Goal: Task Accomplishment & Management: Manage account settings

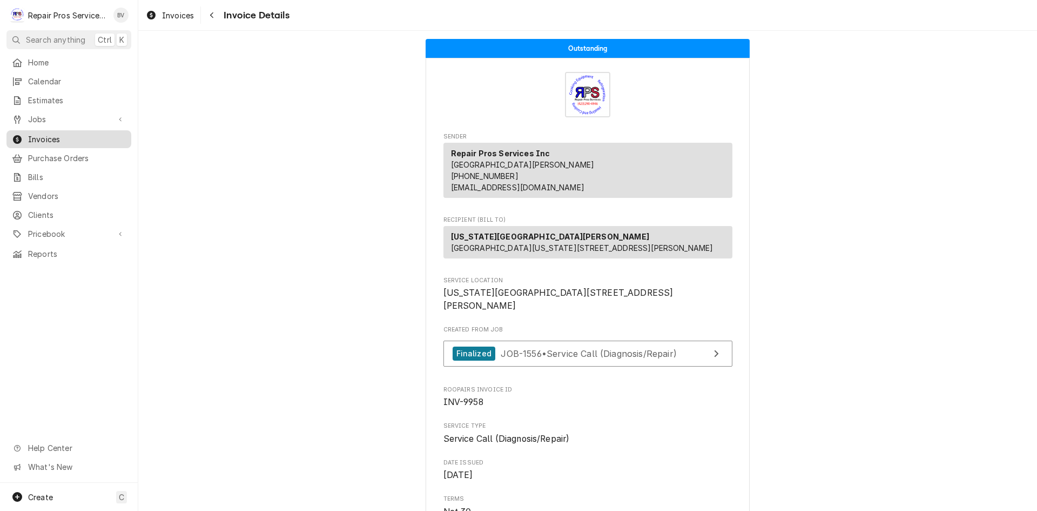
click at [32, 133] on span "Invoices" at bounding box center [77, 138] width 98 height 11
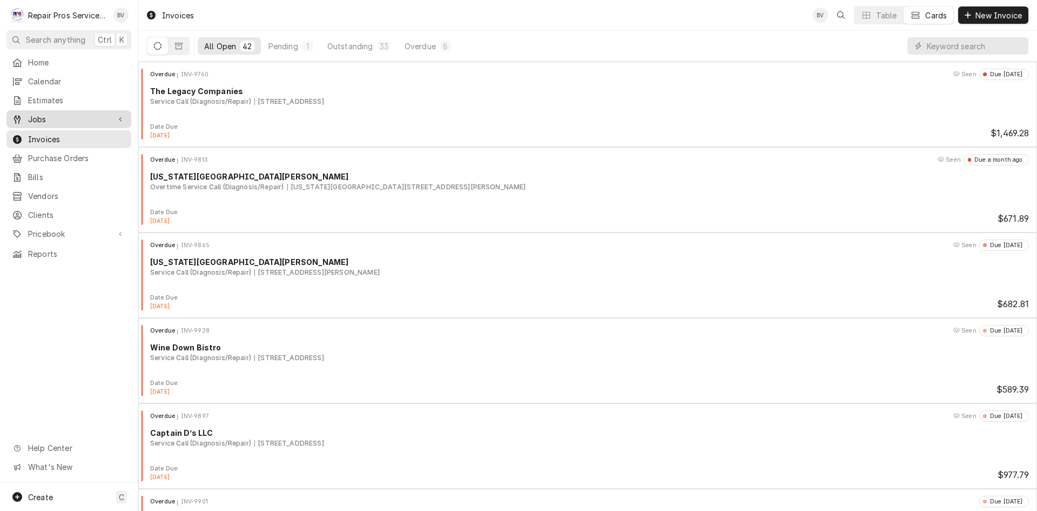
click at [35, 117] on span "Jobs" at bounding box center [69, 118] width 82 height 11
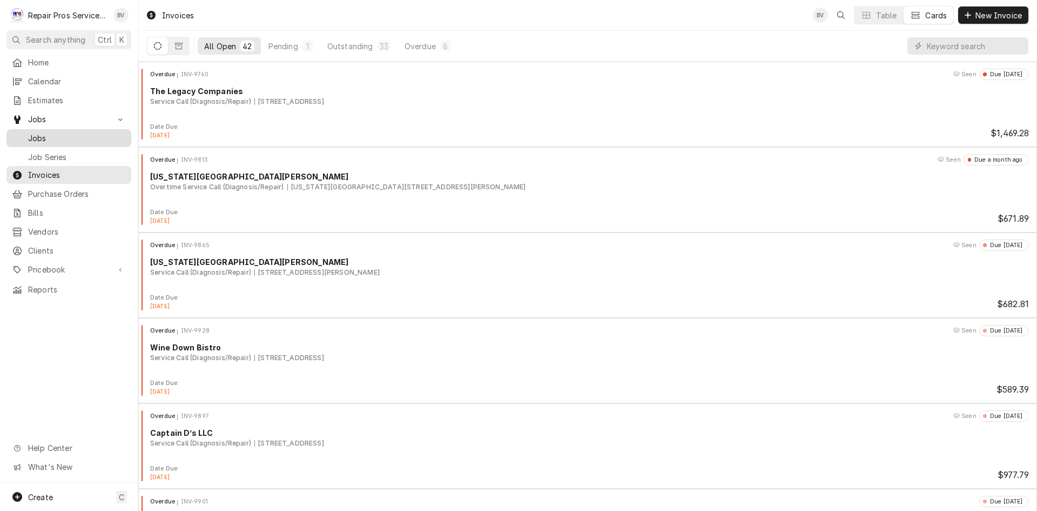
click at [39, 135] on span "Jobs" at bounding box center [77, 137] width 98 height 11
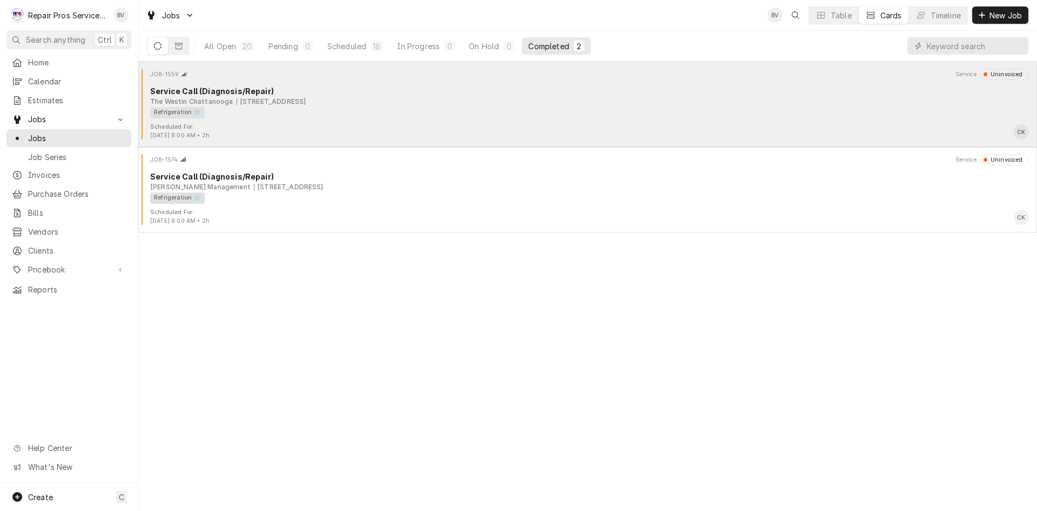
click at [703, 135] on div "Scheduled For: Sep 22nd, 2025 - 8:00 AM • 2h CK" at bounding box center [588, 131] width 890 height 17
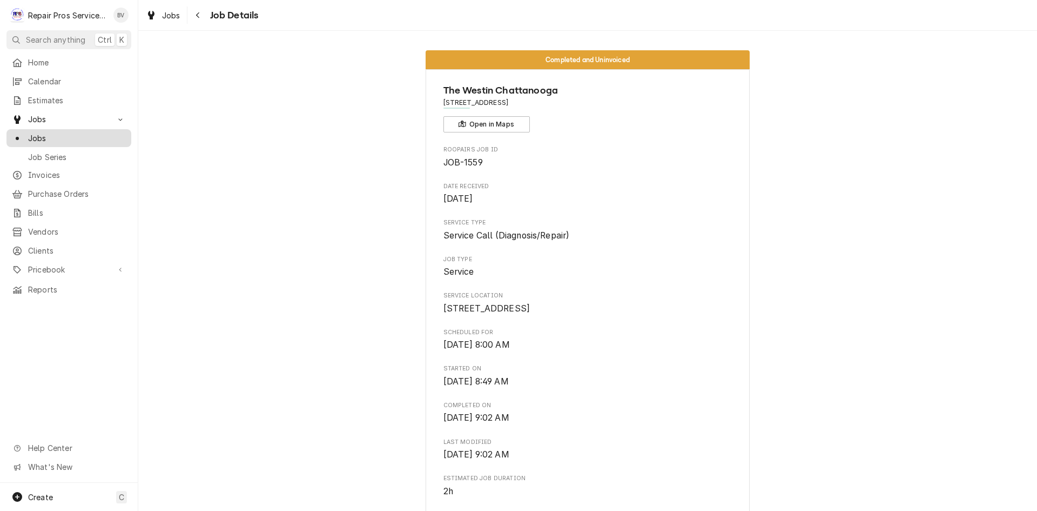
click at [34, 134] on span "Jobs" at bounding box center [77, 137] width 98 height 11
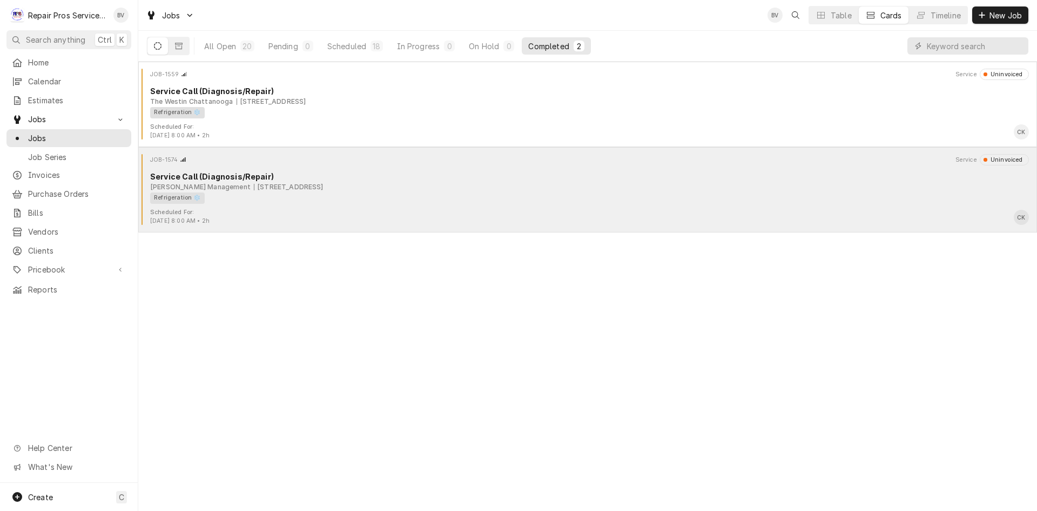
click at [391, 202] on div "Refrigeration ❄️" at bounding box center [586, 197] width 872 height 11
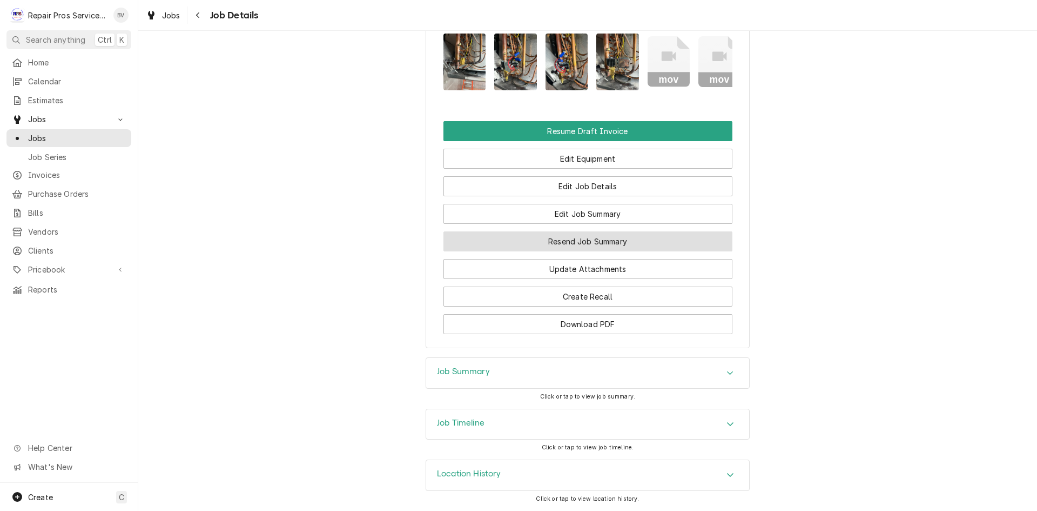
scroll to position [890, 0]
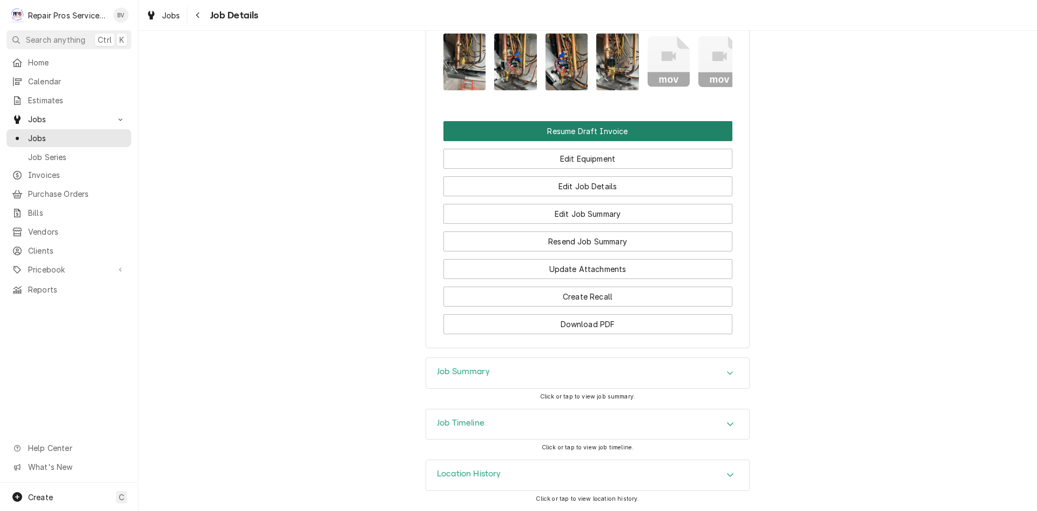
click at [571, 135] on button "Resume Draft Invoice" at bounding box center [588, 131] width 289 height 20
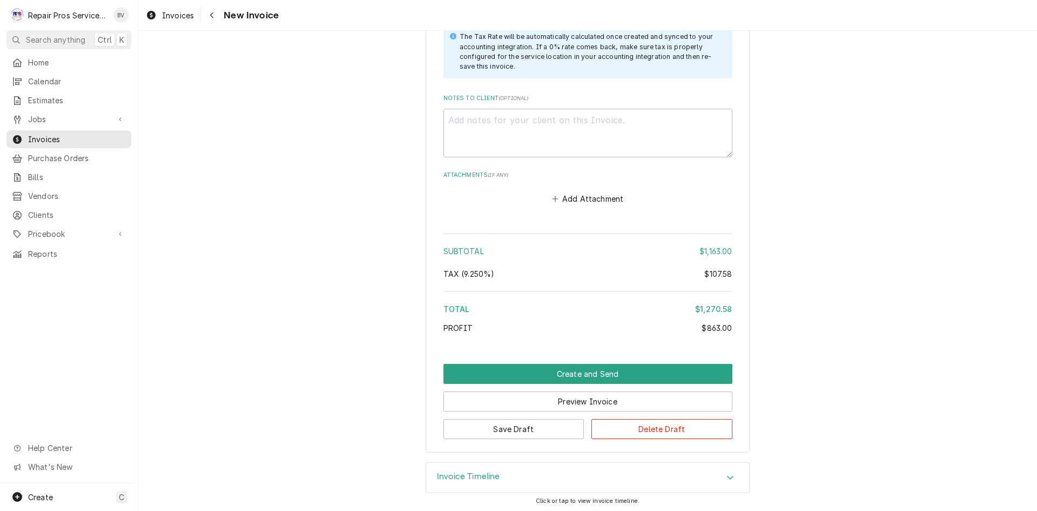
scroll to position [2724, 0]
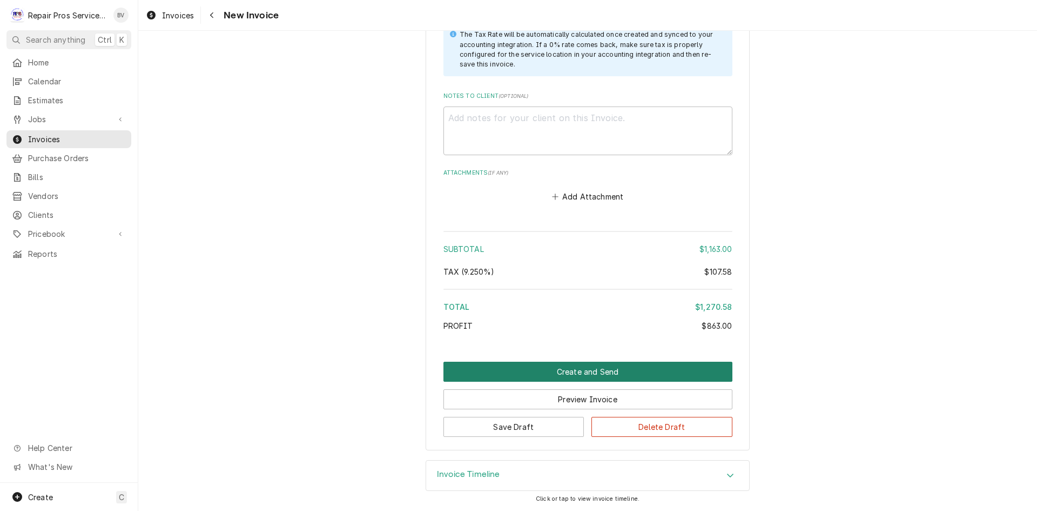
click at [569, 374] on button "Create and Send" at bounding box center [588, 371] width 289 height 20
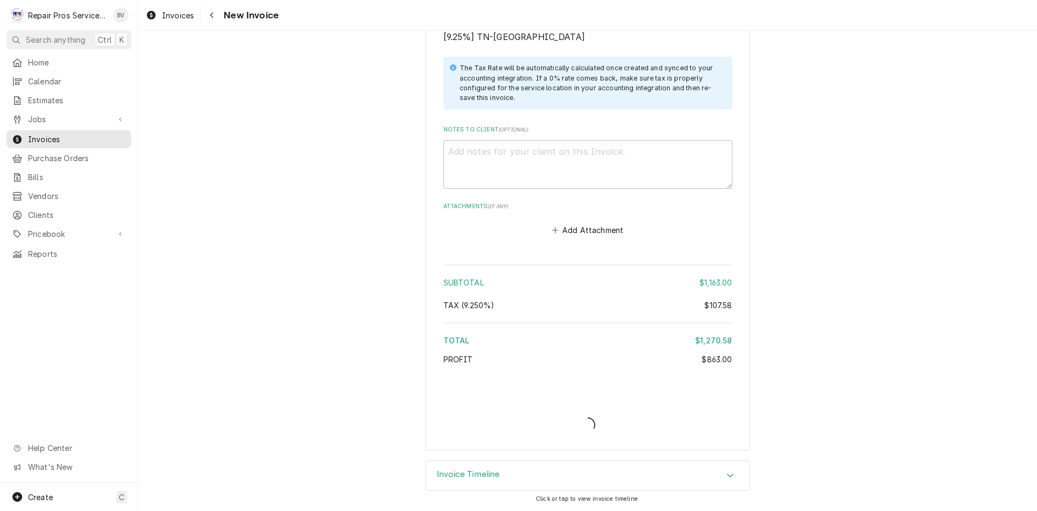
scroll to position [2690, 0]
type textarea "x"
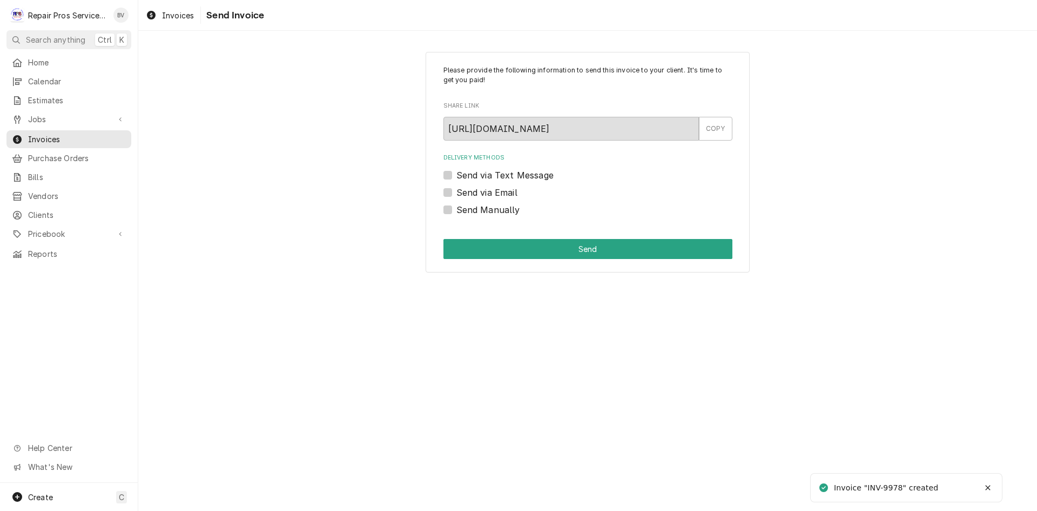
click at [457, 191] on label "Send via Email" at bounding box center [487, 192] width 61 height 13
click at [457, 191] on input "Send via Email" at bounding box center [601, 198] width 289 height 24
checkbox input "true"
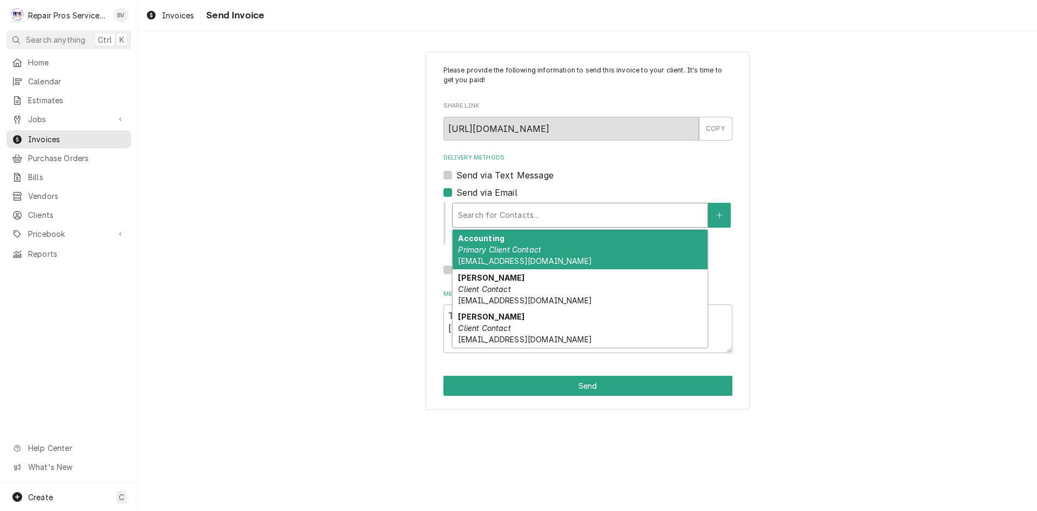
click at [483, 220] on div "Delivery Methods" at bounding box center [580, 214] width 244 height 19
click at [490, 247] on em "Primary Client Contact" at bounding box center [499, 249] width 83 height 9
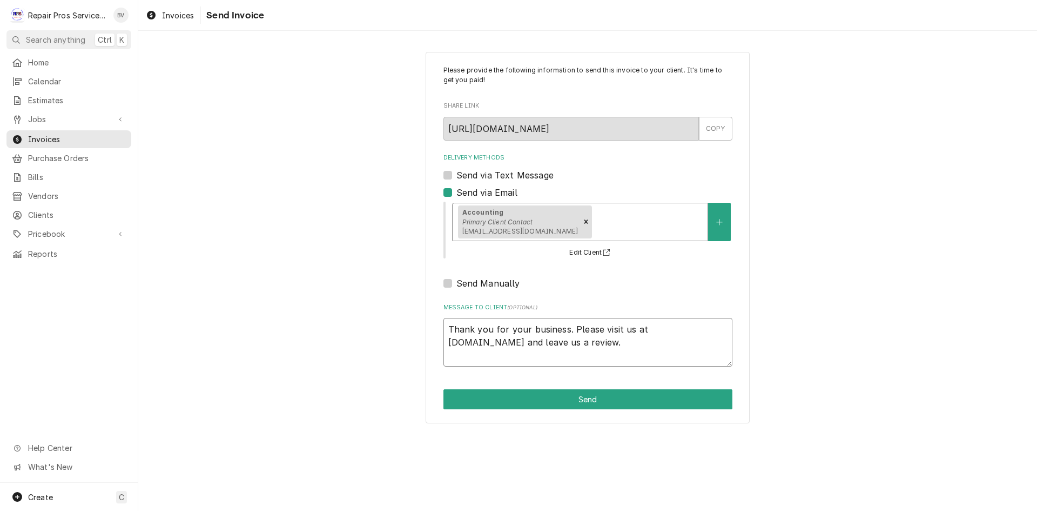
click at [448, 326] on textarea "Thank you for your business. Please visit us at repairprosservices.com and leav…" at bounding box center [588, 342] width 289 height 49
type textarea "x"
type textarea "Thank you for your business. Please visit us at repairprosservices.com and leav…"
type textarea "x"
type textarea "Thank you for your business. Please visit us at repairprosservices.com and leav…"
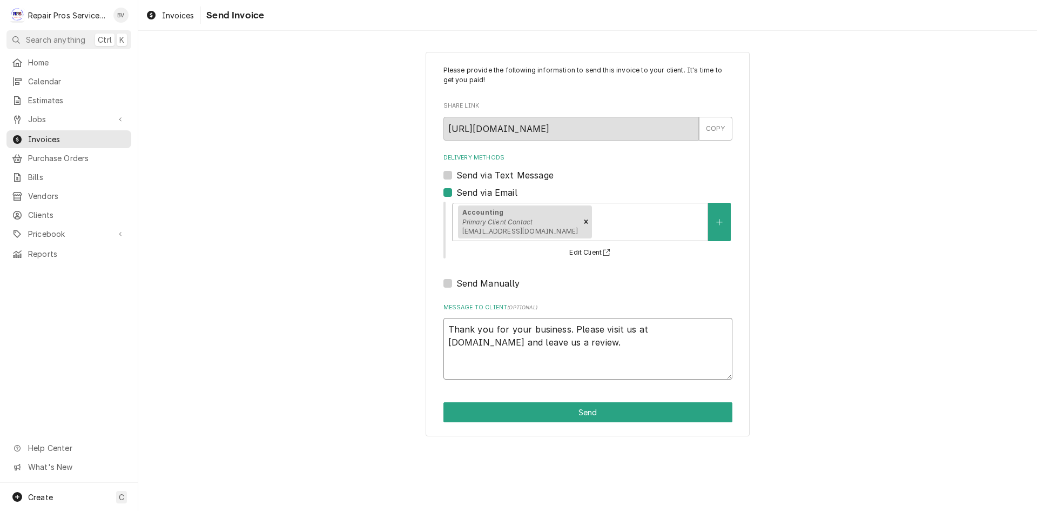
click at [448, 327] on textarea "Thank you for your business. Please visit us at repairprosservices.com and leav…" at bounding box center [588, 349] width 289 height 62
type textarea "x"
type textarea "w Thank you for your business. Please visit us at repairprosservices.com and le…"
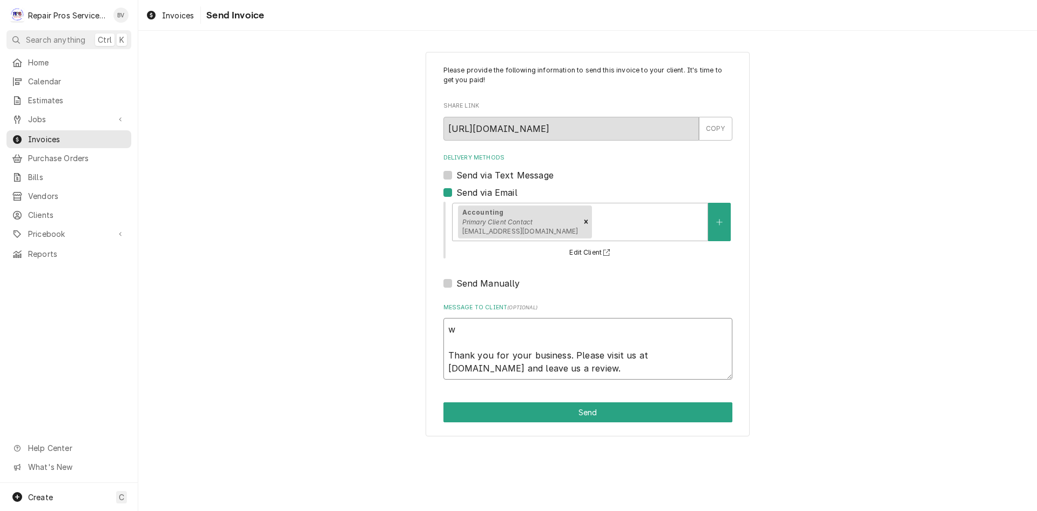
type textarea "x"
type textarea "we Thank you for your business. Please visit us at repairprosservices.com and l…"
type textarea "x"
type textarea "we Thank you for your business. Please visit us at repairprosservices.com and l…"
type textarea "x"
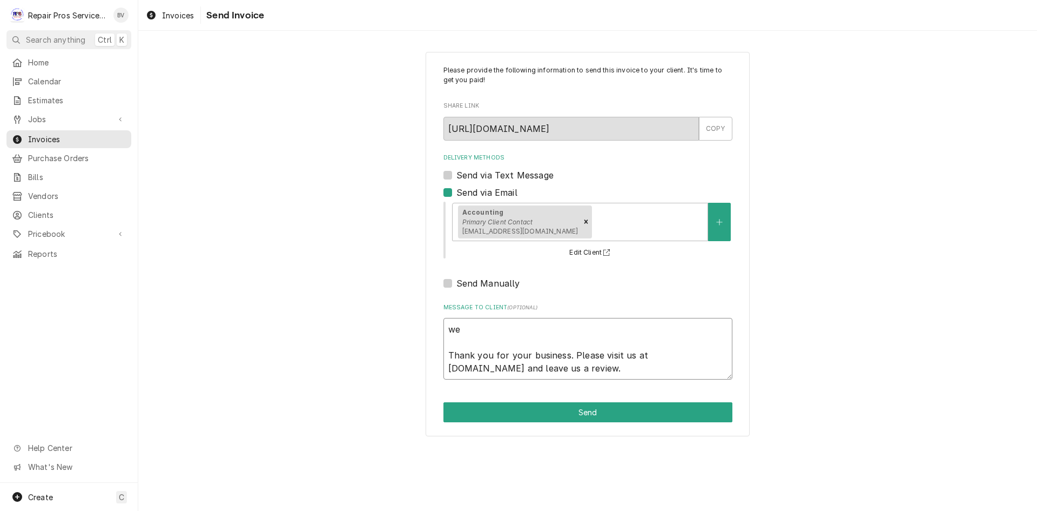
type textarea "we w Thank you for your business. Please visit us at repairprosservices.com and…"
type textarea "x"
type textarea "we wi Thank you for your business. Please visit us at repairprosservices.com an…"
type textarea "x"
type textarea "we wil Thank you for your business. Please visit us at repairprosservices.com a…"
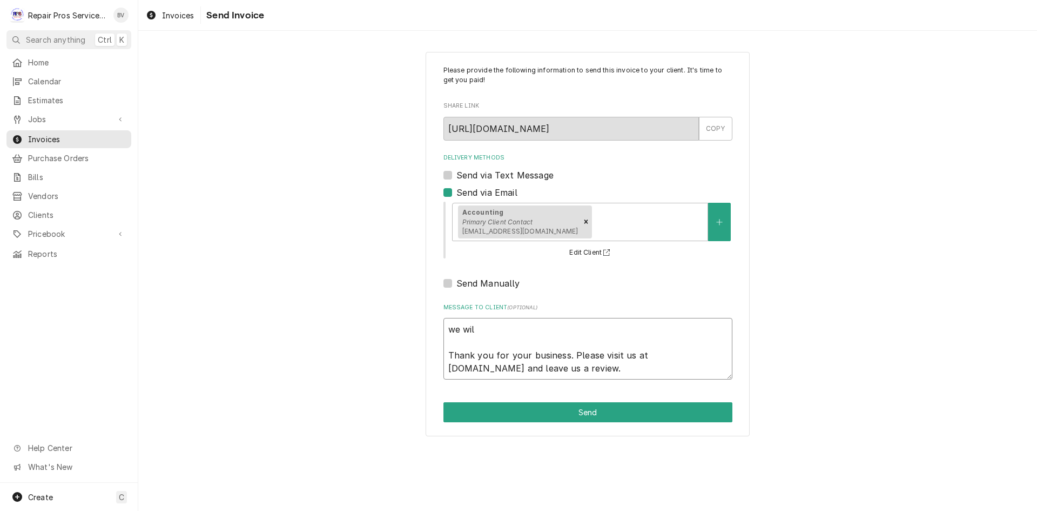
type textarea "x"
type textarea "we will Thank you for your business. Please visit us at repairprosservices.com …"
type textarea "x"
type textarea "we will Thank you for your business. Please visit us at repairprosservices.com …"
type textarea "x"
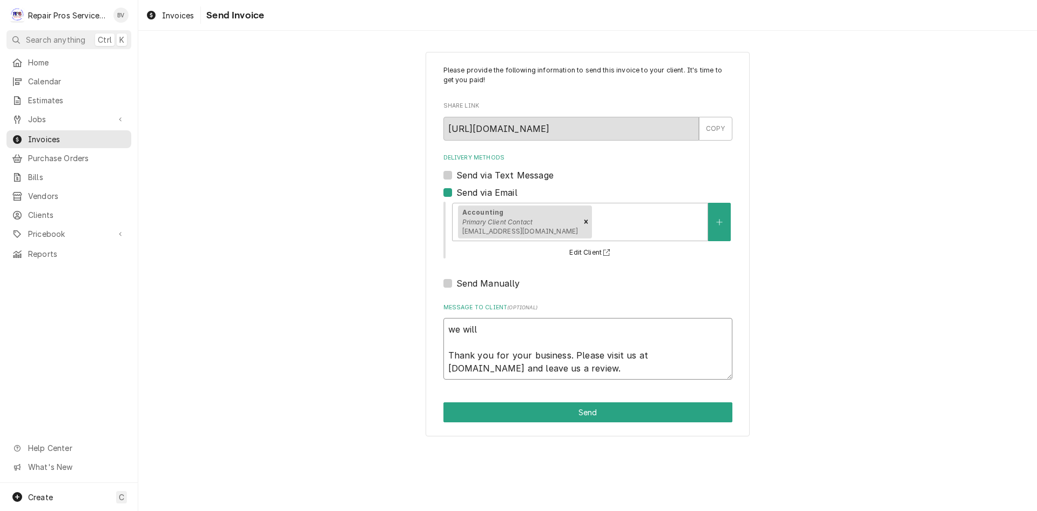
type textarea "we will c Thank you for your business. Please visit us at repairprosservices.co…"
type textarea "x"
type textarea "we will cr Thank you for your business. Please visit us at repairprosservices.c…"
type textarea "x"
type textarea "we will cre Thank you for your business. Please visit us at repairprosservices.…"
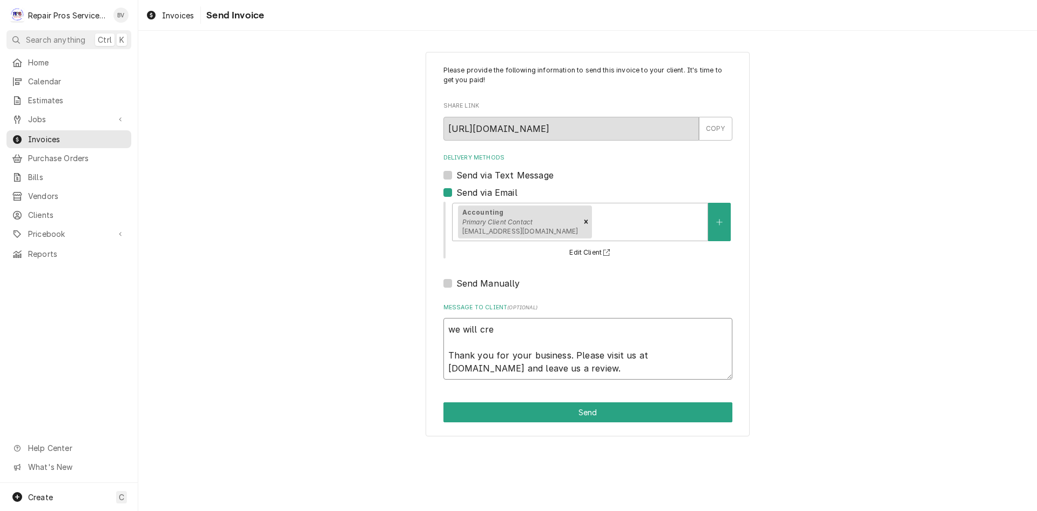
type textarea "x"
type textarea "we will cred Thank you for your business. Please visit us at repairprosservices…"
type textarea "x"
type textarea "we will credi Thank you for your business. Please visit us at repairprosservice…"
type textarea "x"
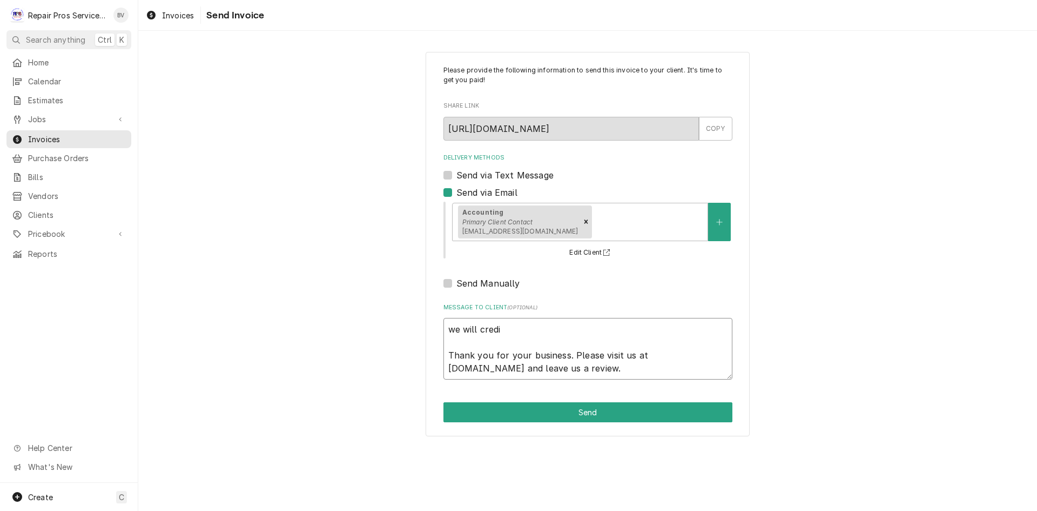
type textarea "we will credit Thank you for your business. Please visit us at repairprosservic…"
type textarea "x"
type textarea "we will credit Thank you for your business. Please visit us at repairprosservic…"
type textarea "x"
type textarea "we will credit a Thank you for your business. Please visit us at repairprosserv…"
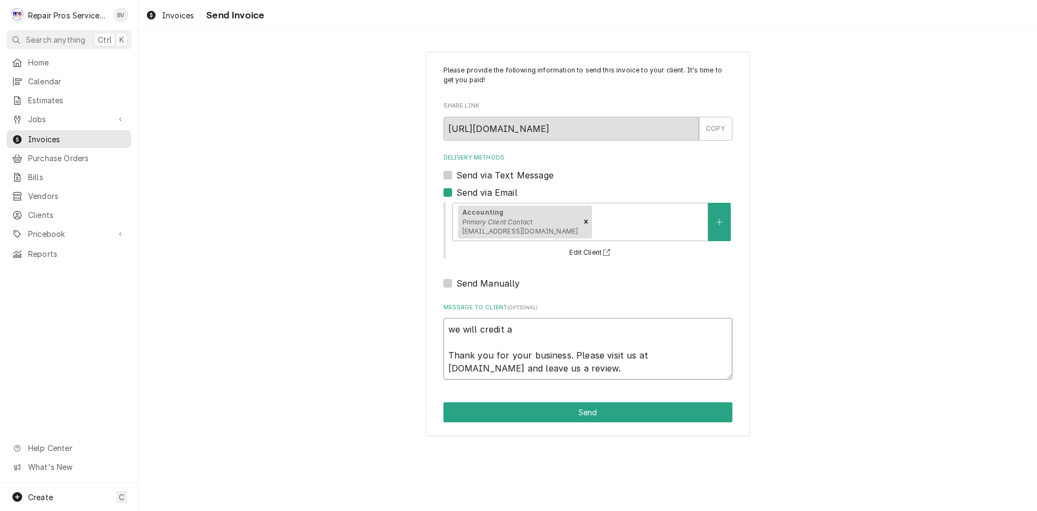
type textarea "x"
type textarea "we will credit an Thank you for your business. Please visit us at repairprosser…"
type textarea "x"
type textarea "we will credit any Thank you for your business. Please visit us at repairprosse…"
type textarea "x"
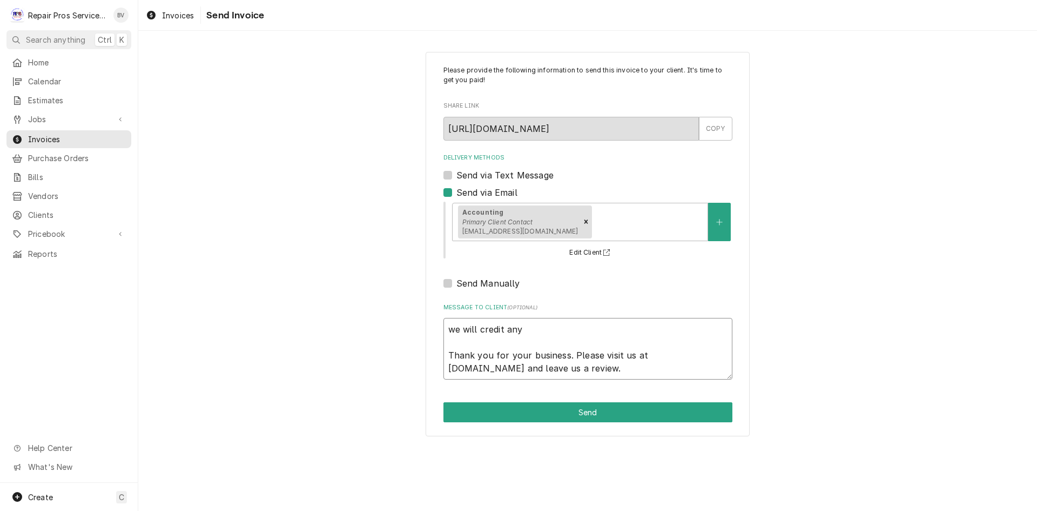
type textarea "we will credit any Thank you for your business. Please visit us at repairprosse…"
type textarea "x"
type textarea "we will credit any a Thank you for your business. Please visit us at repairpros…"
type textarea "x"
type textarea "we will credit any am Thank you for your business. Please visit us at repairpro…"
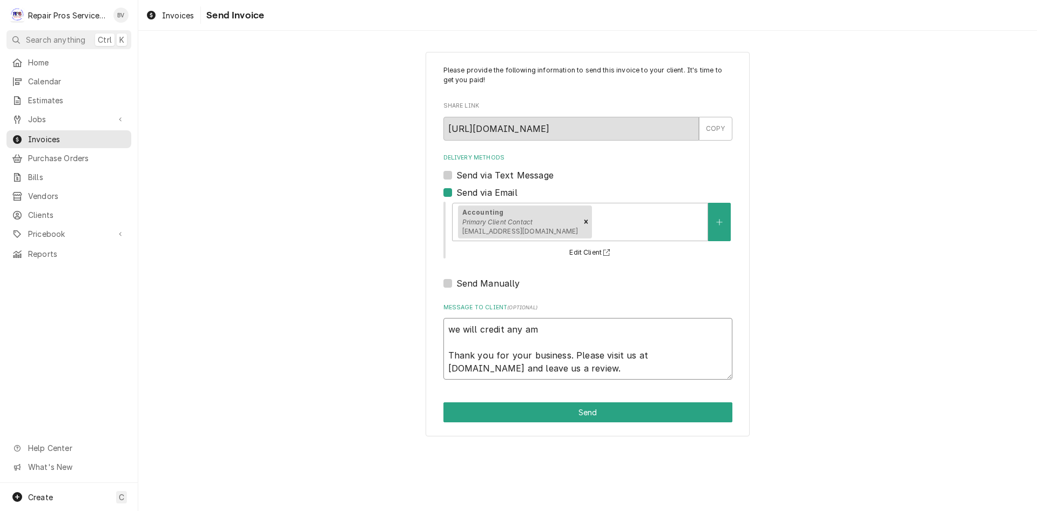
type textarea "x"
type textarea "we will credit any amo Thank you for your business. Please visit us at repairpr…"
type textarea "x"
type textarea "we will credit any amou Thank you for your business. Please visit us at repairp…"
type textarea "x"
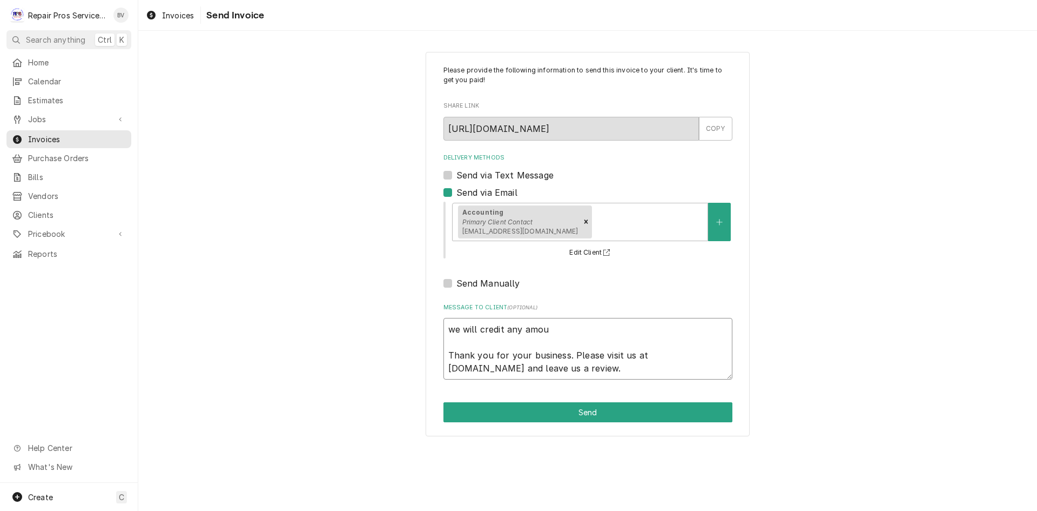
type textarea "we will credit any amoun Thank you for your business. Please visit us at repair…"
type textarea "x"
type textarea "we will credit any amount Thank you for your business. Please visit us at repai…"
type textarea "x"
type textarea "we will credit any amount Thank you for your business. Please visit us at repai…"
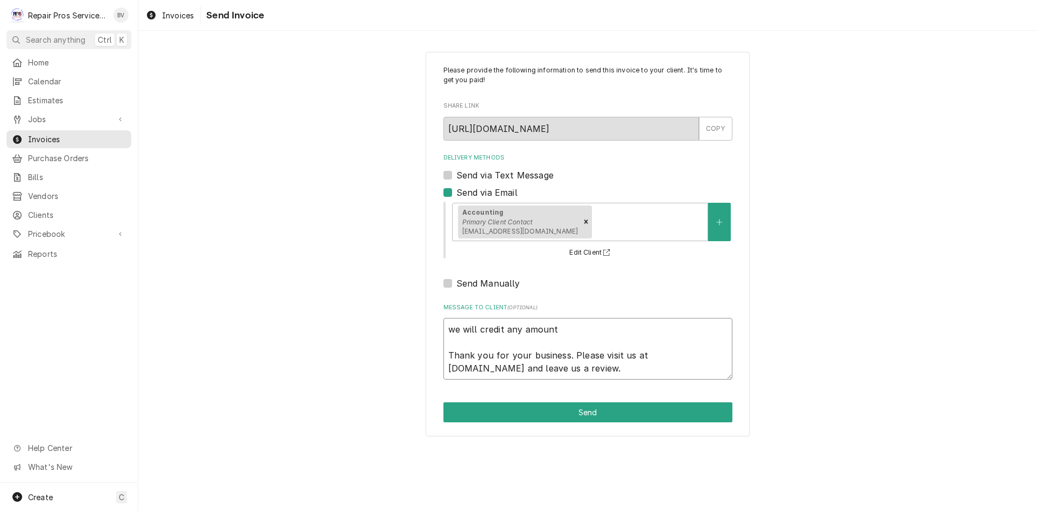
type textarea "x"
type textarea "we will credit any amount t Thank you for your business. Please visit us at rep…"
type textarea "x"
type textarea "we will credit any amount th Thank you for your business. Please visit us at re…"
type textarea "x"
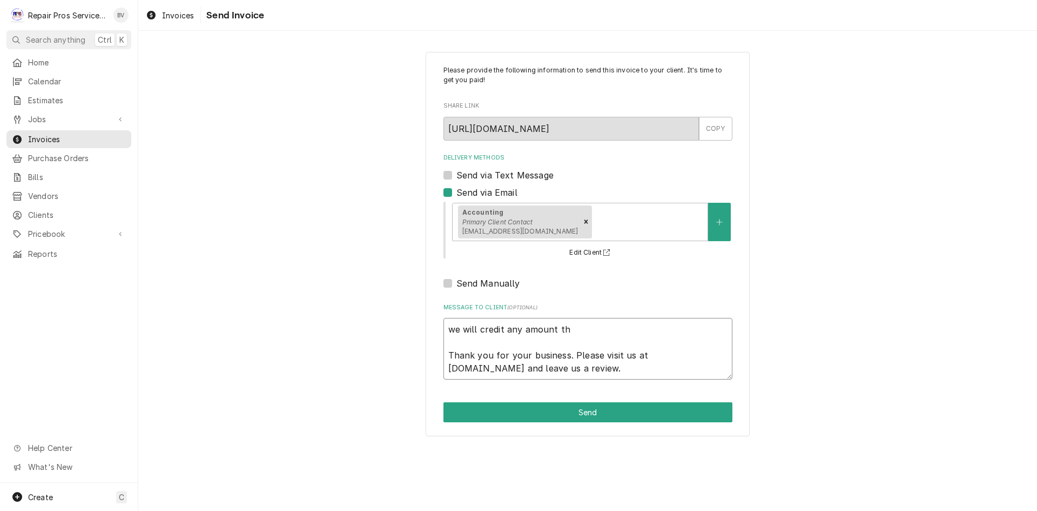
type textarea "we will credit any amount tha Thank you for your business. Please visit us at r…"
type textarea "x"
type textarea "we will credit any amount that Thank you for your business. Please visit us at …"
type textarea "x"
type textarea "we will credit any amount that Thank you for your business. Please visit us at …"
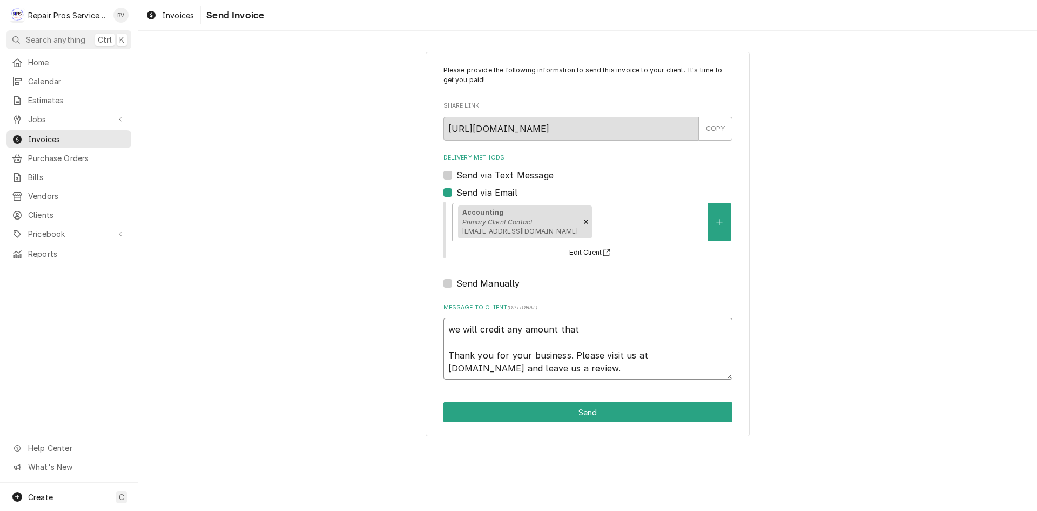
type textarea "x"
type textarea "we will credit any amount that m Thank you for your business. Please visit us a…"
type textarea "x"
type textarea "we will credit any amount that ma Thank you for your business. Please visit us …"
type textarea "x"
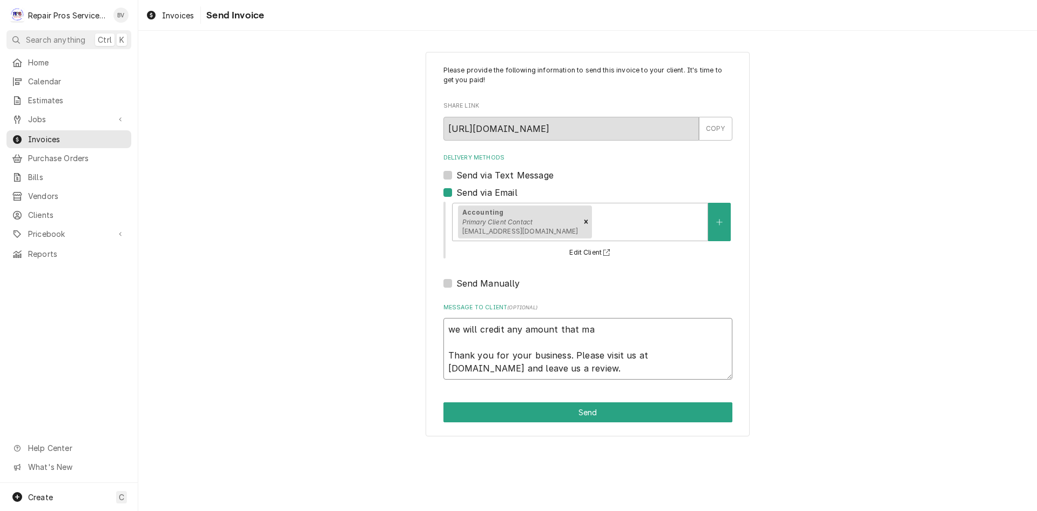
type textarea "we will credit any amount that mas Thank you for your business. Please visit us…"
type textarea "x"
type textarea "we will credit any amount that mast Thank you for your business. Please visit u…"
type textarea "x"
type textarea "we will credit any amount that maste Thank you for your business. Please visit …"
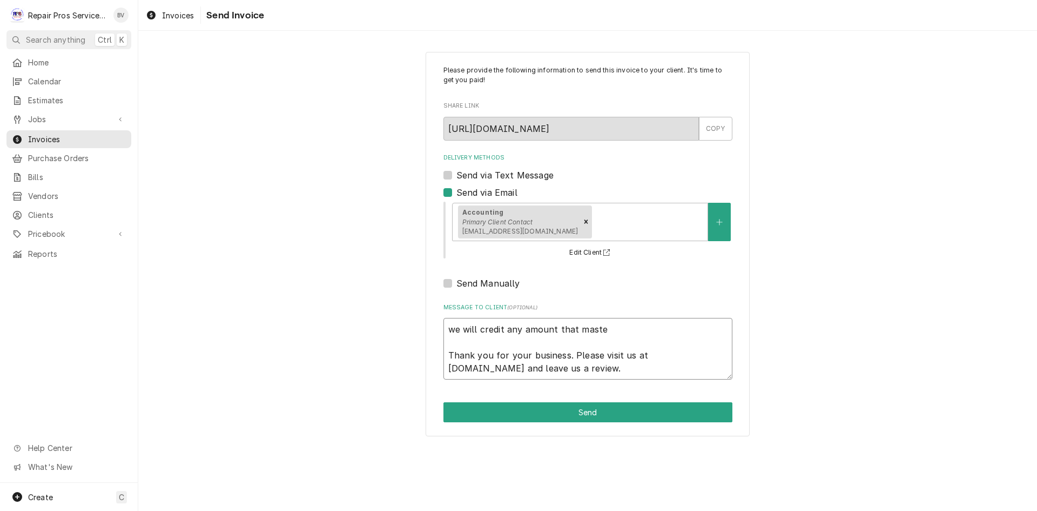
type textarea "x"
type textarea "we will credit any amount that master Thank you for your business. Please visit…"
type textarea "x"
type textarea "we will credit any amount that masterb Thank you for your business. Please visi…"
type textarea "x"
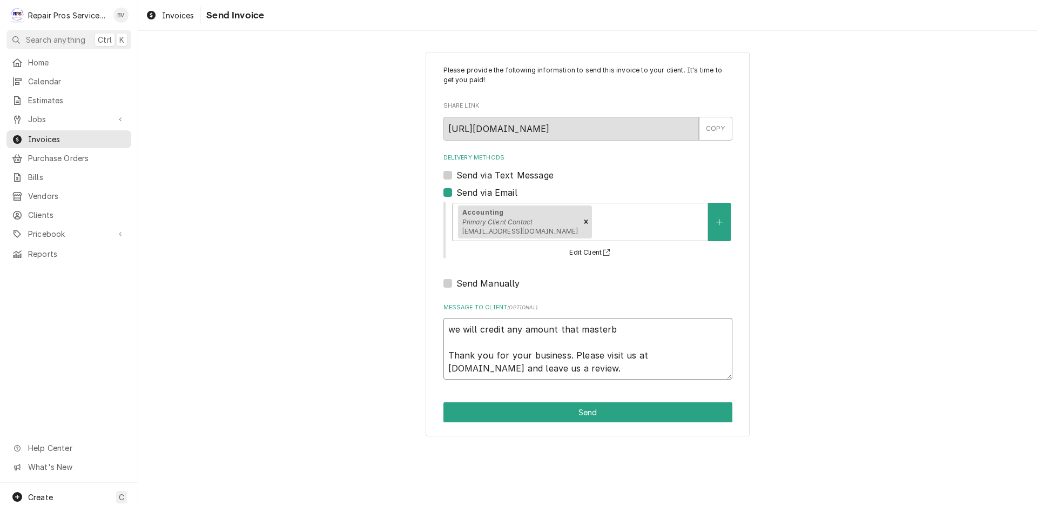
type textarea "we will credit any amount that masterbi Thank you for your business. Please vis…"
type textarea "x"
type textarea "we will credit any amount that masterbil Thank you for your business. Please vi…"
type textarea "x"
type textarea "we will credit any amount that masterbilt Thank you for your business. Please v…"
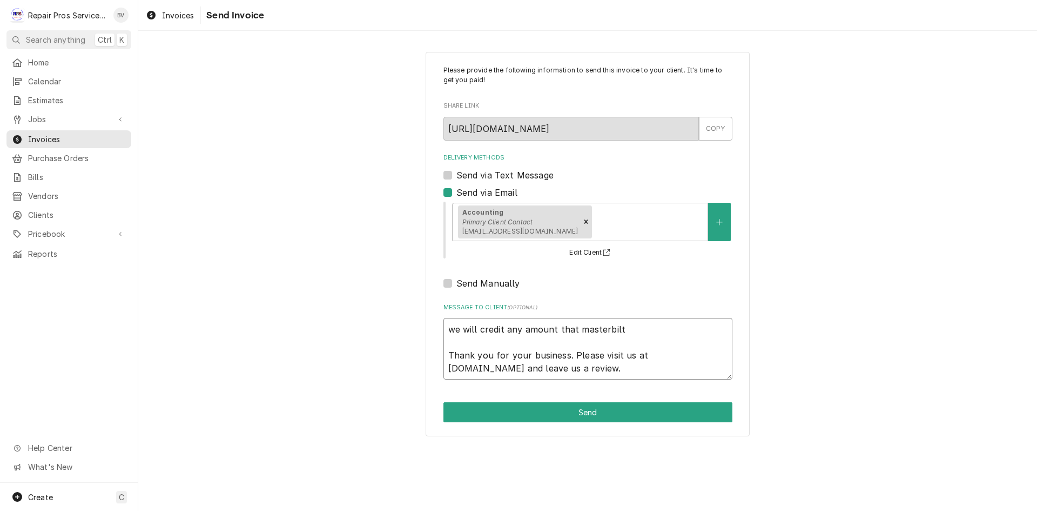
type textarea "x"
type textarea "we will credit any amount that masterbilt Thank you for your business. Please v…"
type textarea "x"
type textarea "we will credit any amount that masterbilt s Thank you for your business. Please…"
type textarea "x"
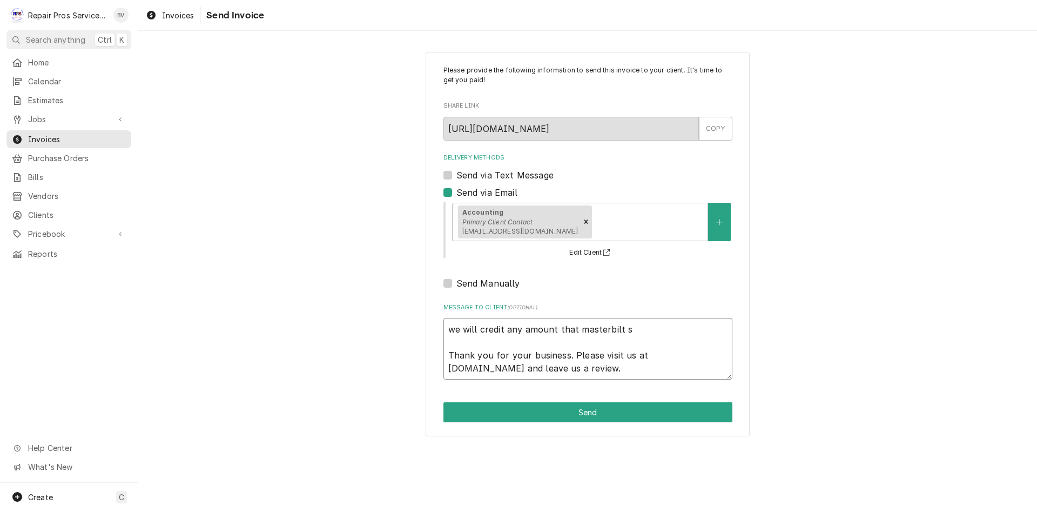
type textarea "we will credit any amount that masterbilt se Thank you for your business. Pleas…"
type textarea "x"
type textarea "we will credit any amount that masterbilt sen Thank you for your business. Plea…"
type textarea "x"
type textarea "we will credit any amount that masterbilt send Thank you for your business. Ple…"
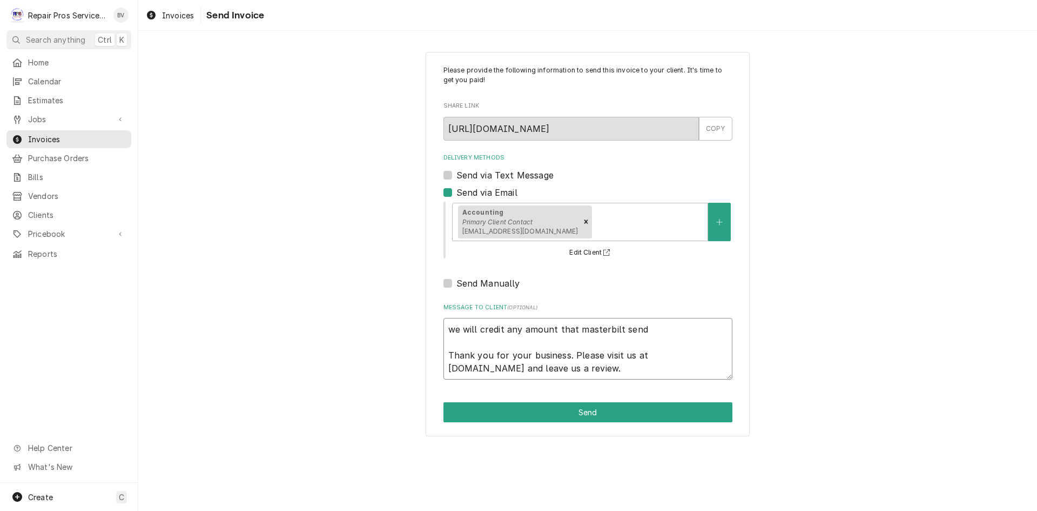
type textarea "x"
type textarea "we will credit any amount that masterbilt send Thank you for your business. Ple…"
type textarea "x"
type textarea "we will credit any amount that masterbilt send t Thank you for your business. P…"
type textarea "x"
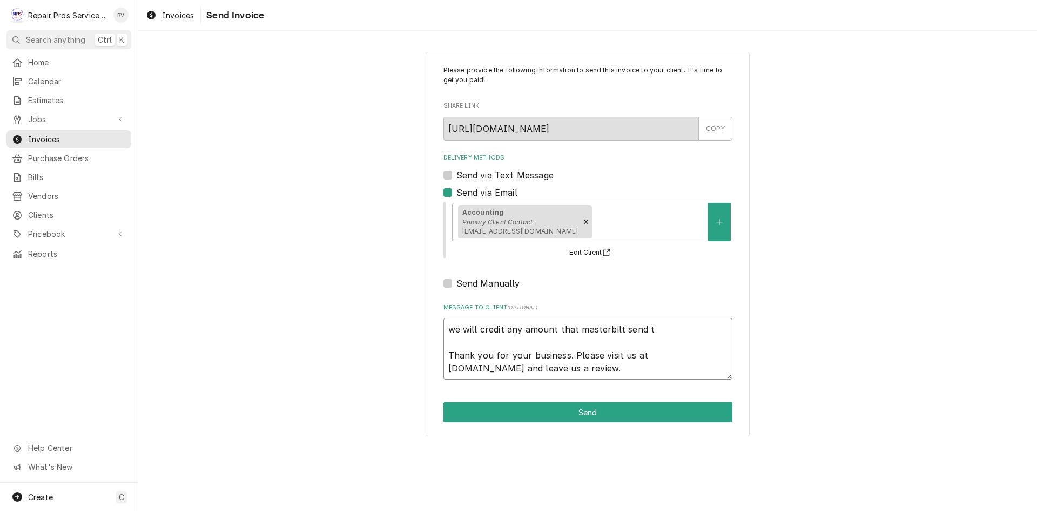
type textarea "we will credit any amount that masterbilt send to Thank you for your business. …"
type textarea "x"
type textarea "we will credit any amount that masterbilt send to Thank you for your business. …"
type textarea "x"
type textarea "we will credit any amount that masterbilt send to u Thank you for your business…"
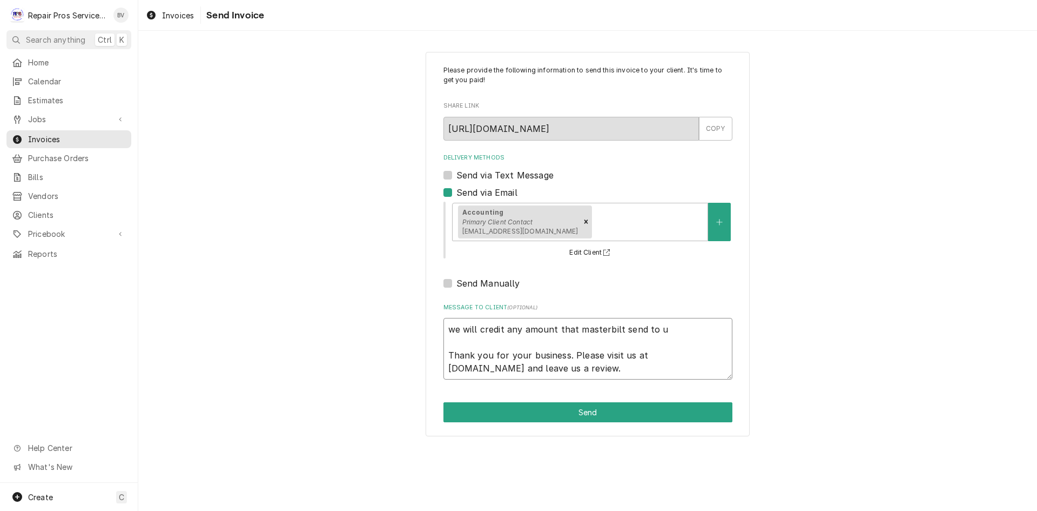
type textarea "x"
type textarea "we will credit any amount that masterbilt send to us Thank you for your busines…"
type textarea "x"
type textarea "we will credit any amount that masterbilt send to us Thank you for your busines…"
type textarea "x"
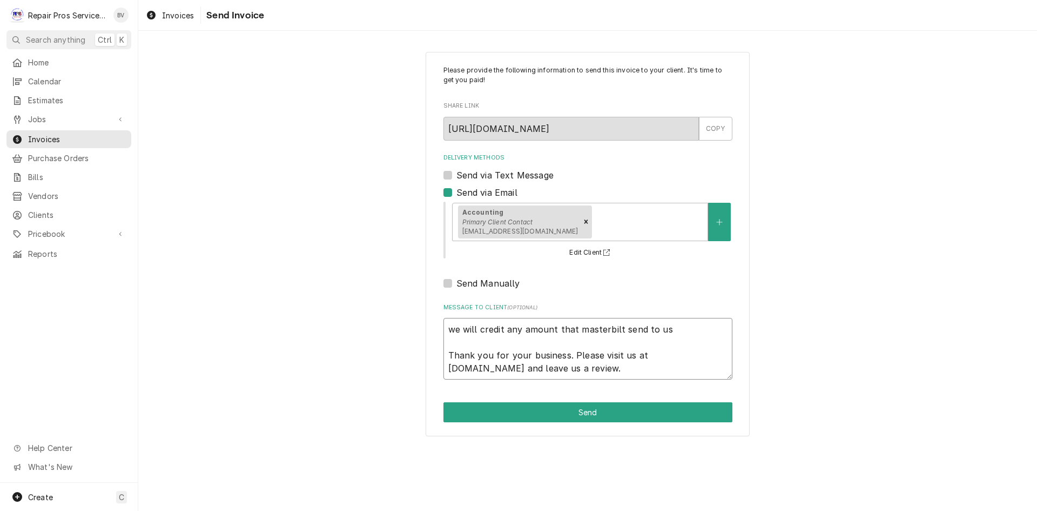
type textarea "we will credit any amount that masterbilt send to us f Thank you for your busin…"
type textarea "x"
type textarea "we will credit any amount that masterbilt send to us fo Thank you for your busi…"
type textarea "x"
type textarea "we will credit any amount that masterbilt send to us for Thank you for your bus…"
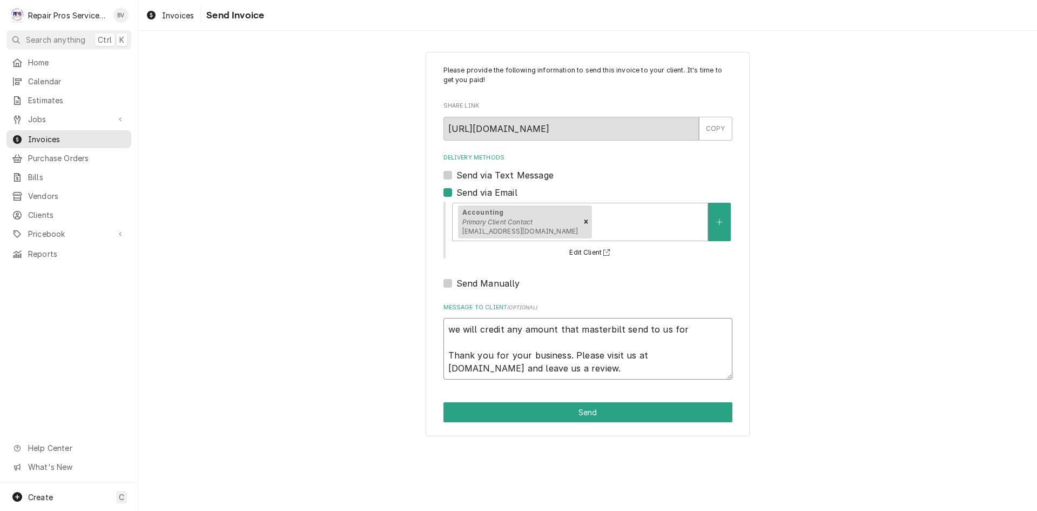
type textarea "x"
type textarea "we will credit any amount that masterbilt send to us for Thank you for your bus…"
type textarea "x"
type textarea "we will credit any amount that masterbilt send to us for w Thank you for your b…"
type textarea "x"
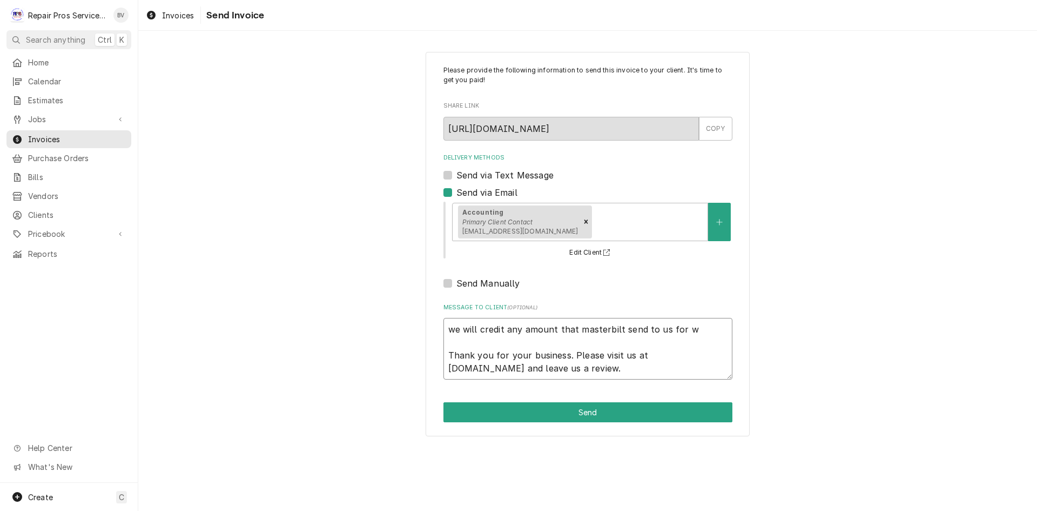
type textarea "we will credit any amount that masterbilt send to us for wa Thank you for your …"
type textarea "x"
type textarea "we will credit any amount that masterbilt send to us for war Thank you for your…"
type textarea "x"
type textarea "we will credit any amount that masterbilt send to us for warr Thank you for you…"
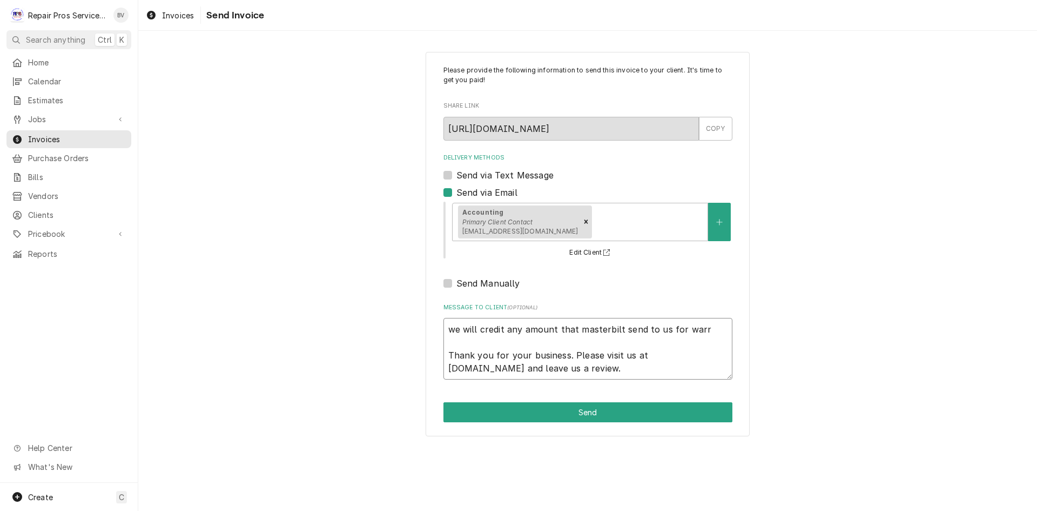
type textarea "x"
type textarea "we will credit any amount that masterbilt send to us for warra Thank you for yo…"
type textarea "x"
type textarea "we will credit any amount that masterbilt send to us for warran Thank you for y…"
type textarea "x"
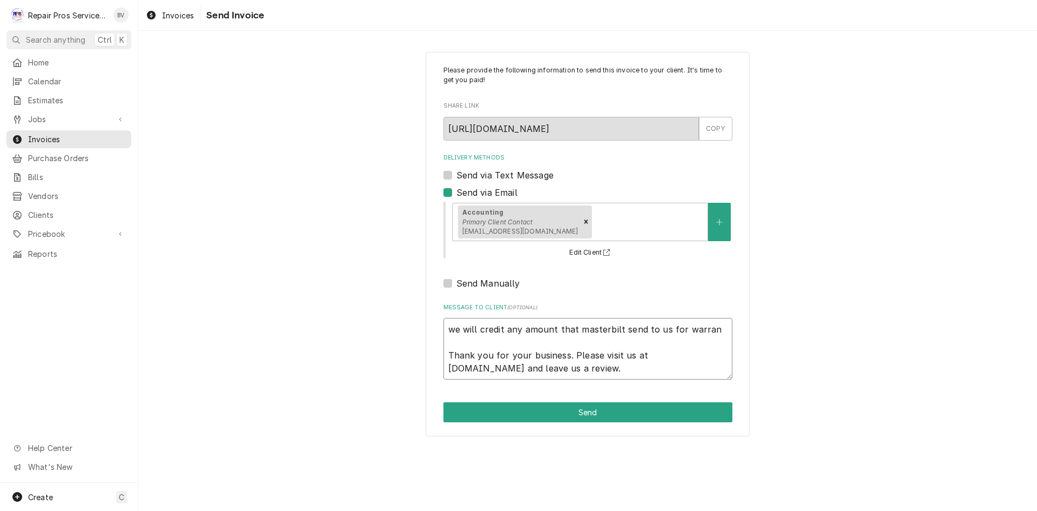
type textarea "we will credit any amount that masterbilt send to us for warrant Thank you for …"
type textarea "x"
type textarea "we will credit any amount that masterbilt send to us for warranty Thank you for…"
type textarea "x"
type textarea "we will credit any amount that masterbilt send to us for warranty Thank you for…"
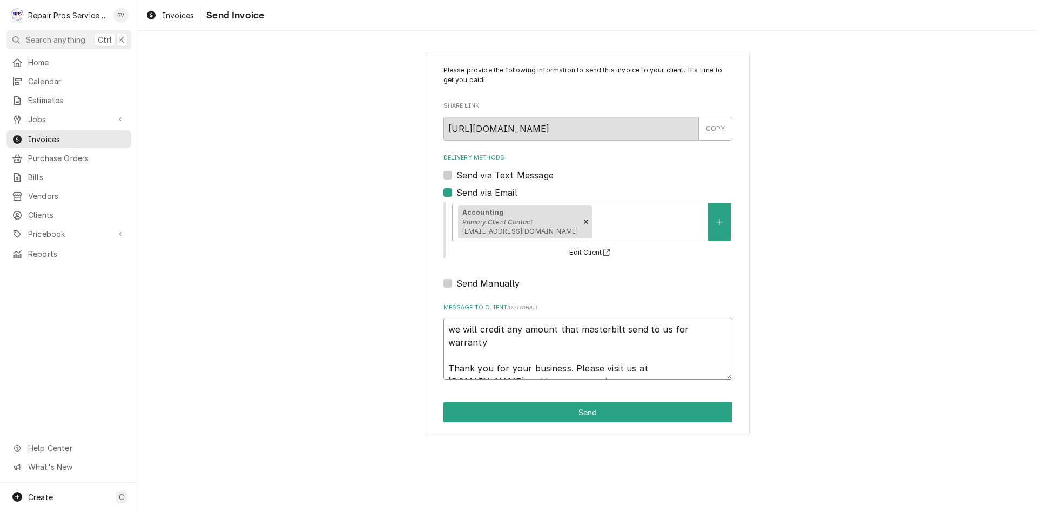
type textarea "x"
type textarea "we will credit any amount that masterbilt send to us for warranty b Thank you f…"
type textarea "x"
type textarea "we will credit any amount that masterbilt send to us for warranty ba Thank you …"
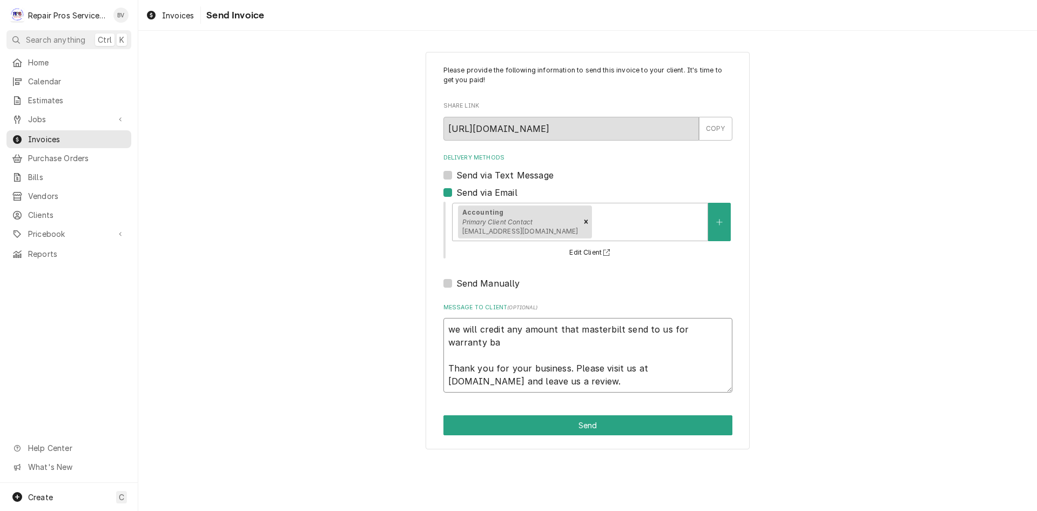
type textarea "x"
type textarea "we will credit any amount that masterbilt send to us for warranty bac Thank you…"
type textarea "x"
type textarea "we will credit any amount that masterbilt send to us for warranty back Thank yo…"
type textarea "x"
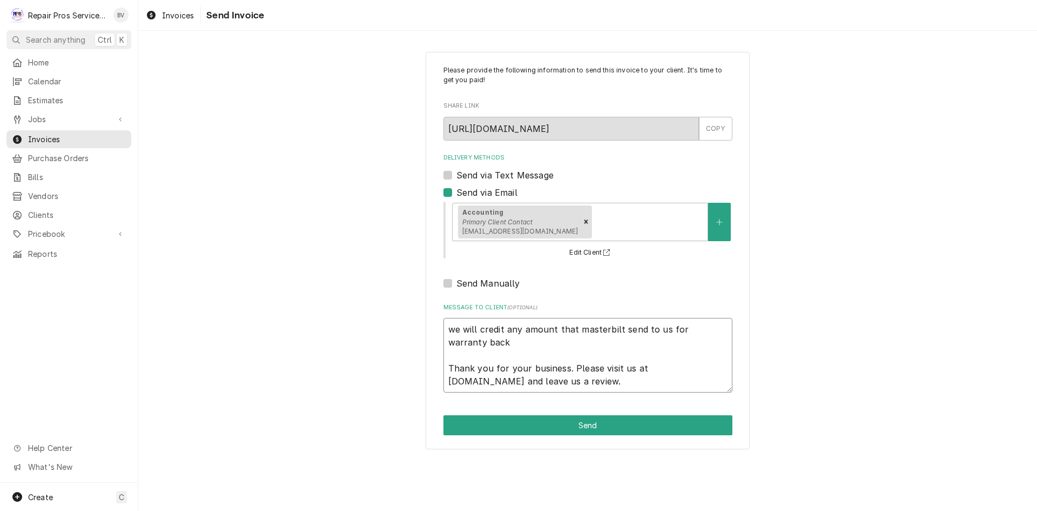
type textarea "we will credit any amount that masterbilt send to us for warranty back Thank yo…"
type textarea "x"
type textarea "we will credit any amount that masterbilt send to us for warranty back t Thank …"
type textarea "x"
type textarea "we will credit any amount that masterbilt send to us for warranty back to Thank…"
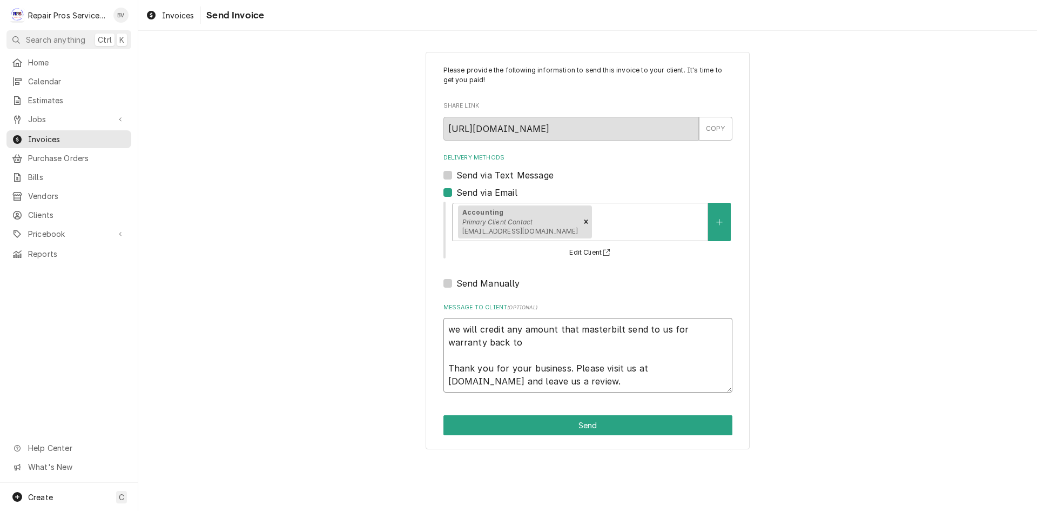
type textarea "x"
type textarea "we will credit any amount that masterbilt send to us for warranty back to Thank…"
type textarea "x"
type textarea "we will credit any amount that masterbilt send to us for warranty back to y Tha…"
type textarea "x"
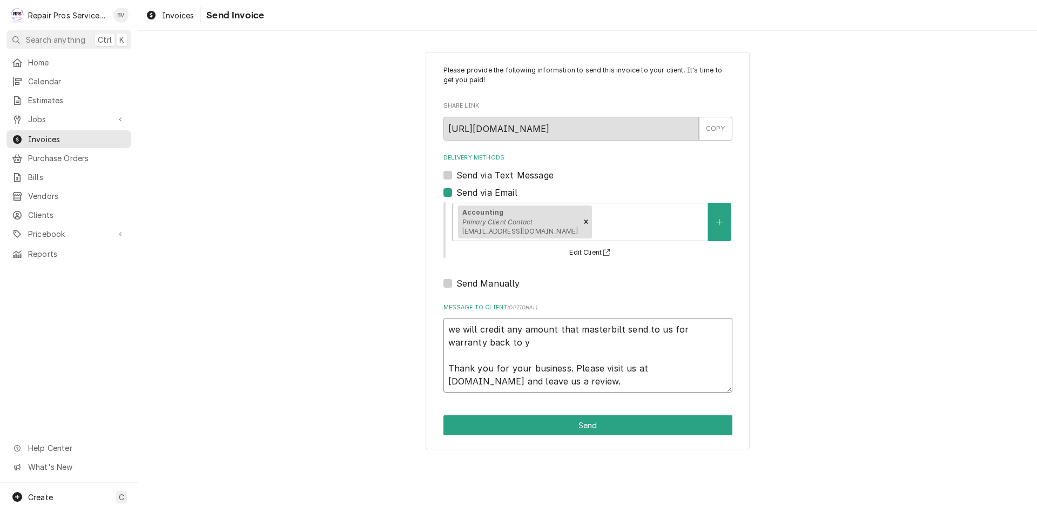
type textarea "we will credit any amount that masterbilt send to us for warranty back to yo Th…"
type textarea "x"
type textarea "we will credit any amount that masterbilt send to us for warranty back to you T…"
type textarea "x"
type textarea "we will credit any amount that masterbilt send to us for warranty back to you. …"
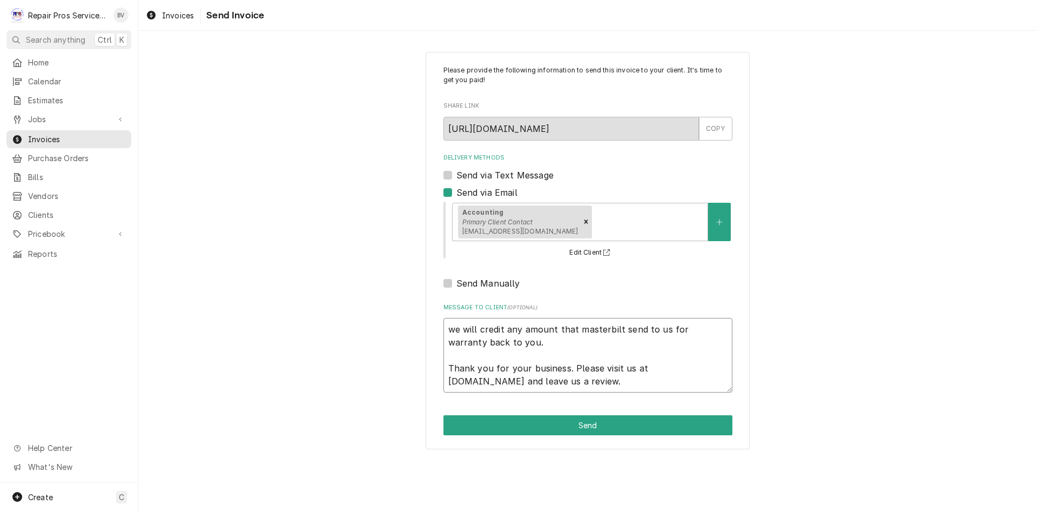
drag, startPoint x: 596, startPoint y: 330, endPoint x: 578, endPoint y: 329, distance: 18.9
click at [578, 329] on textarea "we will credit any amount that masterbilt send to us for warranty back to you. …" at bounding box center [588, 355] width 289 height 75
click at [581, 329] on textarea "we will credit any amount that masterbilt send to us for warranty back to you. …" at bounding box center [588, 355] width 289 height 75
type textarea "x"
type textarea "we will credit any amount that asterbilt send to us for warranty back to you. T…"
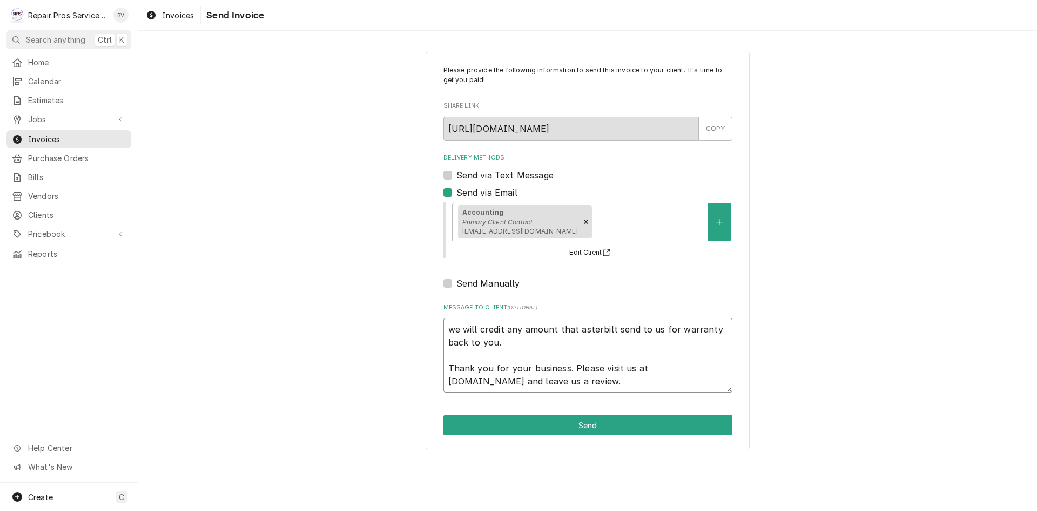
type textarea "x"
type textarea "we will credit any amount that Masterbilt send to us for warranty back to you. …"
drag, startPoint x: 600, startPoint y: 330, endPoint x: 625, endPoint y: 346, distance: 29.7
click at [625, 346] on textarea "we will credit any amount that Masterbilt send to us for warranty back to you. …" at bounding box center [588, 355] width 289 height 75
click at [455, 328] on textarea "we will credit any amount that Masterbilt send to us for warranty back to you. …" at bounding box center [588, 355] width 289 height 75
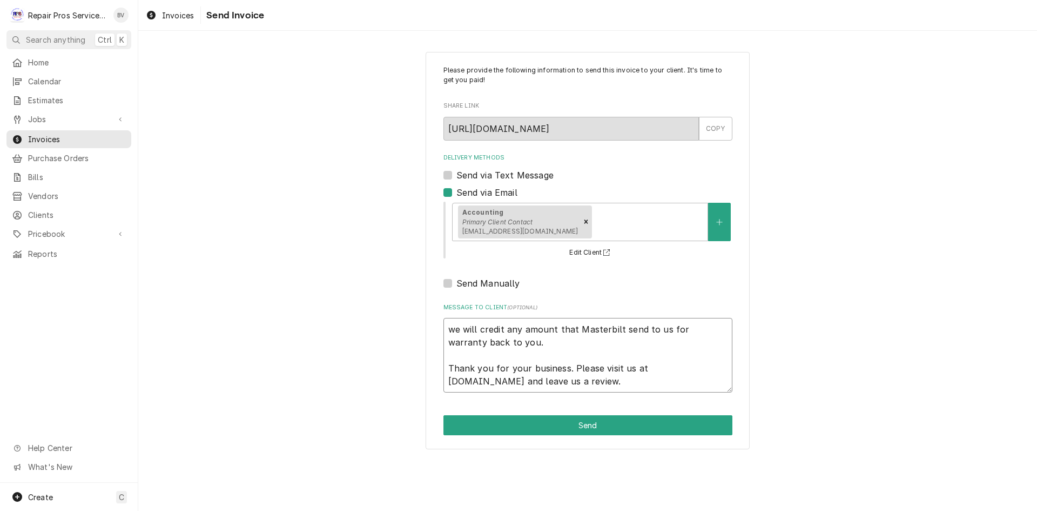
type textarea "x"
type textarea "e will credit any amount that Masterbilt send to us for warranty back to you. T…"
type textarea "x"
click at [502, 345] on textarea "We will credit any amount that Masterbilt send to us for warranty back to you. …" at bounding box center [588, 355] width 289 height 75
type textarea "We will credit any amount that Masterbilt send to us for warranty back to you. …"
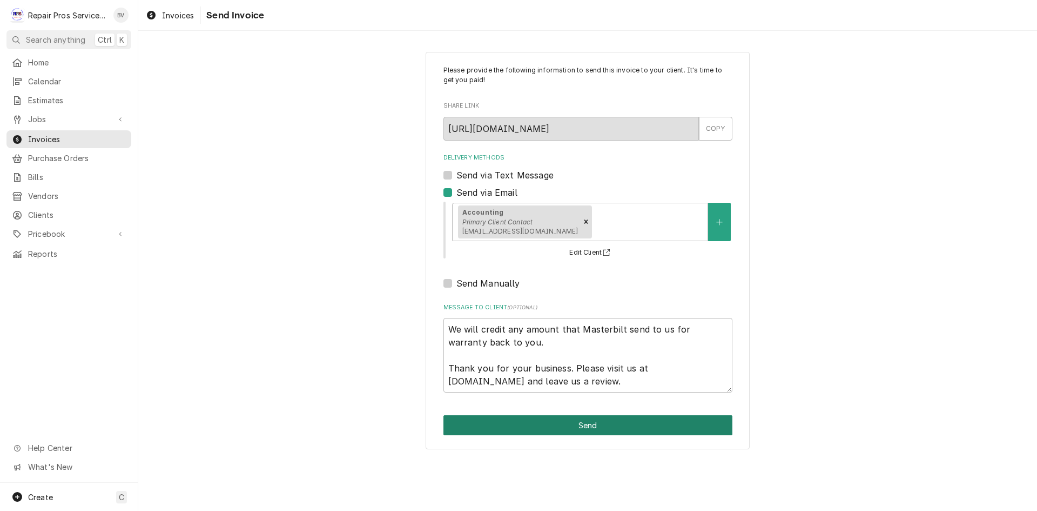
click at [569, 428] on button "Send" at bounding box center [588, 425] width 289 height 20
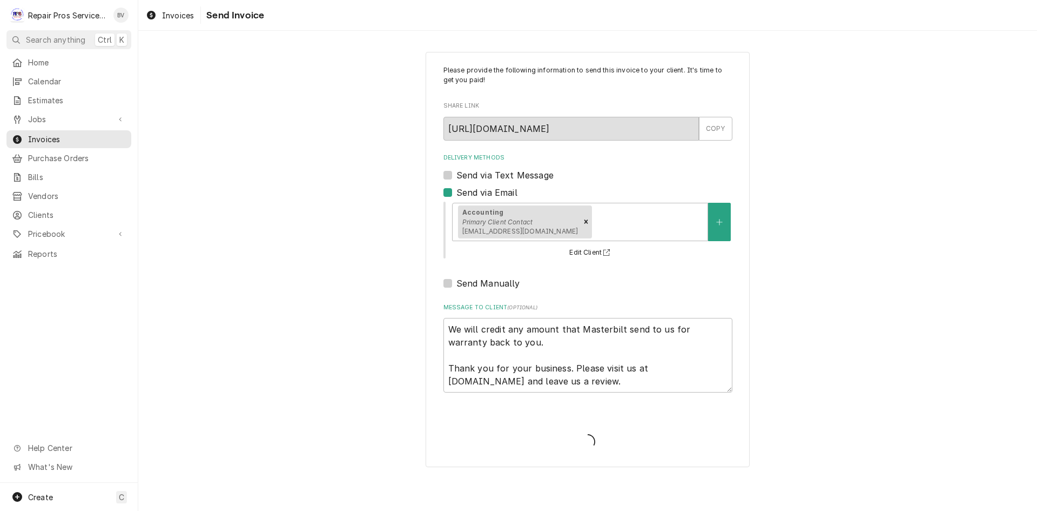
type textarea "x"
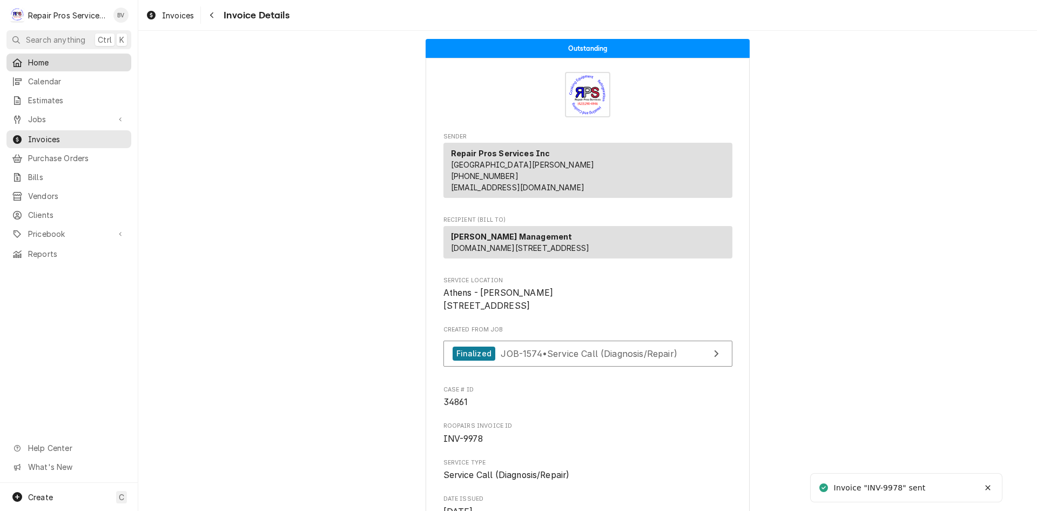
click at [42, 58] on span "Home" at bounding box center [77, 62] width 98 height 11
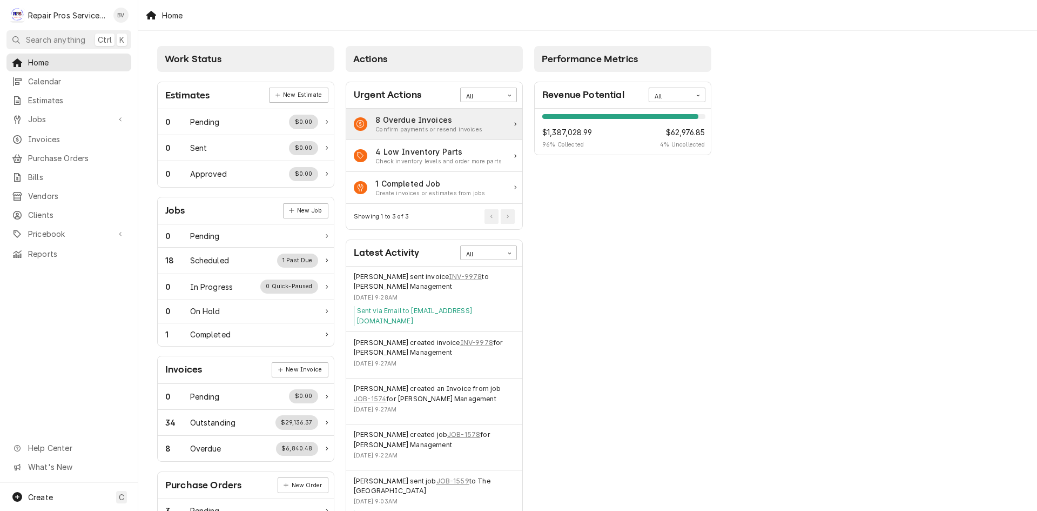
click at [415, 126] on div "Confirm payments or resend invoices" at bounding box center [429, 129] width 107 height 9
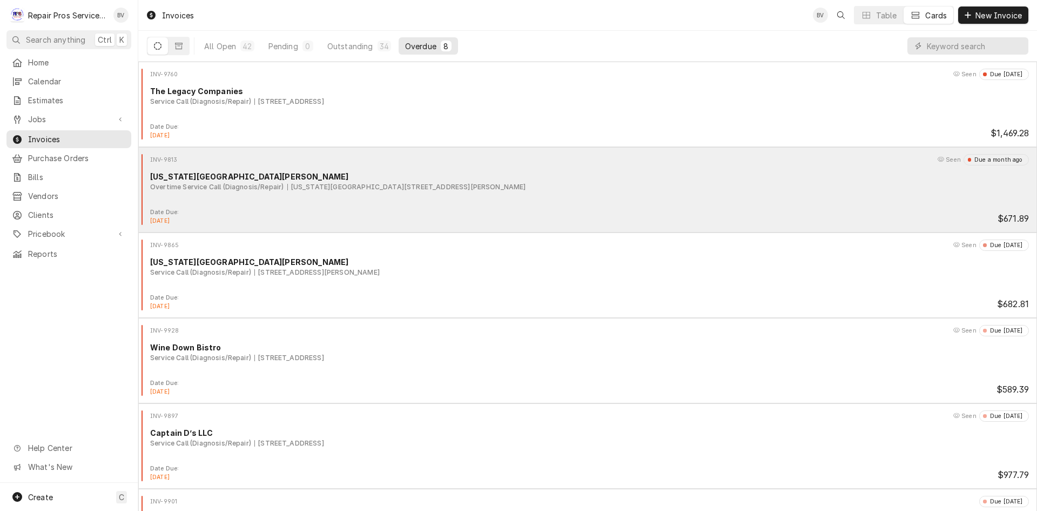
click at [733, 210] on div "Date Due: Aug 18, 2025 $671.89" at bounding box center [588, 216] width 890 height 17
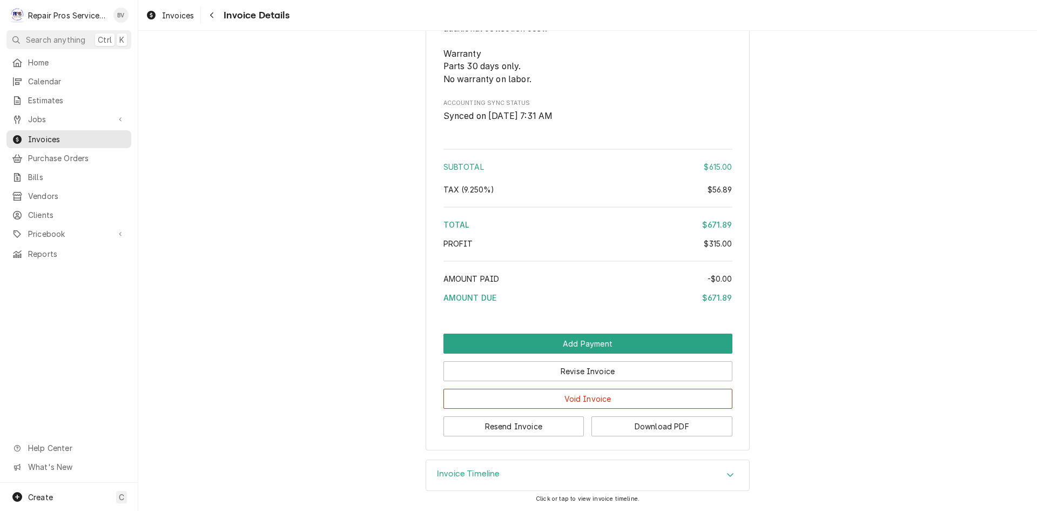
scroll to position [1868, 0]
click at [524, 430] on button "Resend Invoice" at bounding box center [514, 426] width 141 height 20
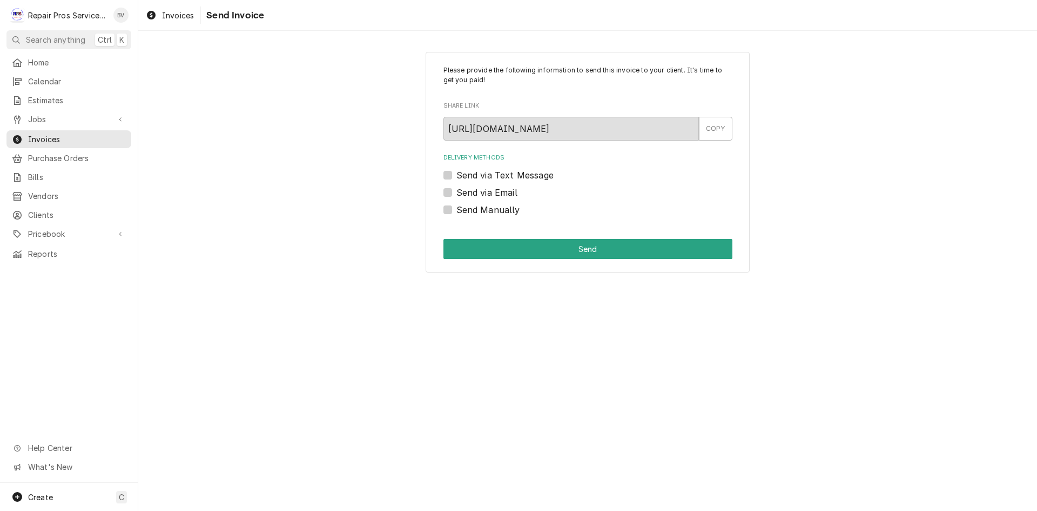
click at [457, 191] on label "Send via Email" at bounding box center [487, 192] width 61 height 13
click at [457, 191] on input "Send via Email" at bounding box center [601, 198] width 289 height 24
checkbox input "true"
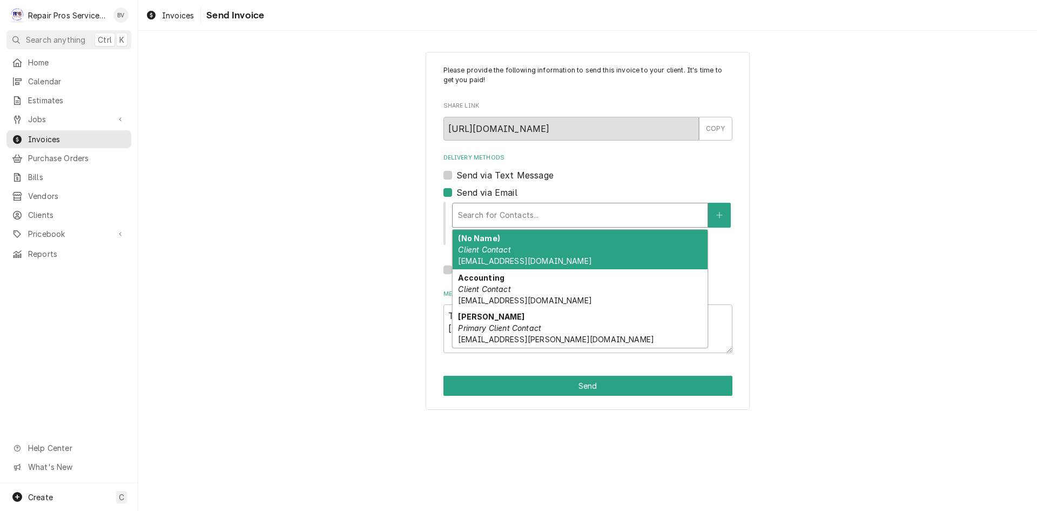
click at [472, 214] on div "Delivery Methods" at bounding box center [580, 214] width 244 height 19
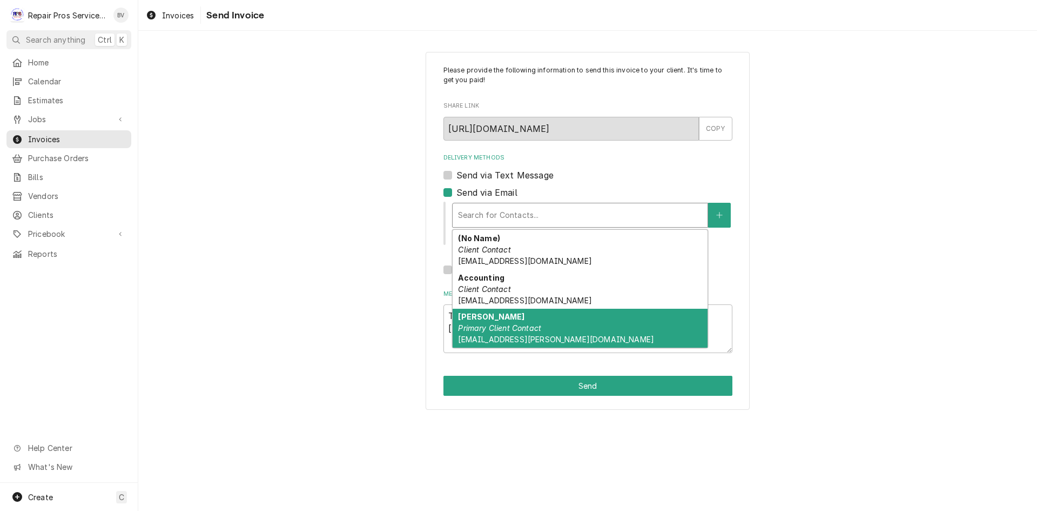
click at [507, 333] on div "Axel Primary Client Contact axel.balow@texasroadhouse.com" at bounding box center [580, 328] width 255 height 39
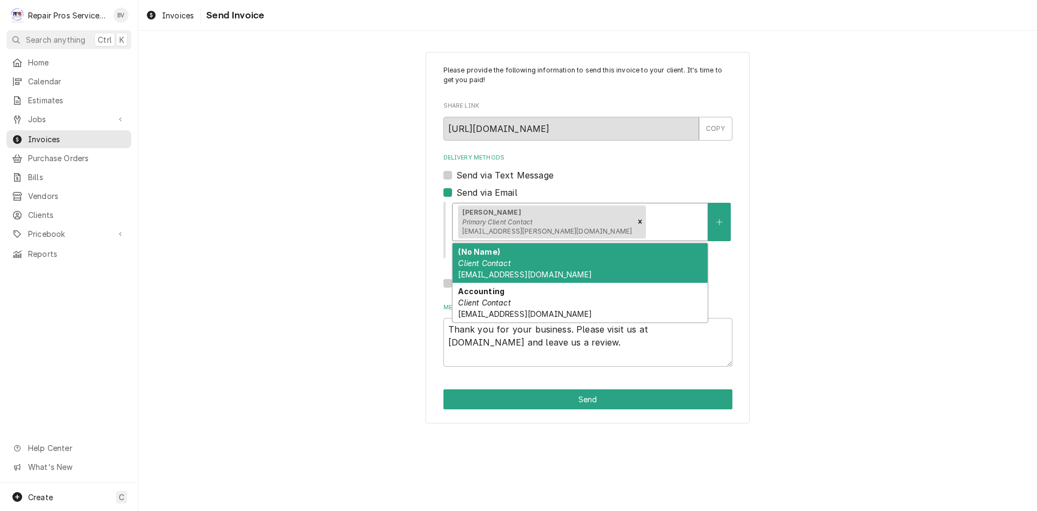
click at [648, 225] on div "Delivery Methods" at bounding box center [675, 221] width 54 height 19
click at [514, 269] on div "(No Name) Client Contact store_Hixsontn@texasroadhouse.com" at bounding box center [580, 262] width 255 height 39
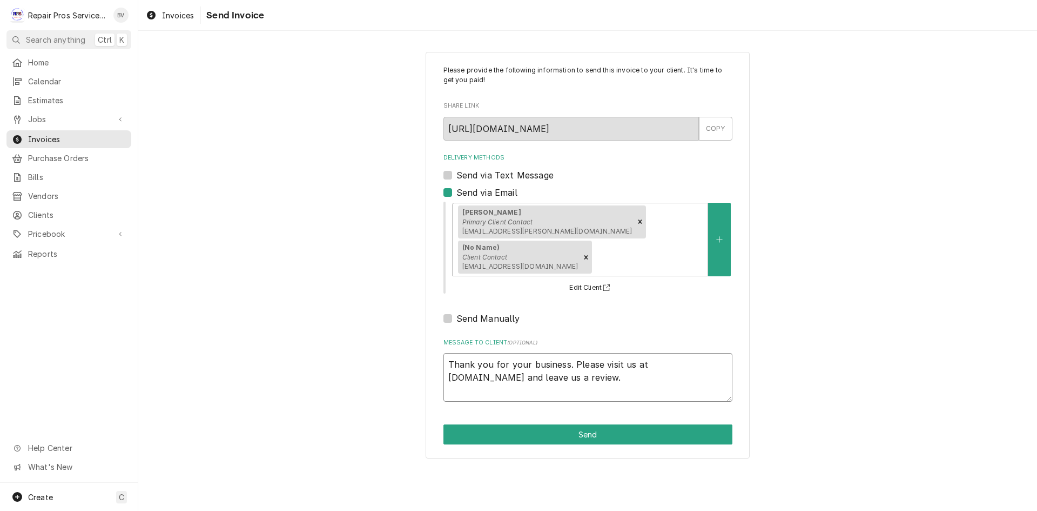
click at [447, 360] on textarea "Thank you for your business. Please visit us at repairprosservices.com and leav…" at bounding box center [588, 377] width 289 height 49
type textarea "x"
type textarea "Thank you for your business. Please visit us at repairprosservices.com and leav…"
type textarea "x"
type textarea "Thank you for your business. Please visit us at repairprosservices.com and leav…"
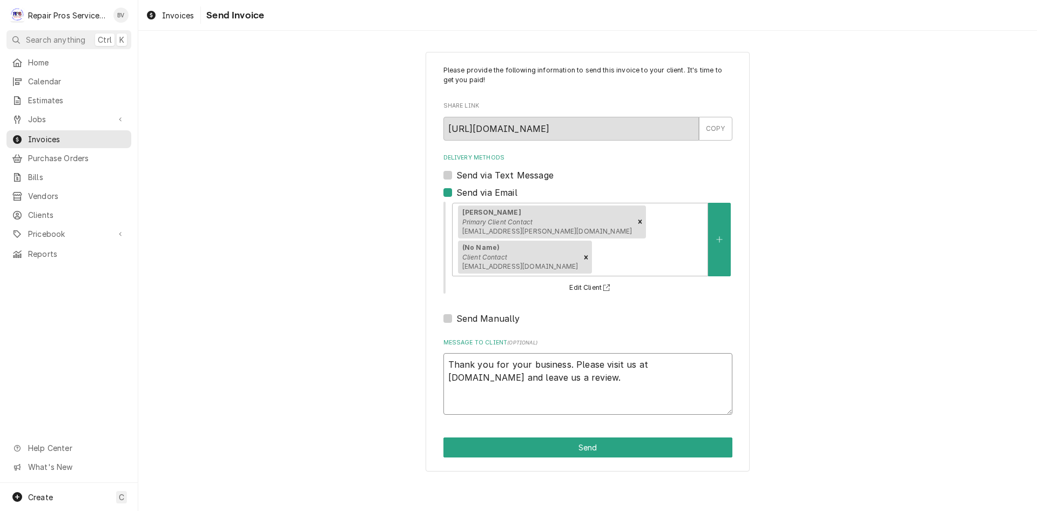
click at [450, 358] on textarea "Thank you for your business. Please visit us at repairprosservices.com and leav…" at bounding box center [588, 384] width 289 height 62
type textarea "x"
type textarea "w Thank you for your business. Please visit us at repairprosservices.com and le…"
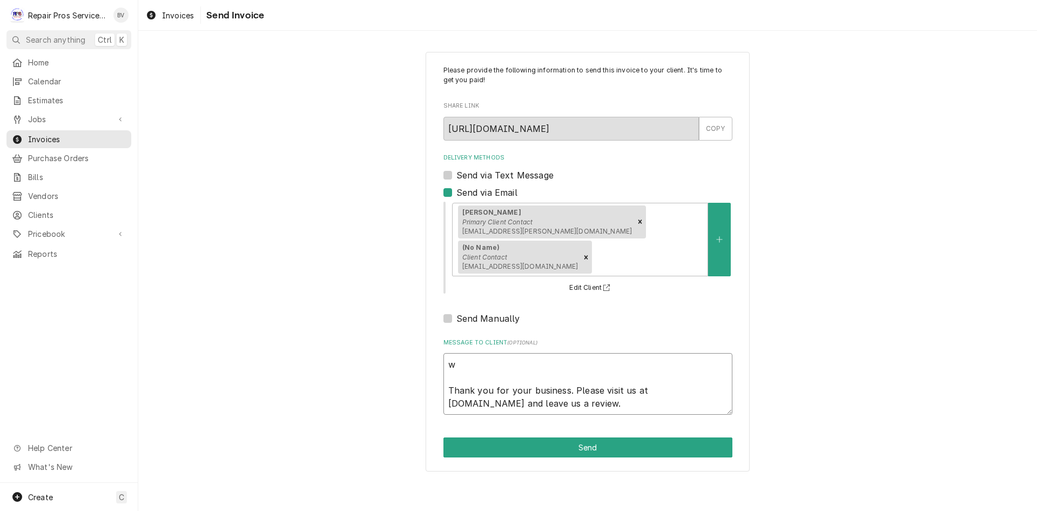
type textarea "x"
type textarea "we Thank you for your business. Please visit us at repairprosservices.com and l…"
type textarea "x"
type textarea "we Thank you for your business. Please visit us at repairprosservices.com and l…"
type textarea "x"
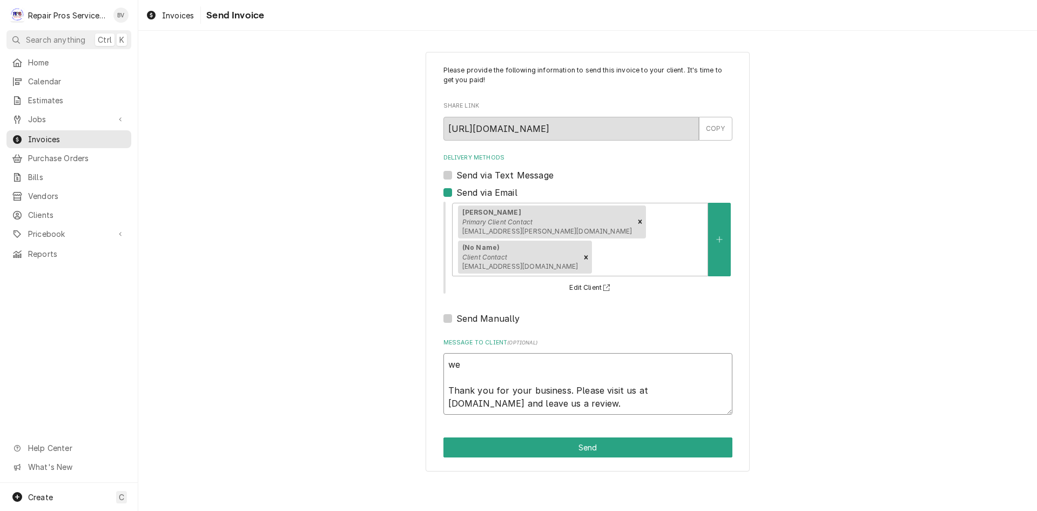
type textarea "we h Thank you for your business. Please visit us at repairprosservices.com and…"
type textarea "x"
type textarea "we ha Thank you for your business. Please visit us at repairprosservices.com an…"
type textarea "x"
type textarea "we hav Thank you for your business. Please visit us at repairprosservices.com a…"
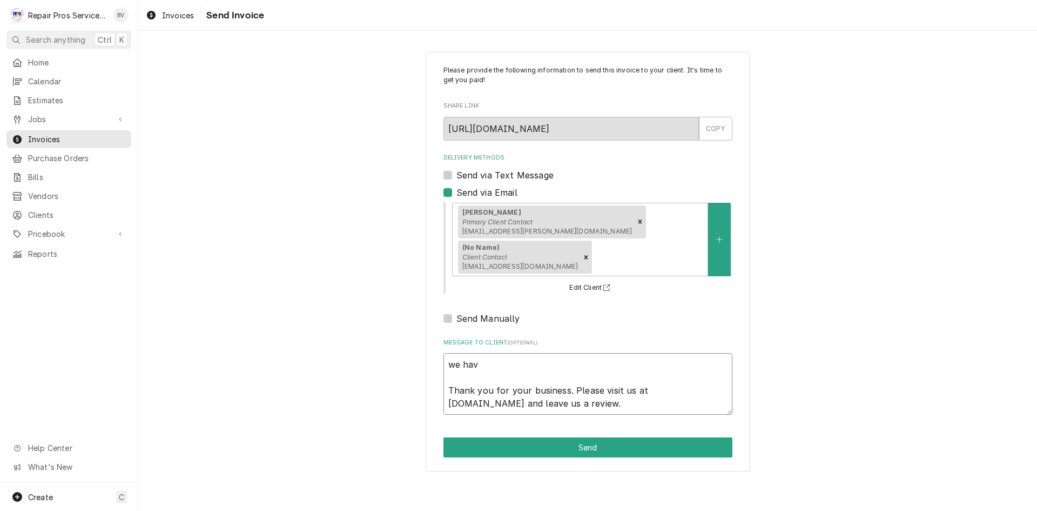
type textarea "x"
type textarea "we have Thank you for your business. Please visit us at repairprosservices.com …"
type textarea "x"
type textarea "we have Thank you for your business. Please visit us at repairprosservices.com …"
type textarea "x"
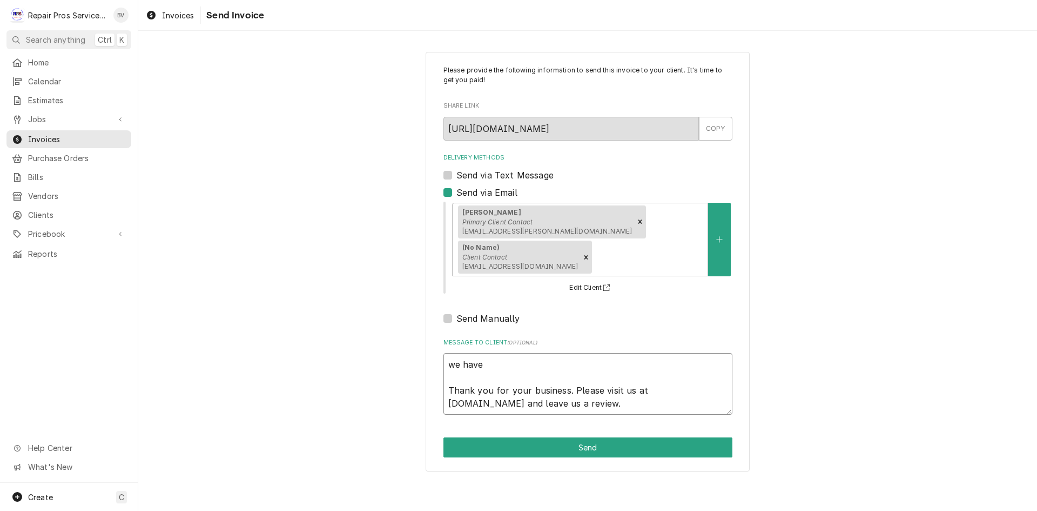
type textarea "we have n Thank you for your business. Please visit us at repairprosservices.co…"
type textarea "x"
type textarea "we have no Thank you for your business. Please visit us at repairprosservices.c…"
type textarea "x"
type textarea "we have not Thank you for your business. Please visit us at repairprosservices.…"
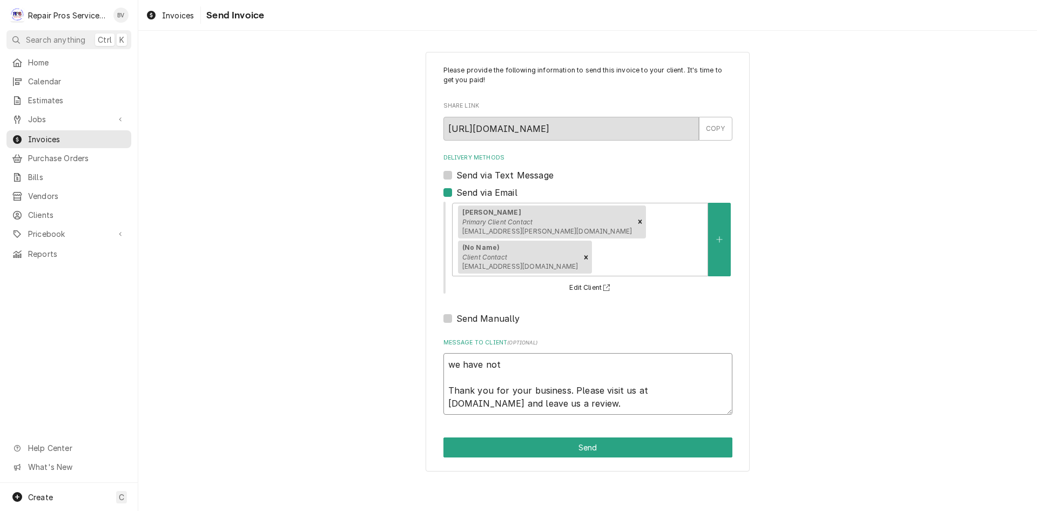
type textarea "x"
type textarea "we have not Thank you for your business. Please visit us at repairprosservices.…"
type textarea "x"
type textarea "we have not r Thank you for your business. Please visit us at repairprosservice…"
type textarea "x"
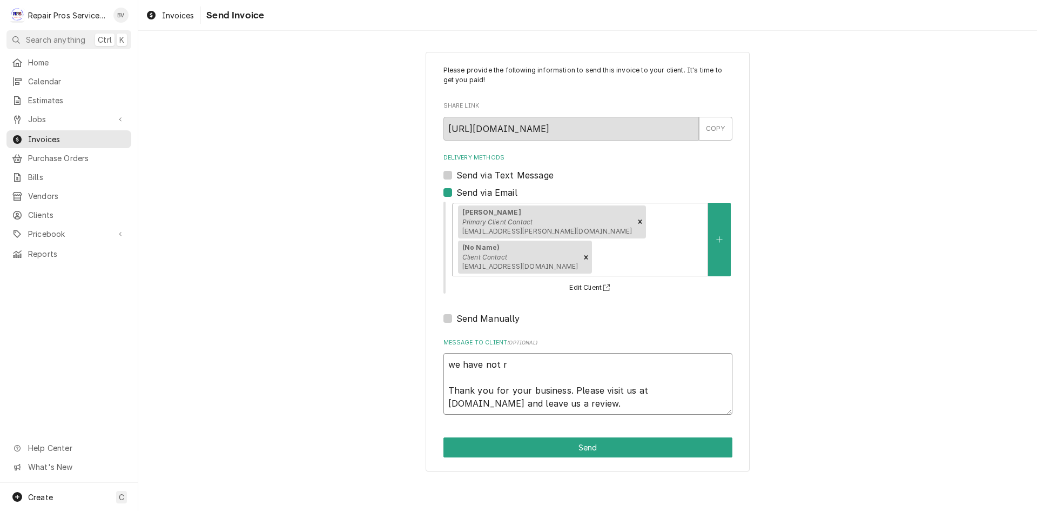
type textarea "we have not re Thank you for your business. Please visit us at repairprosservic…"
type textarea "x"
type textarea "we have not rec Thank you for your business. Please visit us at repairprosservi…"
type textarea "x"
type textarea "we have not reci Thank you for your business. Please visit us at repairprosserv…"
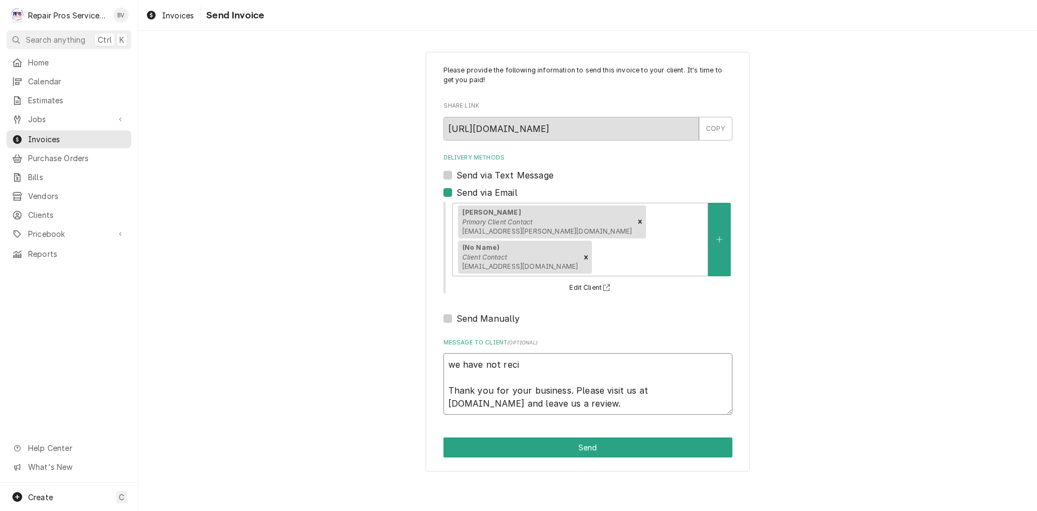
type textarea "x"
type textarea "we have not recie Thank you for your business. Please visit us at repairprosser…"
type textarea "x"
type textarea "we have not reciev Thank you for your business. Please visit us at repairprosse…"
type textarea "x"
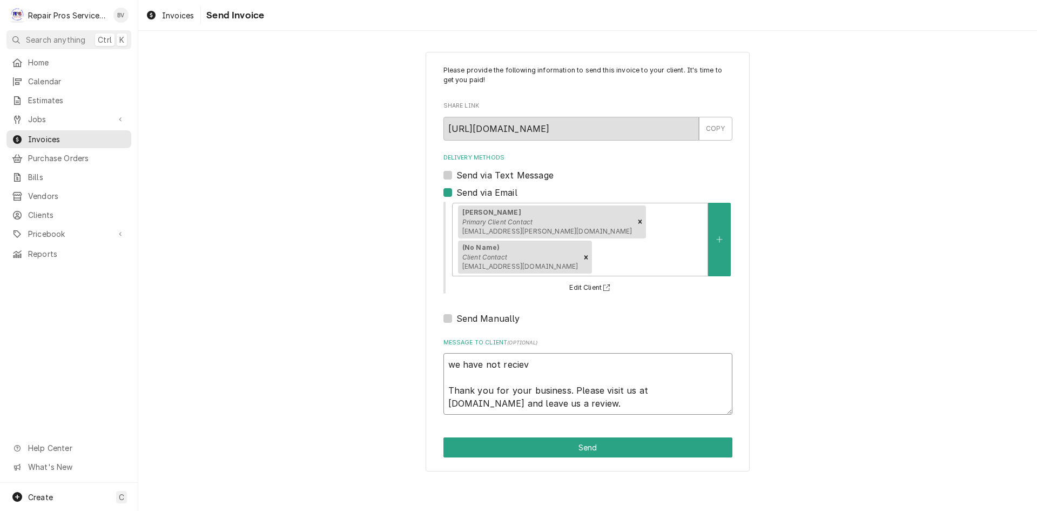
type textarea "we have not recieve Thank you for your business. Please visit us at repairpross…"
type textarea "x"
type textarea "we have not recieved Thank you for your business. Please visit us at repairpros…"
type textarea "x"
type textarea "we have not recieved Thank you for your business. Please visit us at repairpros…"
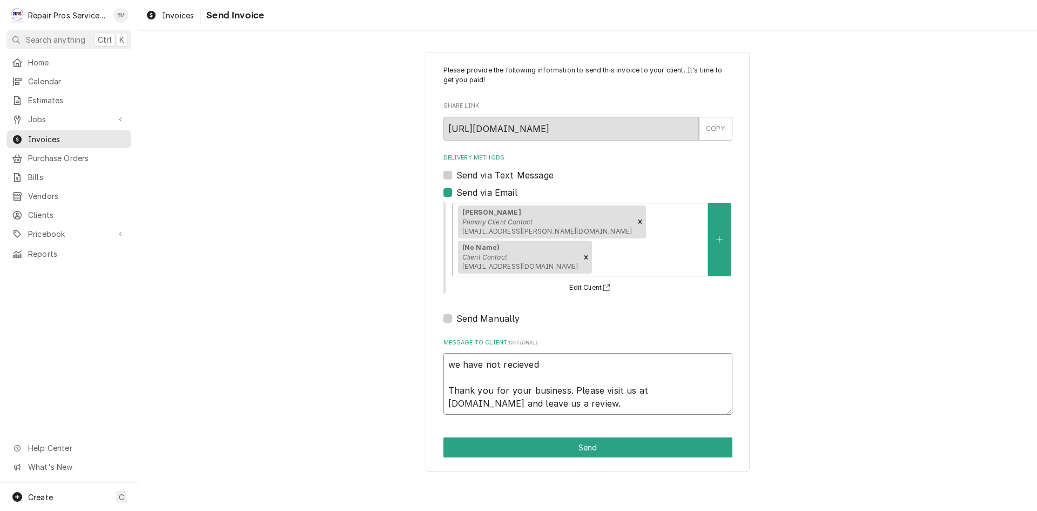
type textarea "x"
type textarea "we have not recieved p Thank you for your business. Please visit us at repairpr…"
type textarea "x"
type textarea "we have not recieved pa Thank you for your business. Please visit us at repairp…"
type textarea "x"
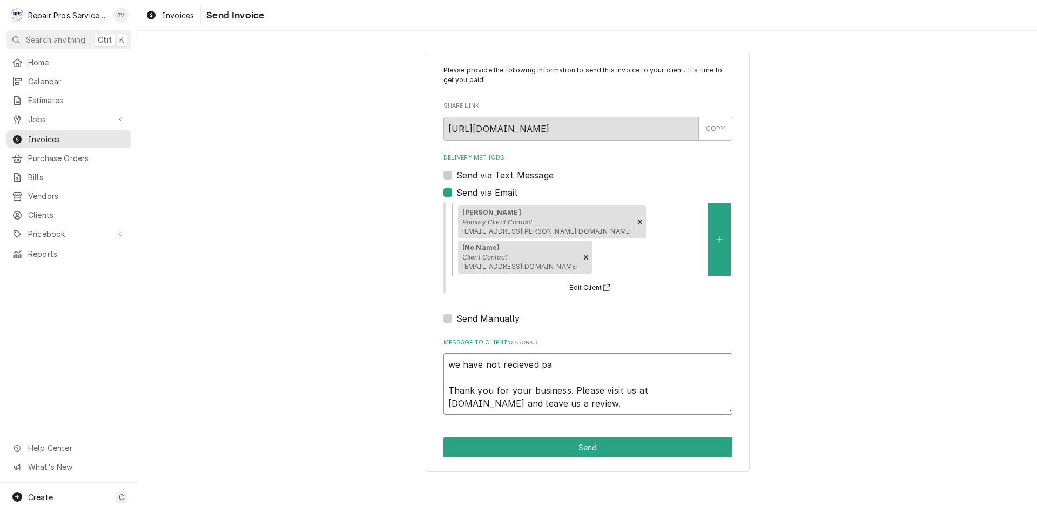
type textarea "we have not recieved pay Thank you for your business. Please visit us at repair…"
type textarea "x"
type textarea "we have not recieved paym Thank you for your business. Please visit us at repai…"
type textarea "x"
type textarea "we have not recieved payme Thank you for your business. Please visit us at repa…"
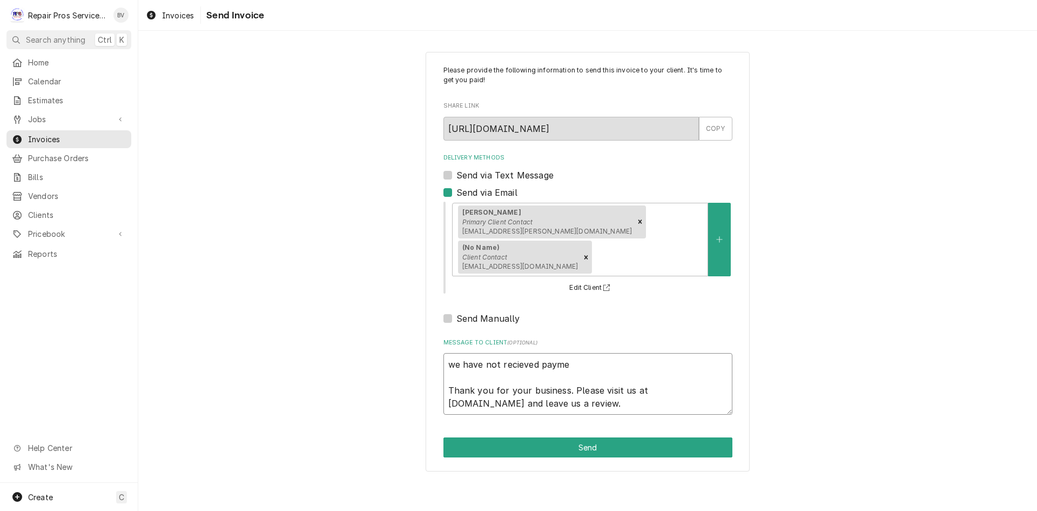
type textarea "x"
type textarea "we have not recieved paymen Thank you for your business. Please visit us at rep…"
type textarea "x"
type textarea "we have not recieved payment Thank you for your business. Please visit us at re…"
type textarea "x"
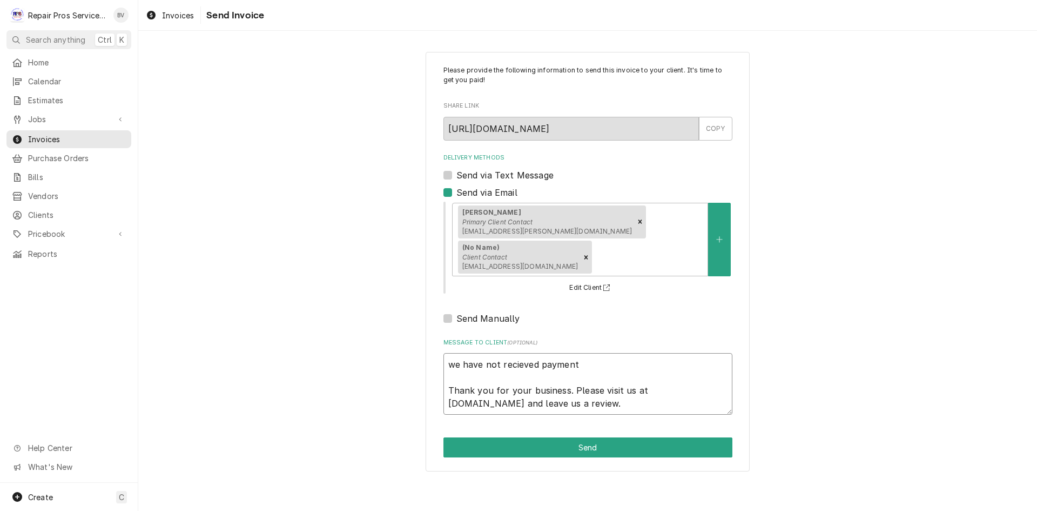
type textarea "we have not recieved payment Thank you for your business. Please visit us at re…"
type textarea "x"
type textarea "we have not recieved payment f Thank you for your business. Please visit us at …"
type textarea "x"
type textarea "we have not recieved payment fo Thank you for your business. Please visit us at…"
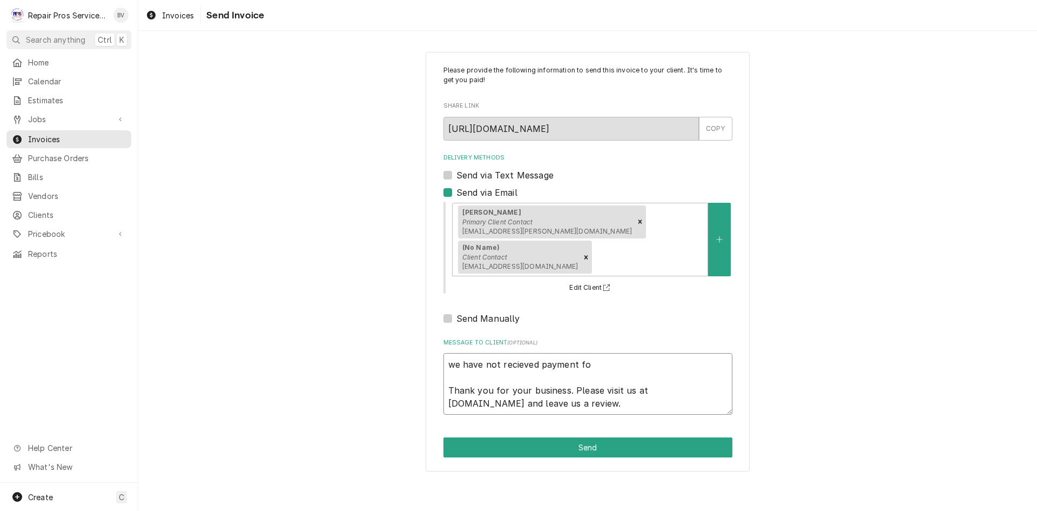
type textarea "x"
type textarea "we have not recieved payment for Thank you for your business. Please visit us a…"
type textarea "x"
type textarea "we have not recieved payment for Thank you for your business. Please visit us a…"
type textarea "x"
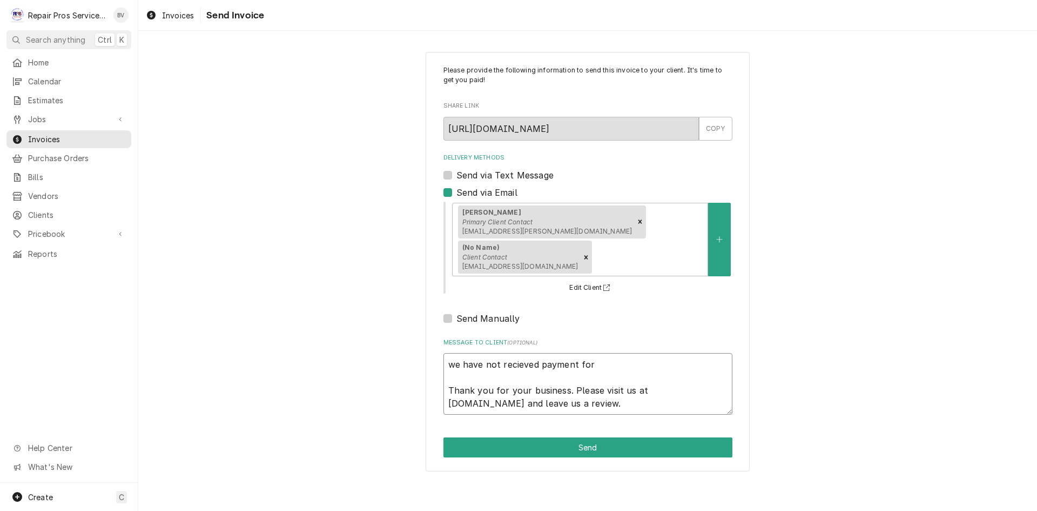
type textarea "we have not recieved payment for t Thank you for your business. Please visit us…"
type textarea "x"
type textarea "we have not recieved payment for th Thank you for your business. Please visit u…"
type textarea "x"
type textarea "we have not recieved payment for thi Thank you for your business. Please visit …"
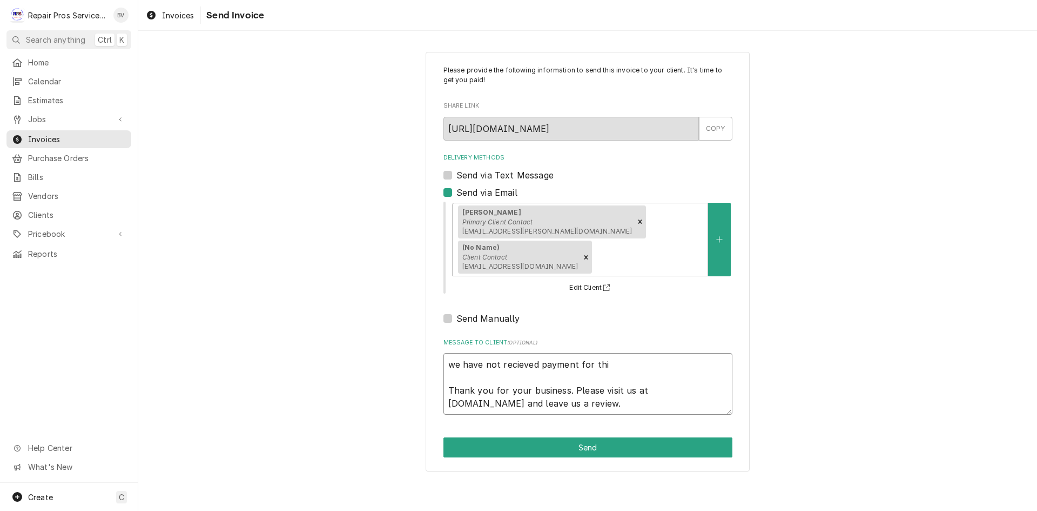
type textarea "x"
type textarea "we have not recieved payment for this Thank you for your business. Please visit…"
type textarea "x"
type textarea "we have not recieved payment for this Thank you for your business. Please visit…"
type textarea "x"
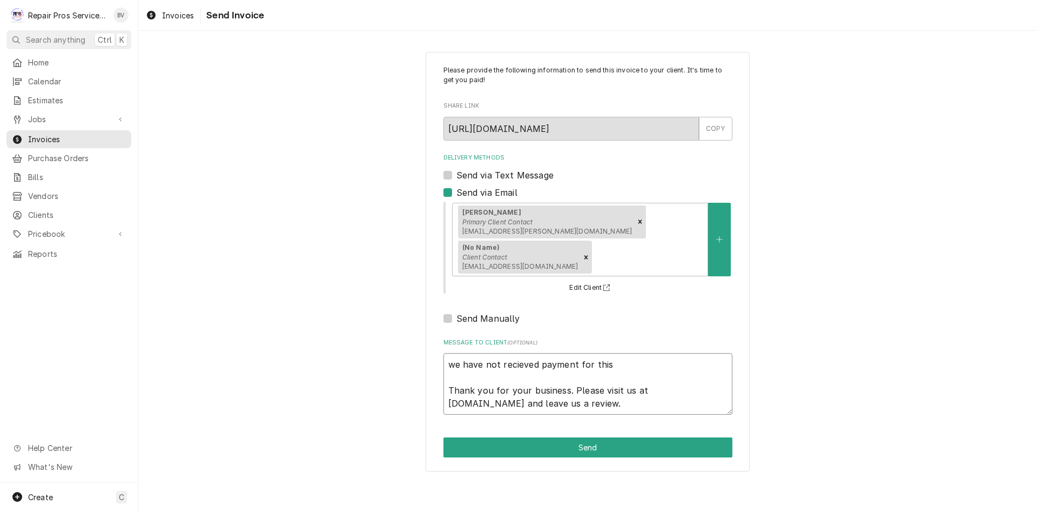
type textarea "we have not recieved payment for this i Thank you for your business. Please vis…"
type textarea "x"
type textarea "we have not recieved payment for this in Thank you for your business. Please vi…"
type textarea "x"
type textarea "we have not recieved payment for this inv Thank you for your business. Please v…"
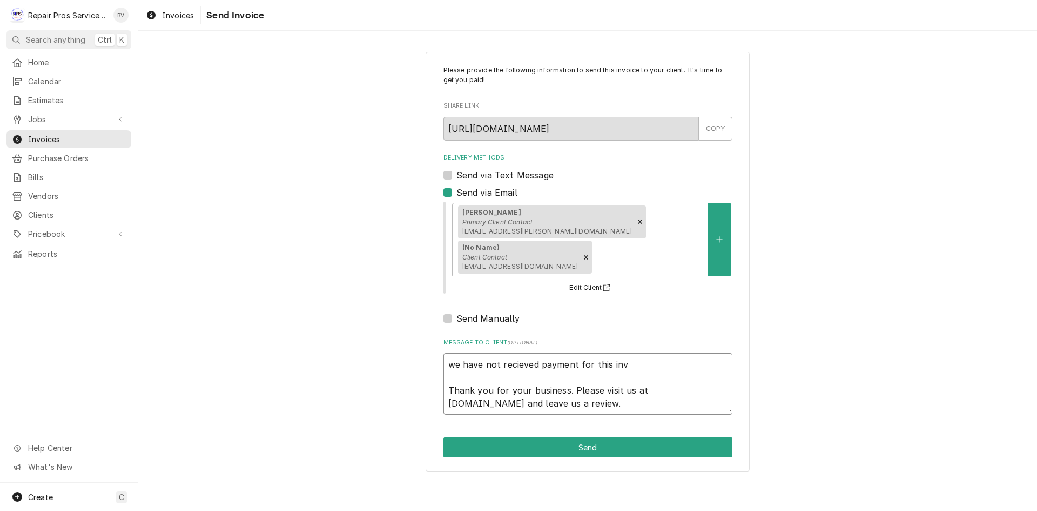
type textarea "x"
type textarea "we have not recieved payment for this invo Thank you for your business. Please …"
type textarea "x"
type textarea "we have not recieved payment for this invoi Thank you for your business. Please…"
type textarea "x"
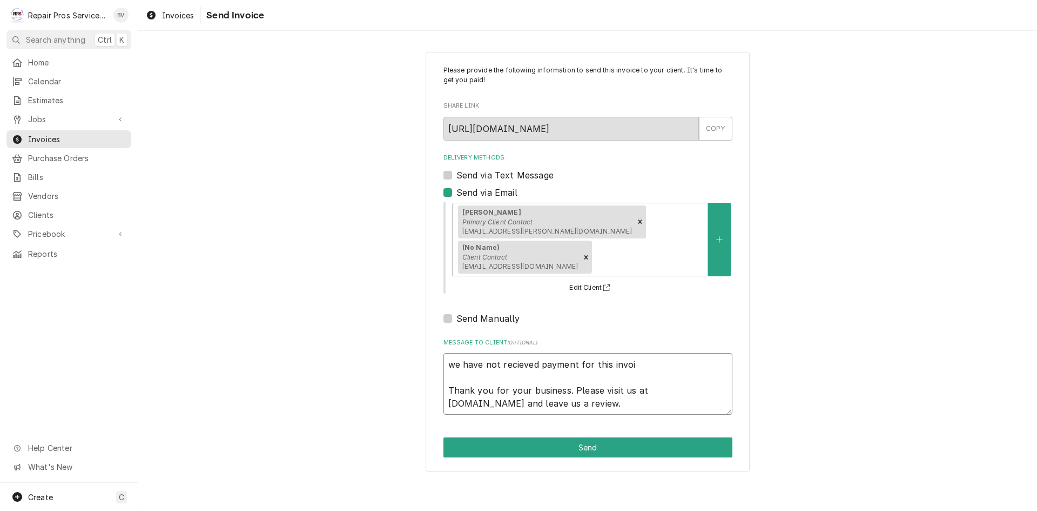
type textarea "we have not recieved payment for this invoic Thank you for your business. Pleas…"
type textarea "x"
type textarea "we have not recieved payment for this invoice Thank you for your business. Plea…"
type textarea "x"
type textarea "we have not recieved payment for this invoice. Thank you for your business. Ple…"
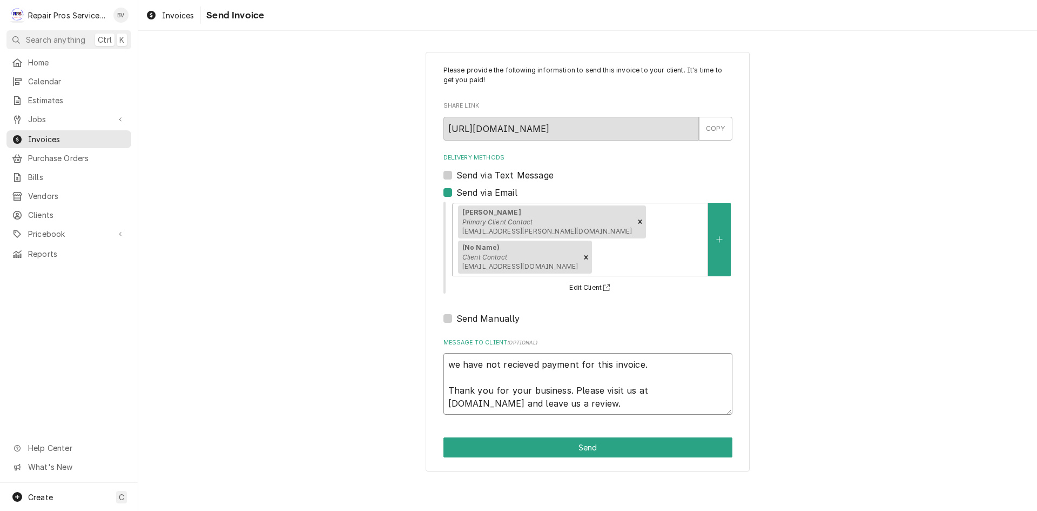
type textarea "x"
type textarea "we have not recieved payment for this invoice. Thank you for your business. Ple…"
type textarea "x"
type textarea "we have not received payment for this invoice. Thank you for your business. Ple…"
click at [650, 368] on textarea "we have not received payment for this invoice. Thank you for your business. Ple…" at bounding box center [588, 384] width 289 height 62
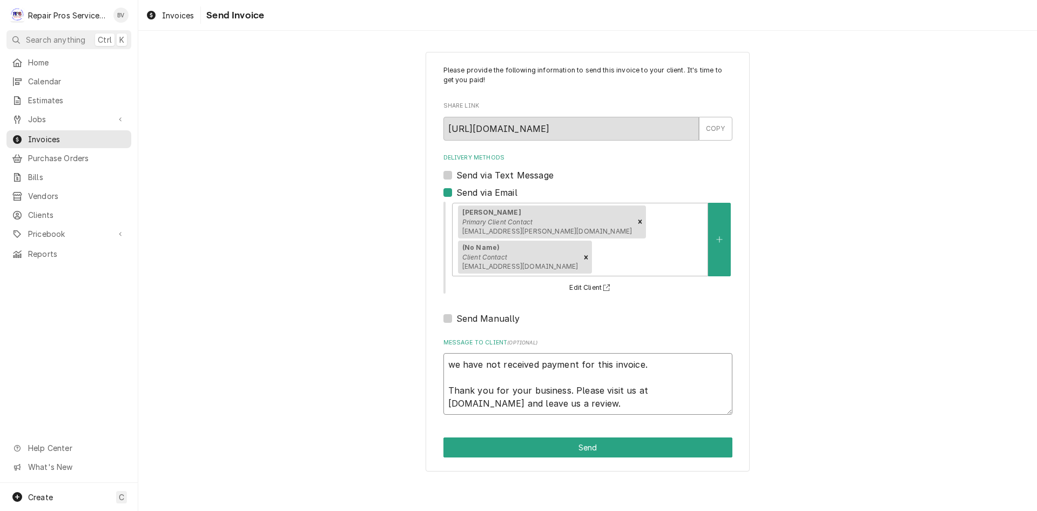
type textarea "x"
type textarea "we have not received payment for this invoice. i Thank you for your business. P…"
type textarea "x"
type textarea "we have not received payment for this invoice. it Thank you for your business. …"
type textarea "x"
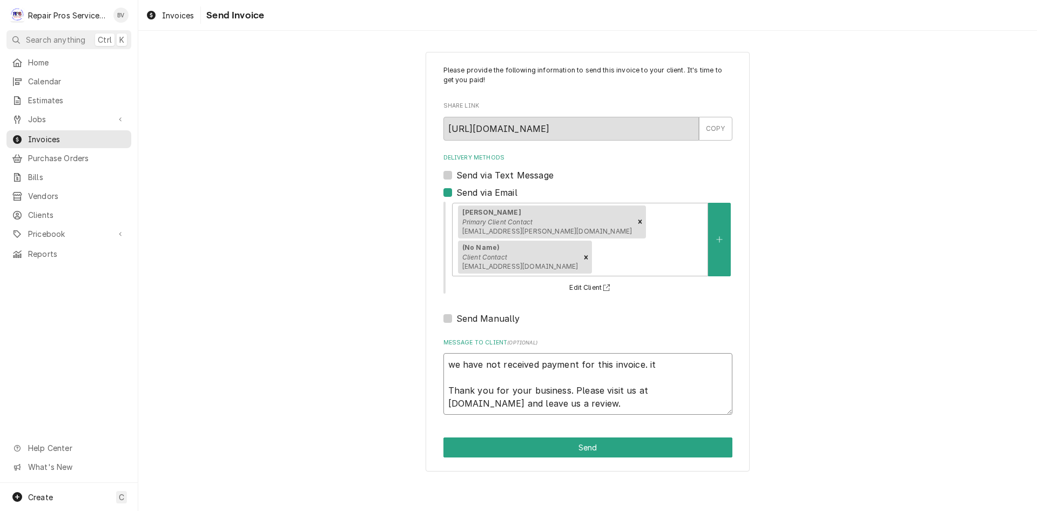
type textarea "we have not received payment for this invoice. it Thank you for your business. …"
type textarea "x"
type textarea "we have not received payment for this invoice. it i Thank you for your business…"
type textarea "x"
type textarea "we have not received payment for this invoice. it is Thank you for your busines…"
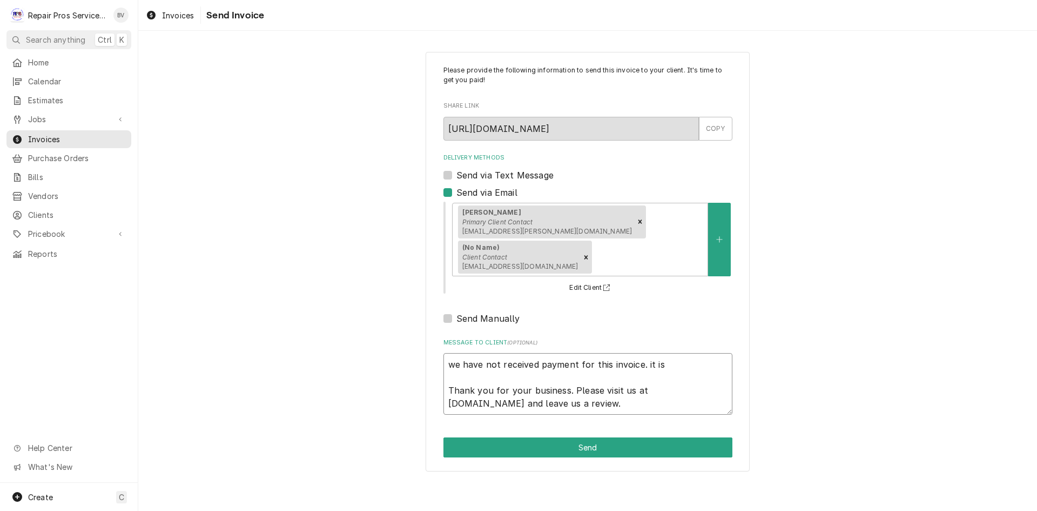
type textarea "x"
type textarea "we have not received payment for this invoice. it is Thank you for your busines…"
type textarea "x"
type textarea "we have not received payment for this invoice. it is g Thank you for your busin…"
type textarea "x"
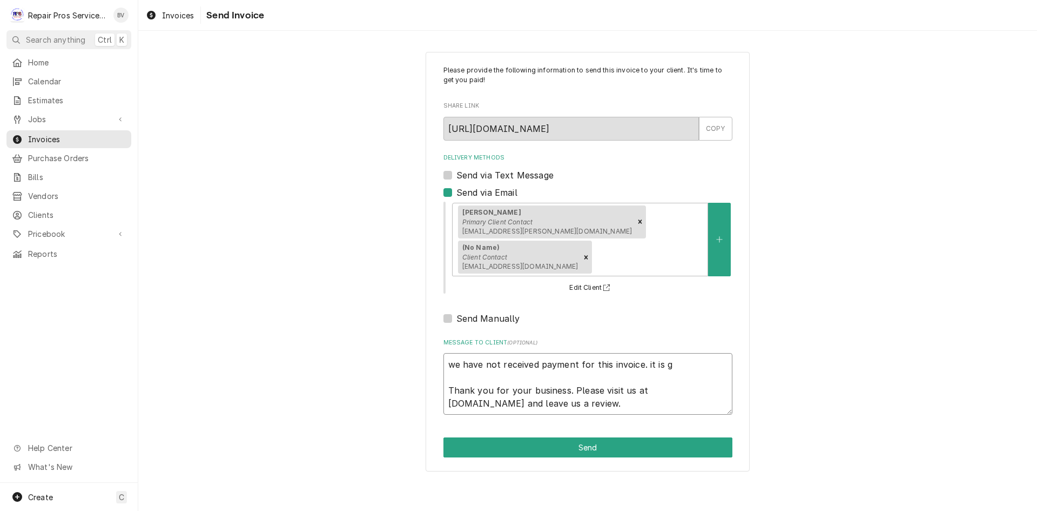
type textarea "we have not received payment for this invoice. it is gr Thank you for your busi…"
type textarea "x"
type textarea "we have not received payment for this invoice. it is gre Thank you for your bus…"
type textarea "x"
type textarea "we have not received payment for this invoice. it is grea Thank you for your bu…"
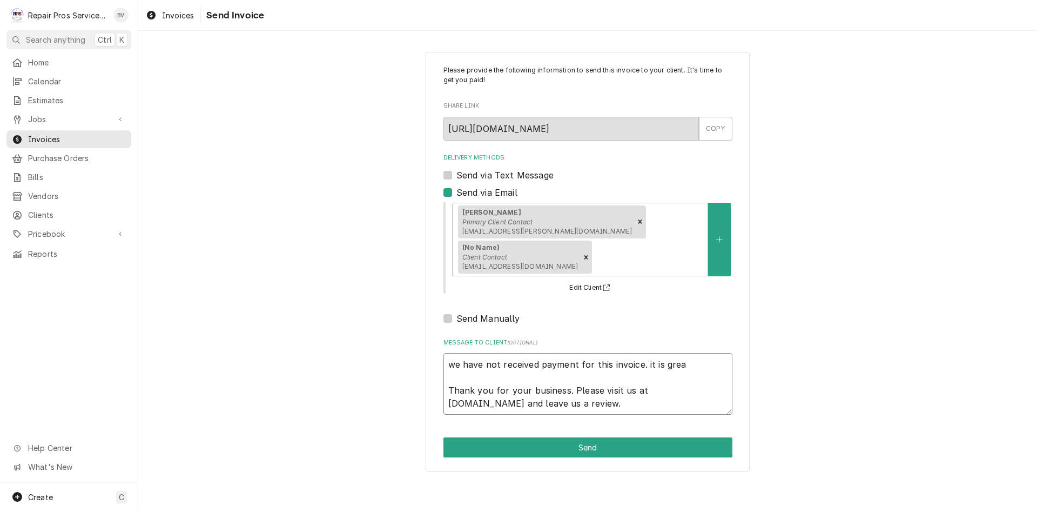
type textarea "x"
type textarea "we have not received payment for this invoice. it is great Thank you for your b…"
type textarea "x"
type textarea "we have not received payment for this invoice. it is greate Thank you for your …"
type textarea "x"
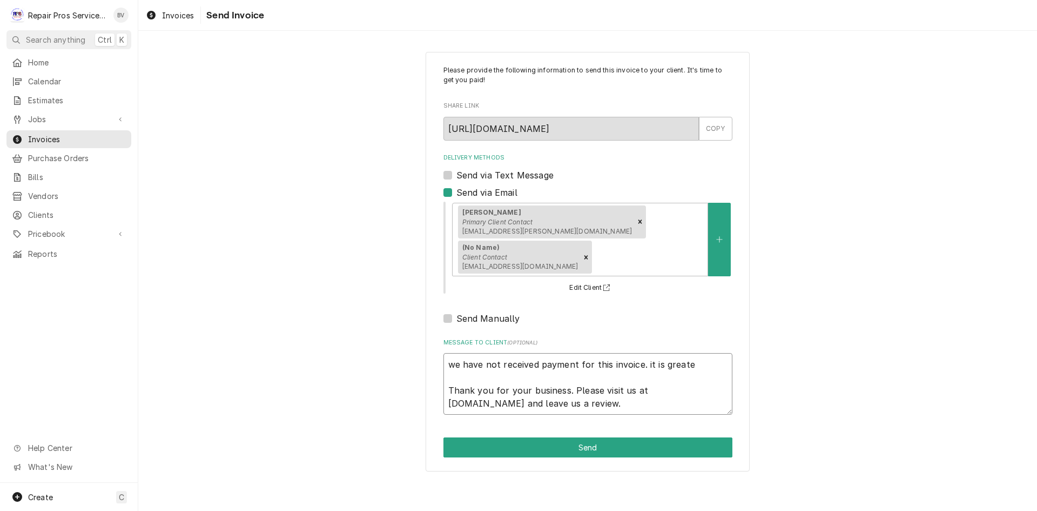
type textarea "we have not received payment for this invoice. it is greater Thank you for your…"
type textarea "x"
type textarea "we have not received payment for this invoice. it is greater Thank you for your…"
type textarea "x"
type textarea "we have not received payment for this invoice. it is greater t Thank you for yo…"
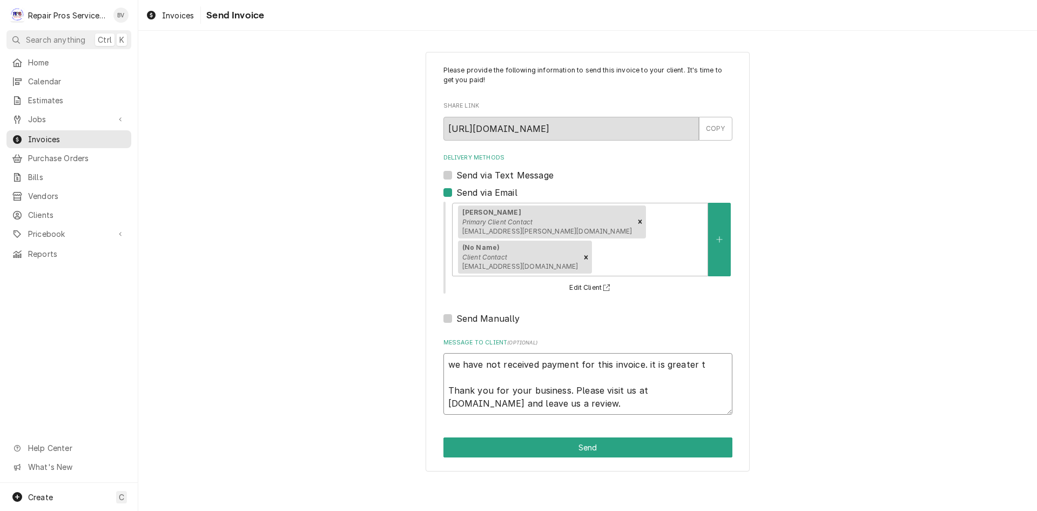
type textarea "x"
type textarea "we have not received payment for this invoice. it is greater th Thank you for y…"
type textarea "x"
type textarea "we have not received payment for this invoice. it is greater tha Thank you for …"
type textarea "x"
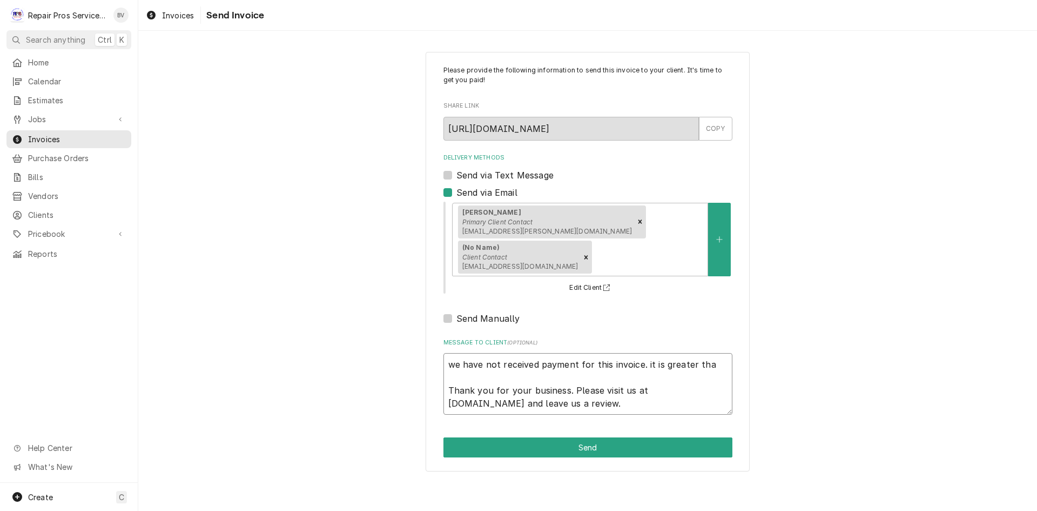
type textarea "we have not received payment for this invoice. it is greater than Thank you for…"
type textarea "x"
type textarea "we have not received payment for this invoice. it is greater than Thank you for…"
type textarea "x"
type textarea "we have not received payment for this invoice. it is greater than 3 Thank you f…"
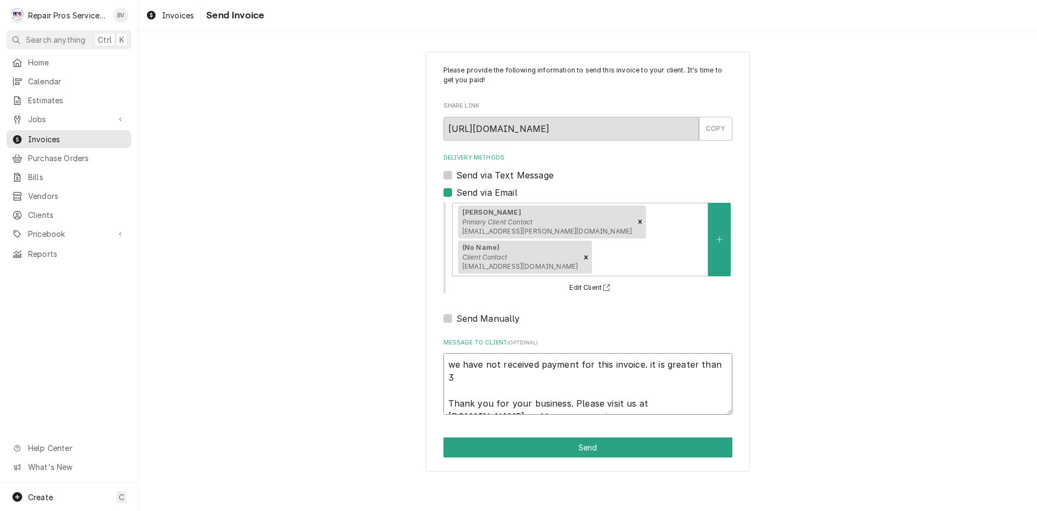
type textarea "x"
type textarea "we have not received payment for this invoice. it is greater than 30 Thank you …"
type textarea "x"
type textarea "we have not received payment for this invoice. it is greater than 30 Thank you …"
type textarea "x"
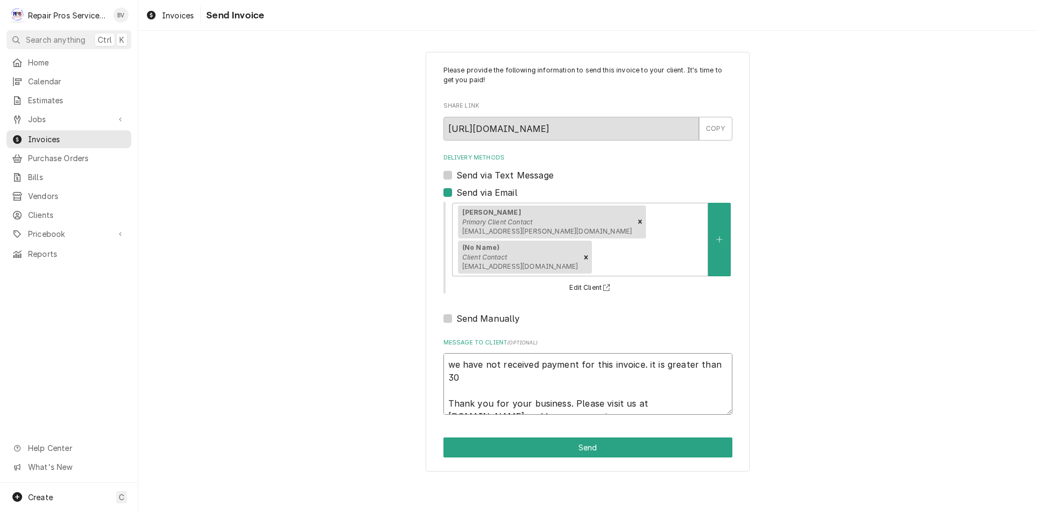
type textarea "we have not received payment for this invoice. it is greater than 30 d Thank yo…"
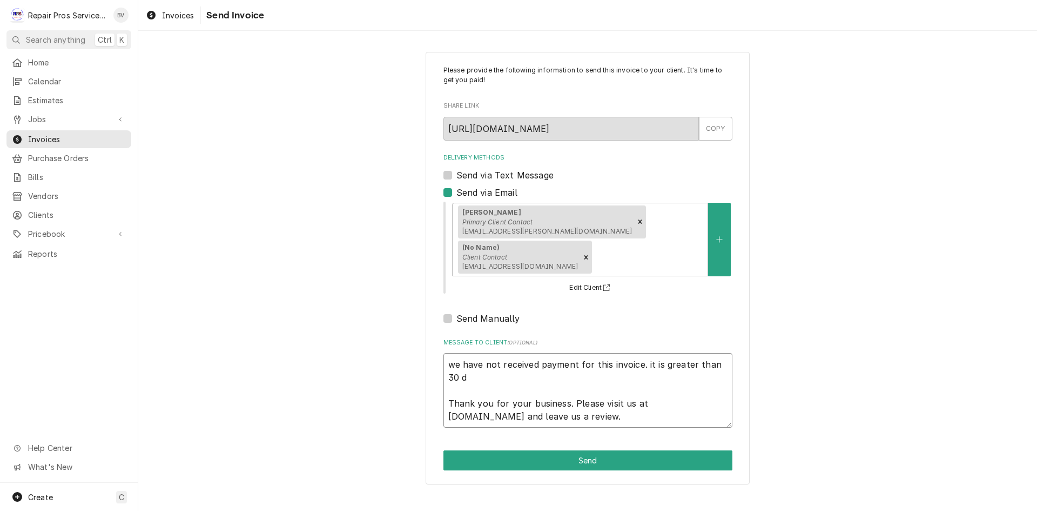
type textarea "x"
type textarea "we have not received payment for this invoice. it is greater than 30 da Thank y…"
type textarea "x"
type textarea "we have not received payment for this invoice. it is greater than 30 day Thank …"
type textarea "x"
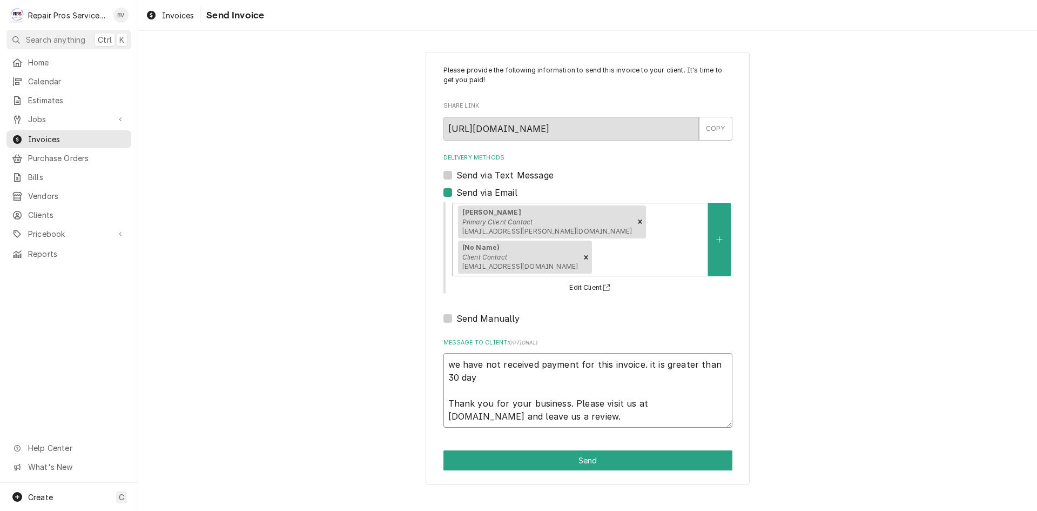
type textarea "we have not received payment for this invoice. it is greater than 30 days Thank…"
type textarea "x"
type textarea "we have not received payment for this invoice. it is greater than 30 days Thank…"
type textarea "x"
type textarea "we have not received payment for this invoice. it is greater than 30 days p Tha…"
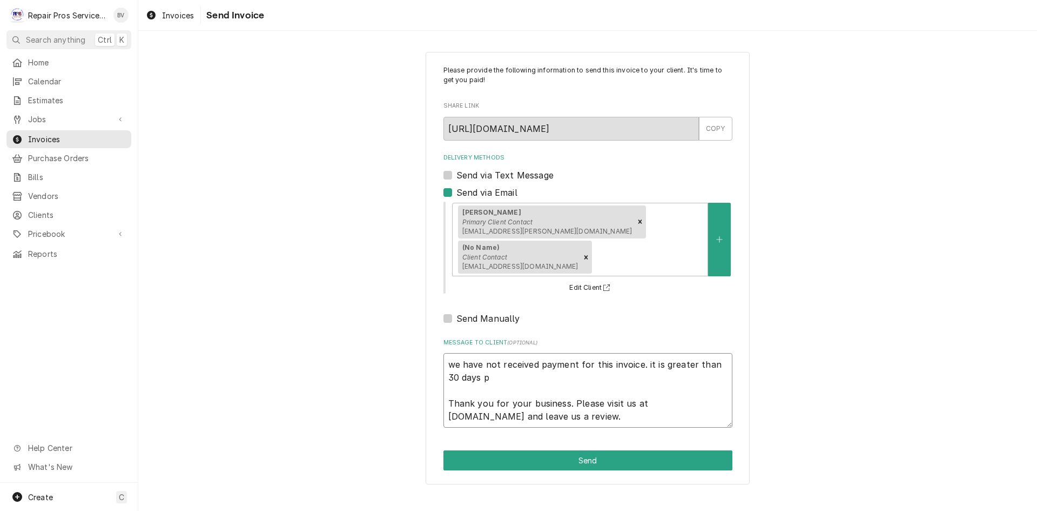
type textarea "x"
type textarea "we have not received payment for this invoice. it is greater than 30 days pa Th…"
type textarea "x"
type textarea "we have not received payment for this invoice. it is greater than 30 days pas T…"
type textarea "x"
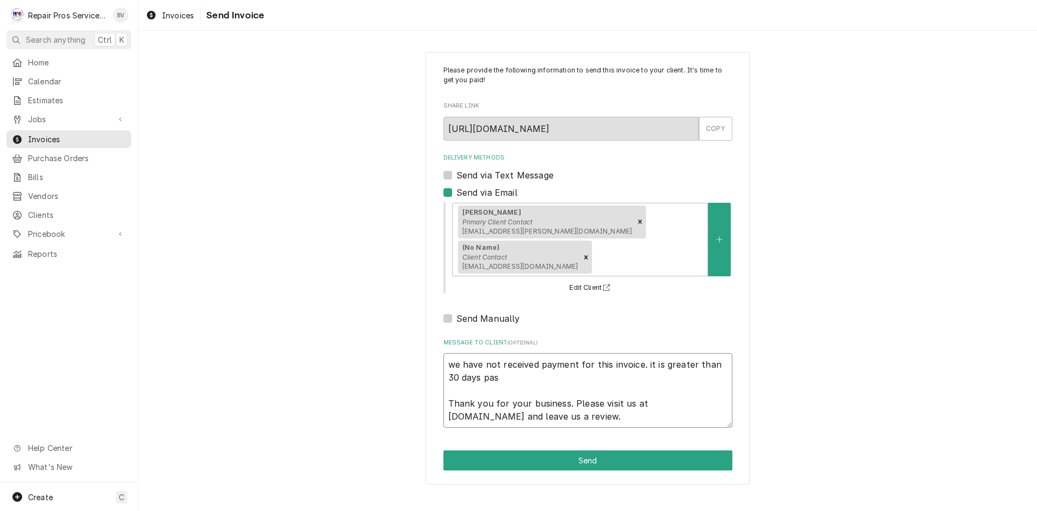
type textarea "we have not received payment for this invoice. it is greater than 30 days past …"
type textarea "x"
type textarea "we have not received payment for this invoice. it is greater than 30 days past …"
type textarea "x"
type textarea "we have not received payment for this invoice. it is greater than 30 days past …"
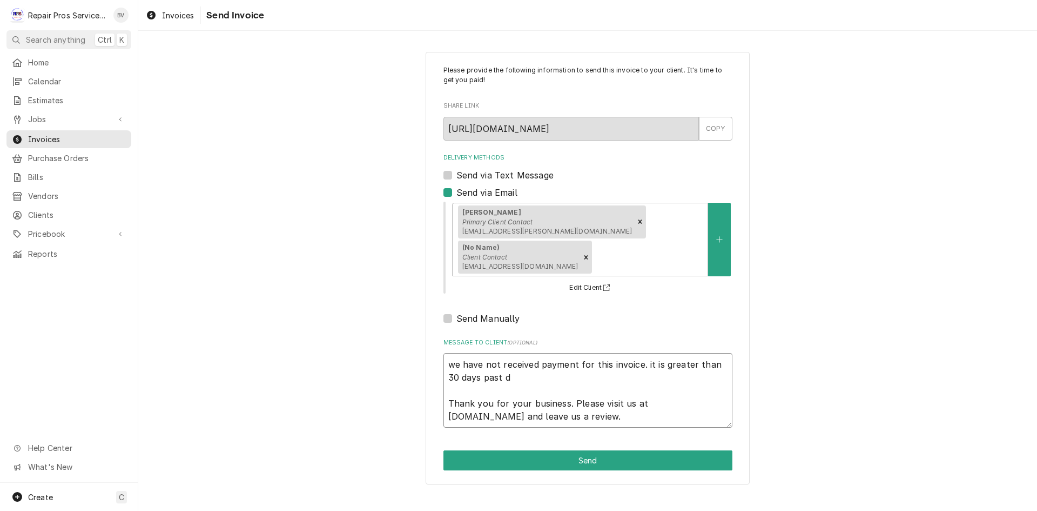
type textarea "x"
type textarea "we have not received payment for this invoice. it is greater than 30 days past …"
type textarea "x"
type textarea "we have not received payment for this invoice. it is greater than 30 days past …"
type textarea "x"
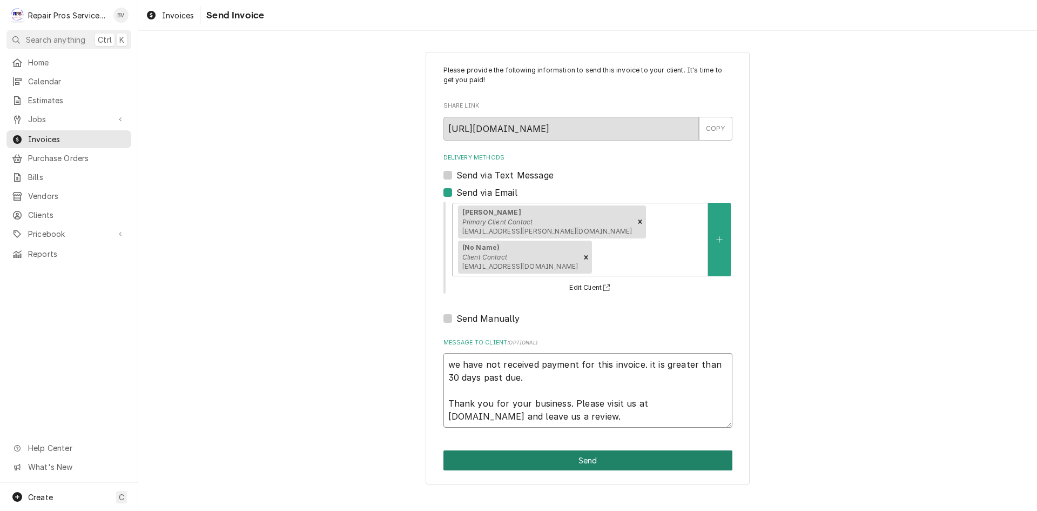
type textarea "we have not received payment for this invoice. it is greater than 30 days past …"
click at [633, 466] on button "Send" at bounding box center [588, 460] width 289 height 20
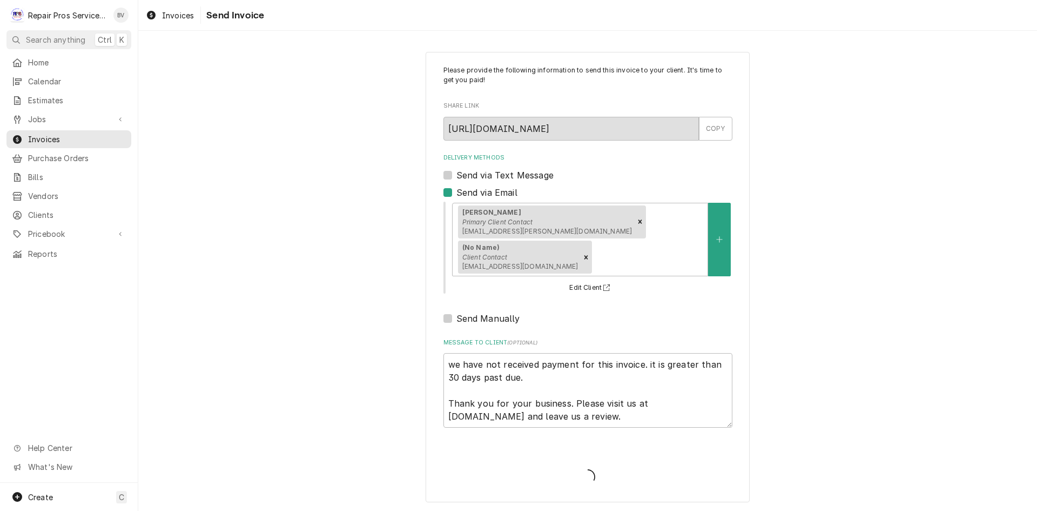
type textarea "x"
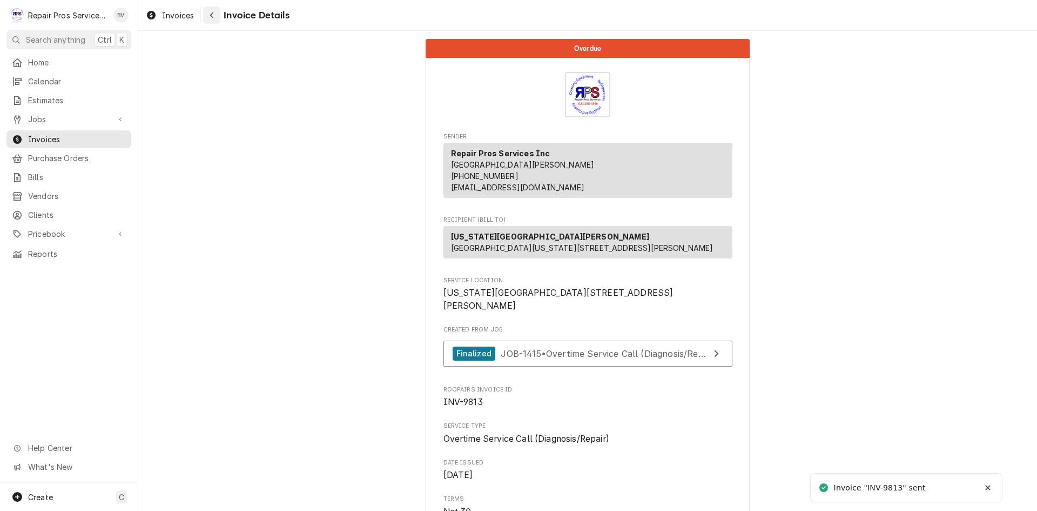
click at [211, 15] on icon "Navigate back" at bounding box center [211, 15] width 3 height 6
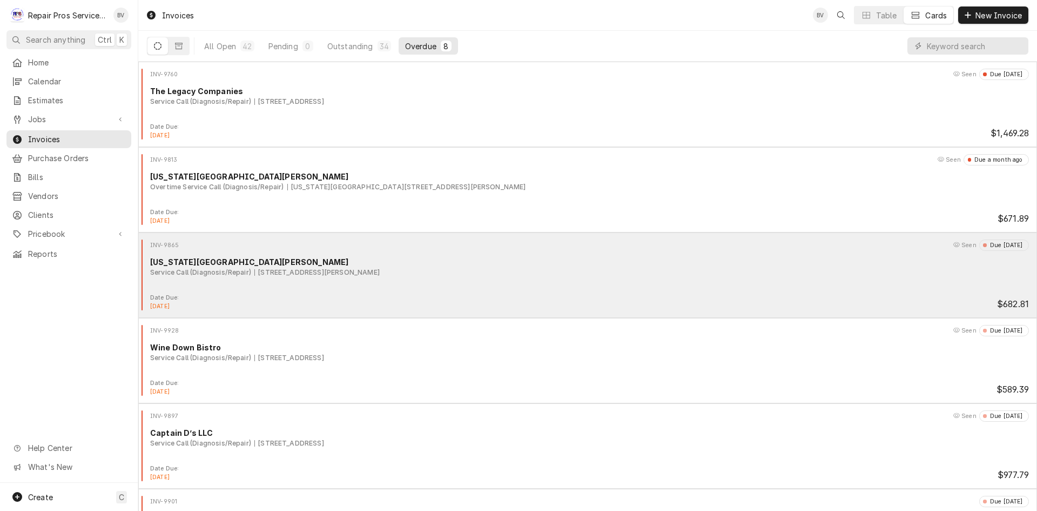
click at [488, 278] on div "INV-9865 Seen Due [DATE] [US_STATE][GEOGRAPHIC_DATA] [PERSON_NAME] Place Servic…" at bounding box center [588, 266] width 890 height 54
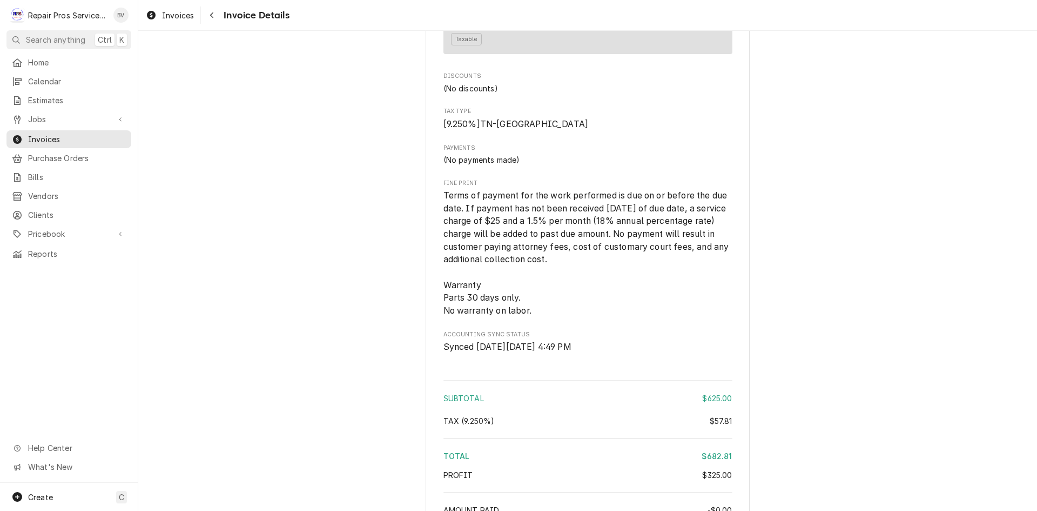
scroll to position [1886, 0]
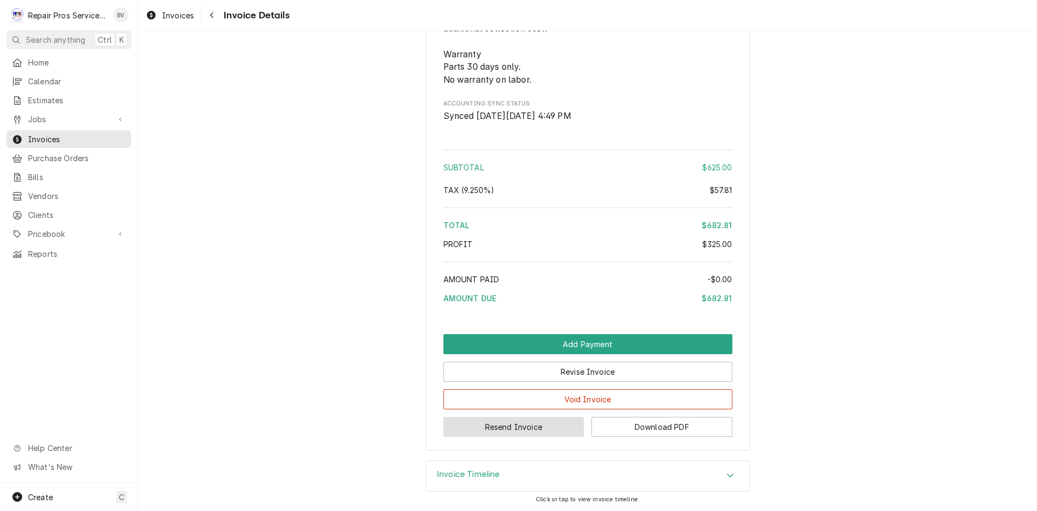
click at [522, 428] on button "Resend Invoice" at bounding box center [514, 427] width 141 height 20
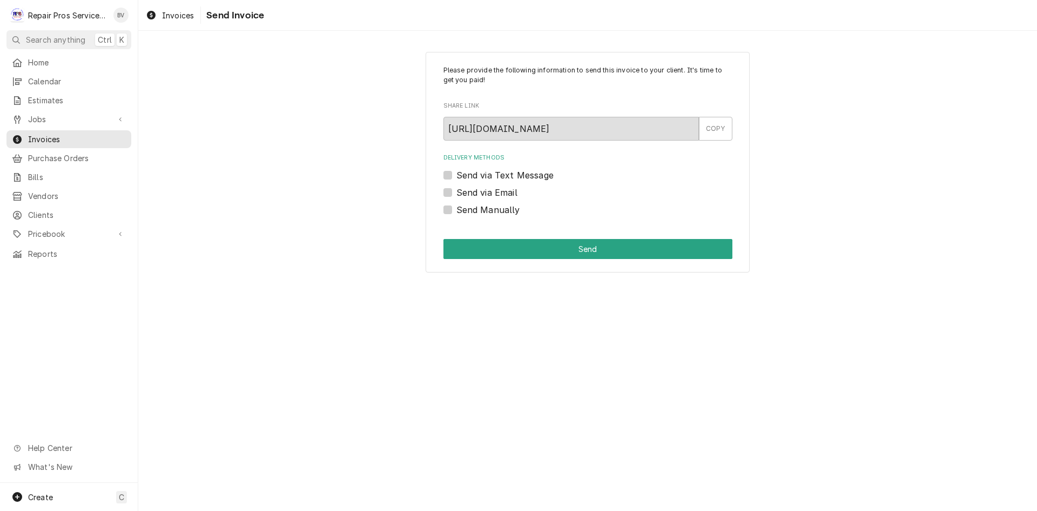
click at [457, 194] on label "Send via Email" at bounding box center [487, 192] width 61 height 13
click at [457, 194] on input "Send via Email" at bounding box center [601, 198] width 289 height 24
checkbox input "true"
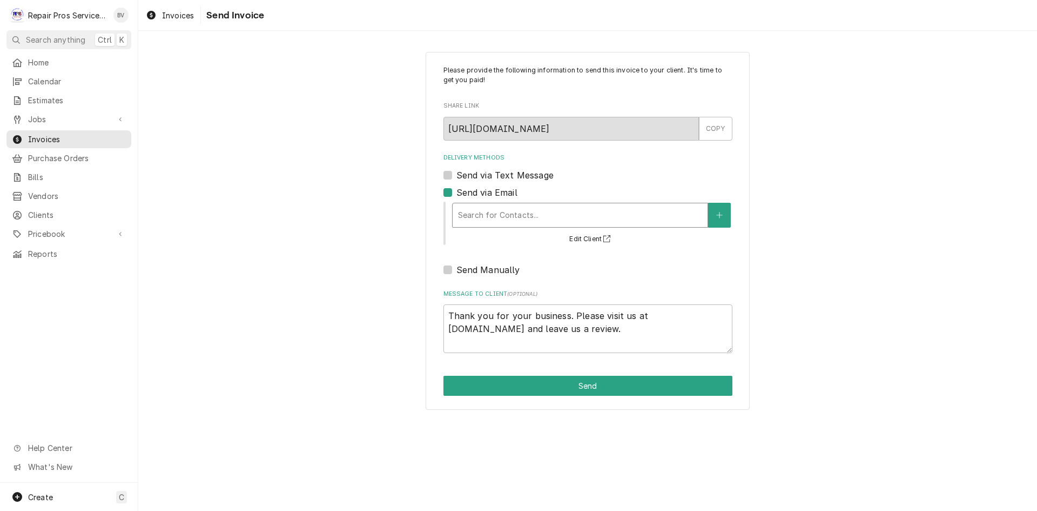
click at [488, 213] on div "Delivery Methods" at bounding box center [580, 214] width 244 height 19
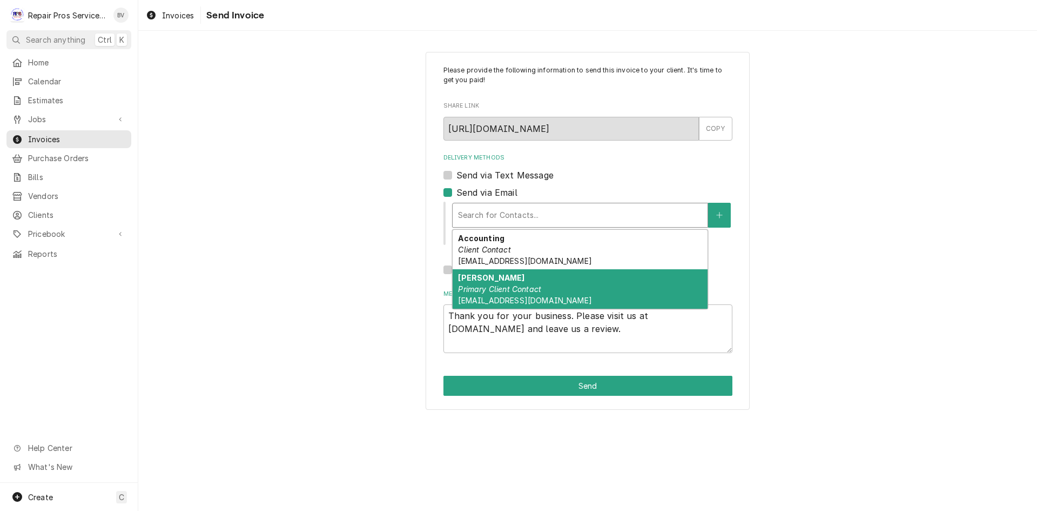
click at [490, 292] on em "Primary Client Contact" at bounding box center [499, 288] width 83 height 9
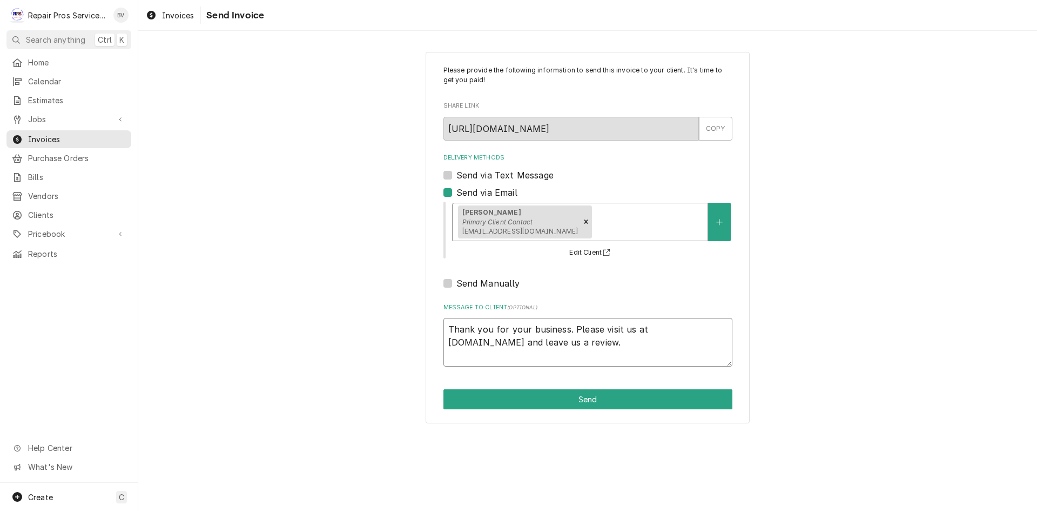
click at [451, 329] on textarea "Thank you for your business. Please visit us at [DOMAIN_NAME] and leave us a re…" at bounding box center [588, 342] width 289 height 49
type textarea "x"
type textarea "Thank you for your business. Please visit us at [DOMAIN_NAME] and leave us a re…"
type textarea "x"
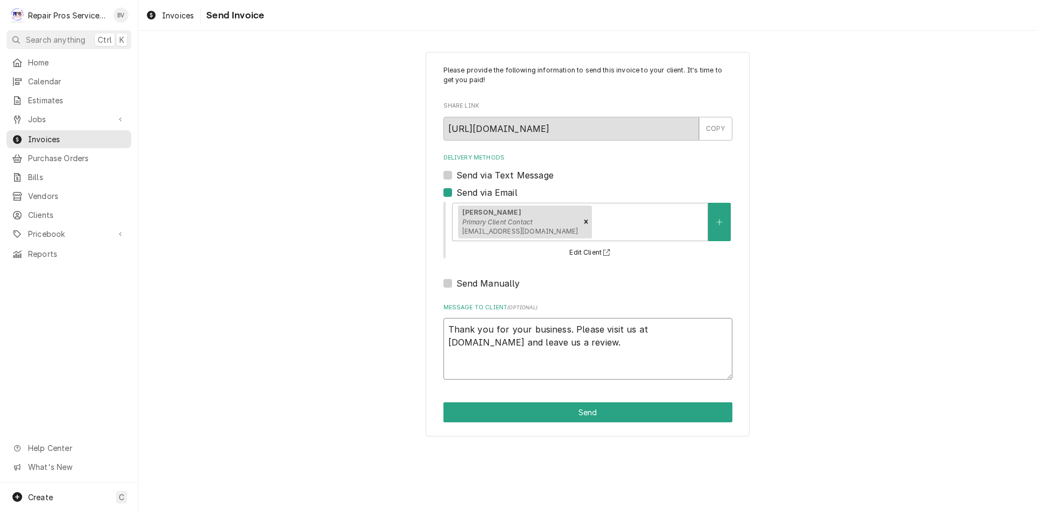
type textarea "Thank you for your business. Please visit us at [DOMAIN_NAME] and leave us a re…"
click at [439, 314] on div "Please provide the following information to send this invoice to your client. I…" at bounding box center [588, 244] width 324 height 384
click at [463, 326] on textarea "Thank you for your business. Please visit us at [DOMAIN_NAME] and leave us a re…" at bounding box center [588, 349] width 289 height 62
type textarea "x"
type textarea "p Thank you for your business. Please visit us at [DOMAIN_NAME] and leave us a …"
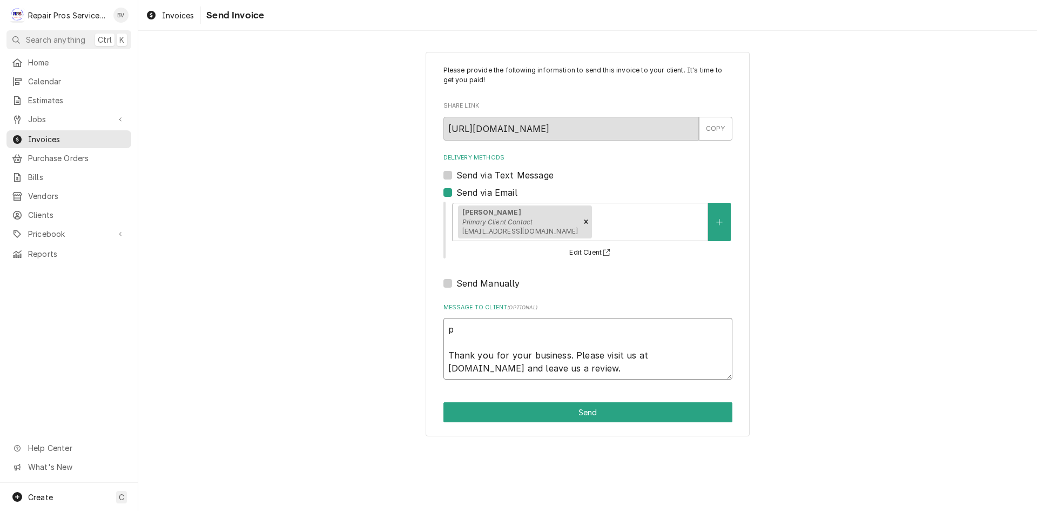
type textarea "x"
type textarea "pl Thank you for your business. Please visit us at [DOMAIN_NAME] and leave us a…"
type textarea "x"
type textarea "ple Thank you for your business. Please visit us at [DOMAIN_NAME] and leave us …"
type textarea "x"
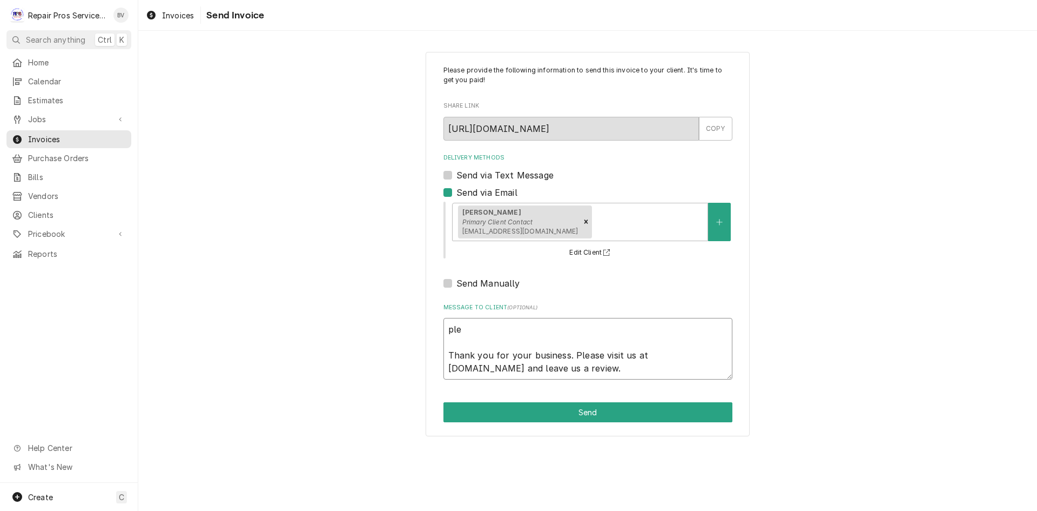
type textarea "plea Thank you for your business. Please visit us at [DOMAIN_NAME] and leave us…"
type textarea "x"
type textarea "pleas Thank you for your business. Please visit us at [DOMAIN_NAME] and leave u…"
type textarea "x"
type textarea "please Thank you for your business. Please visit us at [DOMAIN_NAME] and leave …"
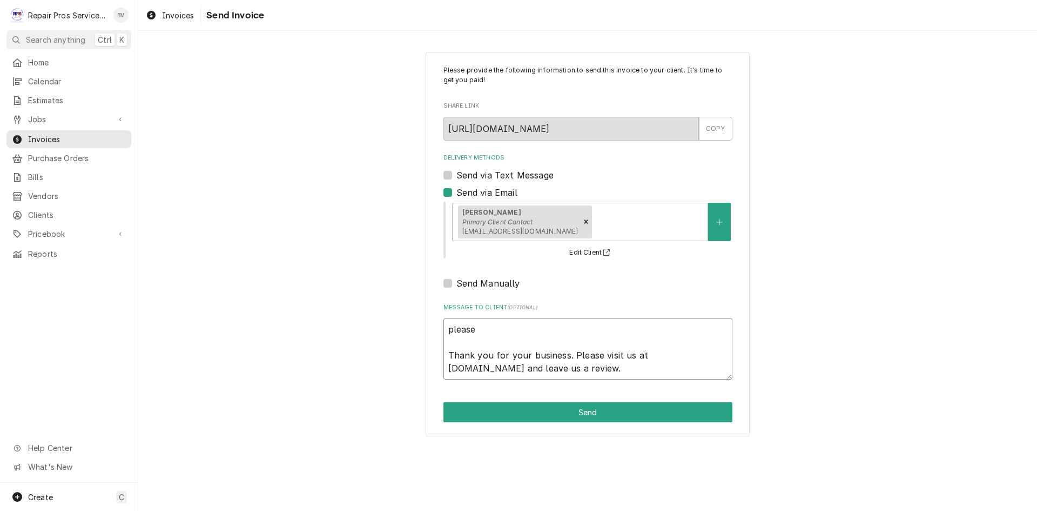
type textarea "x"
type textarea "please Thank you for your business. Please visit us at [DOMAIN_NAME] and leave …"
type textarea "x"
type textarea "please c Thank you for your business. Please visit us at [DOMAIN_NAME] and leav…"
type textarea "x"
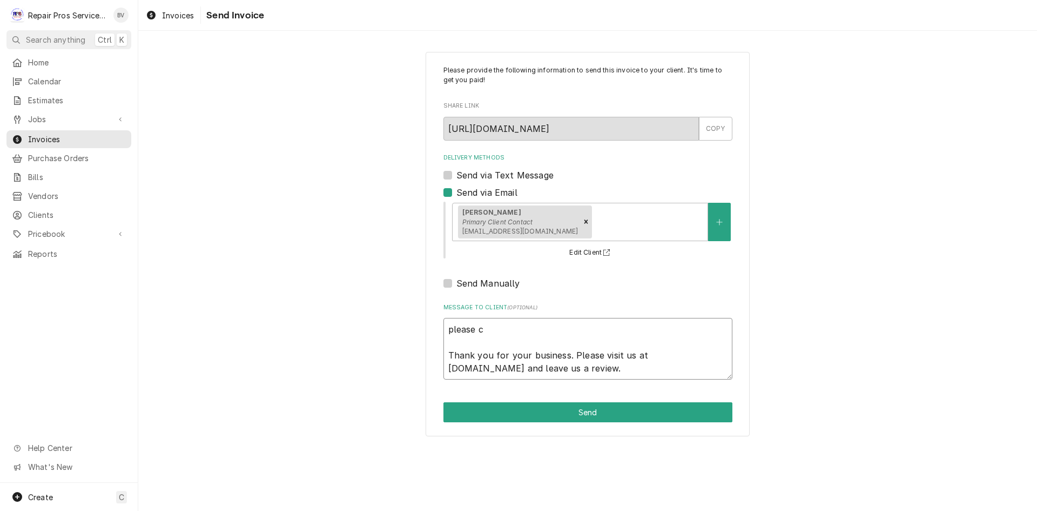
type textarea "please ch Thank you for your business. Please visit us at [DOMAIN_NAME] and lea…"
type textarea "x"
type textarea "please che Thank you for your business. Please visit us at [DOMAIN_NAME] and le…"
type textarea "x"
type textarea "please chec Thank you for your business. Please visit us at [DOMAIN_NAME] and l…"
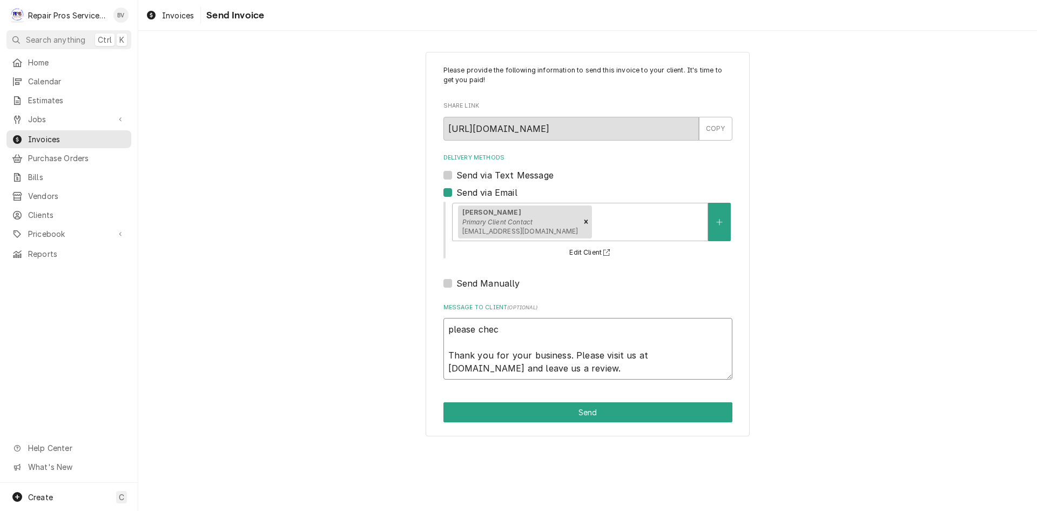
type textarea "x"
type textarea "please check Thank you for your business. Please visit us at [DOMAIN_NAME] and …"
type textarea "x"
type textarea "please check Thank you for your business. Please visit us at [DOMAIN_NAME] and …"
type textarea "x"
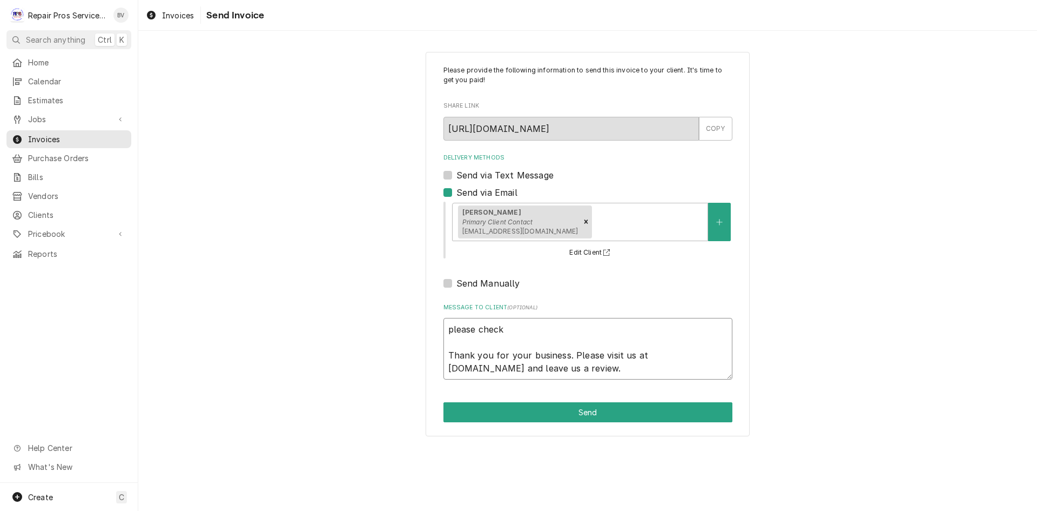
type textarea "please check o Thank you for your business. Please visit us at [DOMAIN_NAME] an…"
type textarea "x"
type textarea "please check on Thank you for your business. Please visit us at [DOMAIN_NAME] a…"
type textarea "x"
type textarea "please check on Thank you for your business. Please visit us at [DOMAIN_NAME] a…"
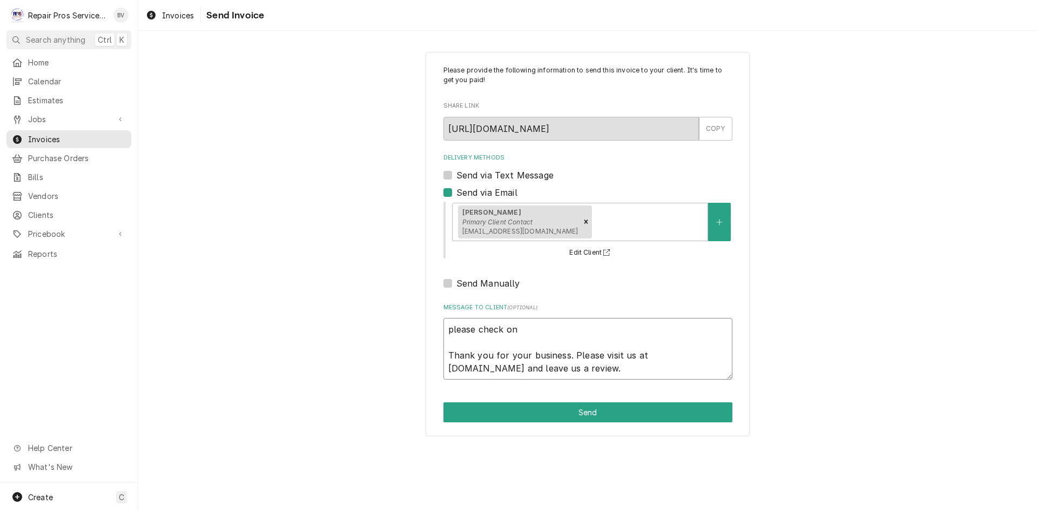
type textarea "x"
type textarea "please check on t Thank you for your business. Please visit us at [DOMAIN_NAME]…"
type textarea "x"
type textarea "please check on th Thank you for your business. Please visit us at [DOMAIN_NAME…"
type textarea "x"
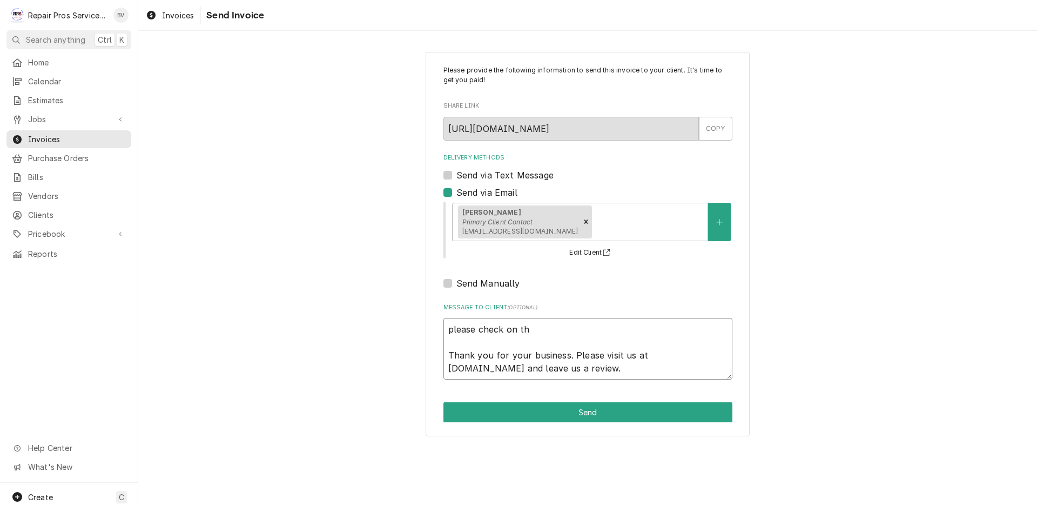
type textarea "please check on thi Thank you for your business. Please visit us at [DOMAIN_NAM…"
type textarea "x"
type textarea "please check on this Thank you for your business. Please visit us at repairpros…"
type textarea "x"
type textarea "please check on this Thank you for your business. Please visit us at repairpros…"
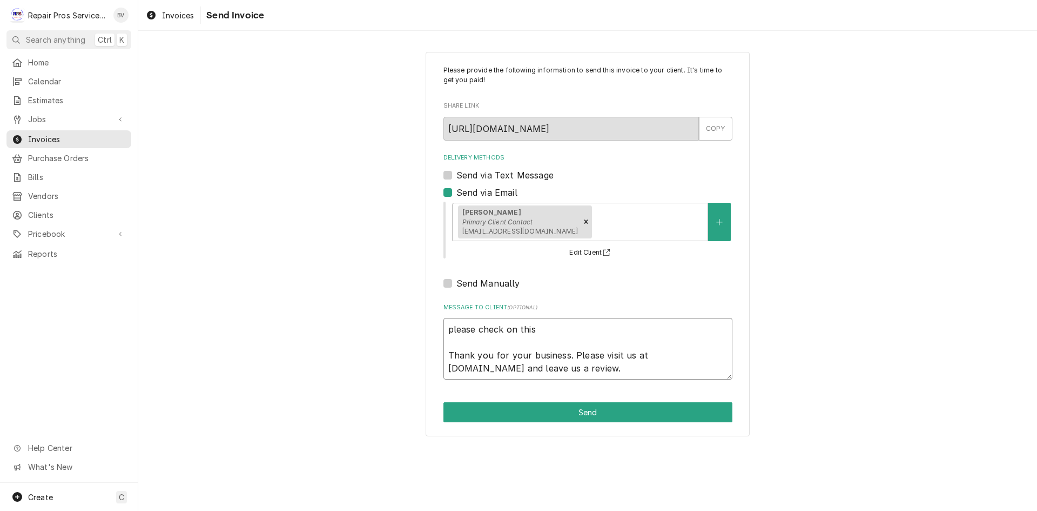
type textarea "x"
type textarea "please check on this i Thank you for your business. Please visit us at repairpr…"
type textarea "x"
type textarea "please check on this in Thank you for your business. Please visit us at repairp…"
type textarea "x"
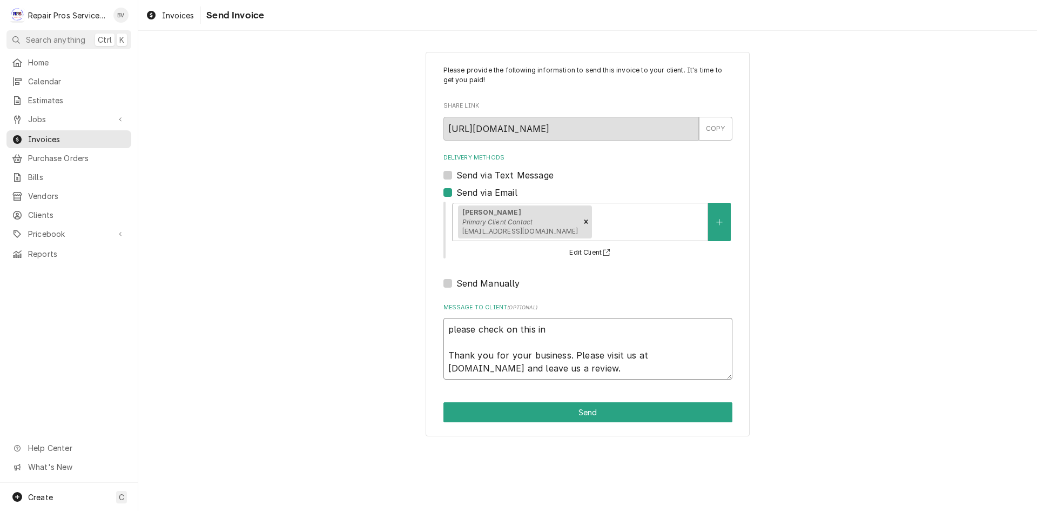
type textarea "please check on this inv Thank you for your business. Please visit us at repair…"
type textarea "x"
type textarea "please check on this invo Thank you for your business. Please visit us at repai…"
type textarea "x"
type textarea "please check on this invoi Thank you for your business. Please visit us at repa…"
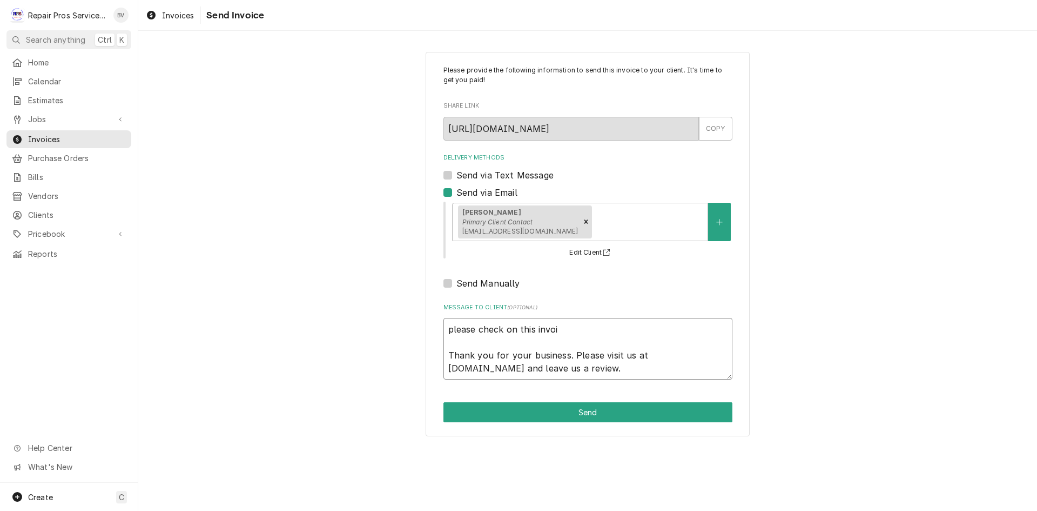
type textarea "x"
type textarea "please check on this invoic Thank you for your business. Please visit us at rep…"
type textarea "x"
type textarea "please check on this invoice Thank you for your business. Please visit us at re…"
type textarea "x"
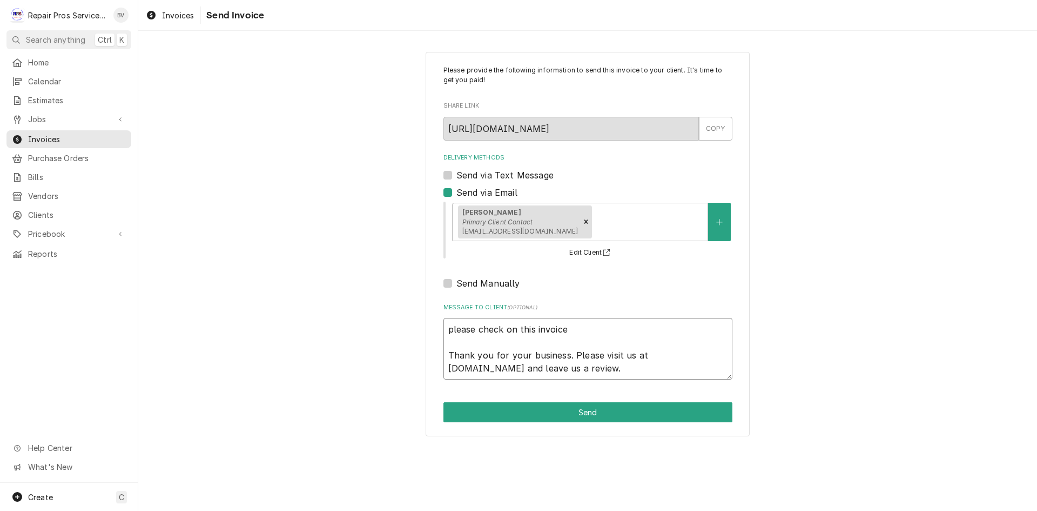
type textarea "please check on this invoice Thank you for your business. Please visit us at re…"
type textarea "x"
type textarea "please check on this invoice i Thank you for your business. Please visit us at …"
type textarea "x"
type textarea "please check on this invoice it Thank you for your business. Please visit us at…"
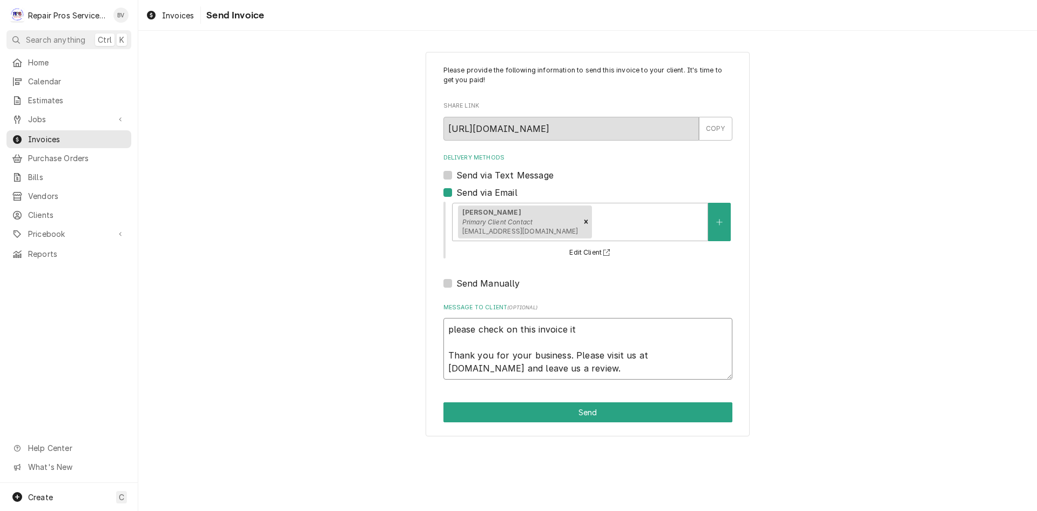
type textarea "x"
type textarea "please check on this invoice it Thank you for your business. Please visit us at…"
type textarea "x"
type textarea "please check on this invoice it i Thank you for your business. Please visit us …"
type textarea "x"
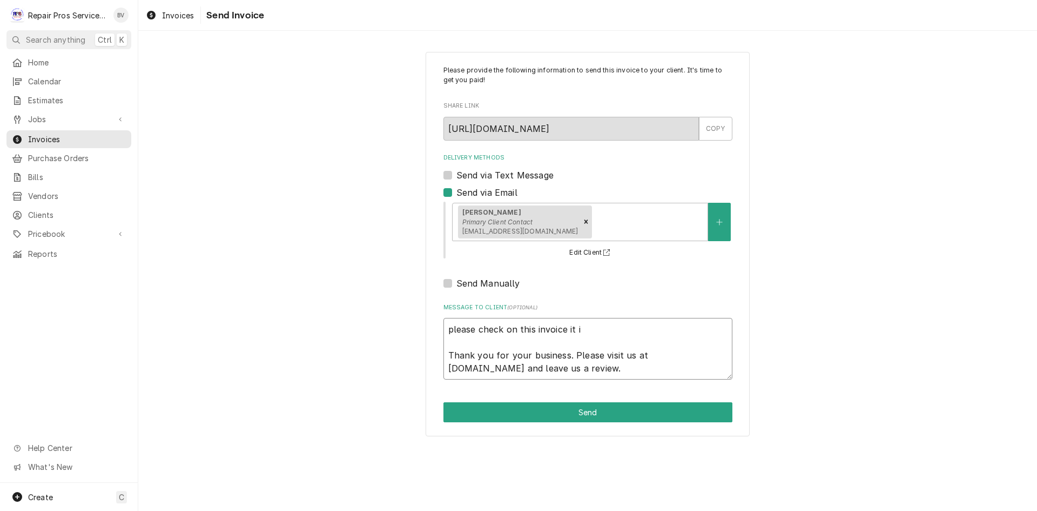
type textarea "please check on this invoice it is Thank you for your business. Please visit us…"
type textarea "x"
type textarea "please check on this invoice it is Thank you for your business. Please visit us…"
type textarea "x"
type textarea "please check on this invoice it is 2 Thank you for your business. Please visit …"
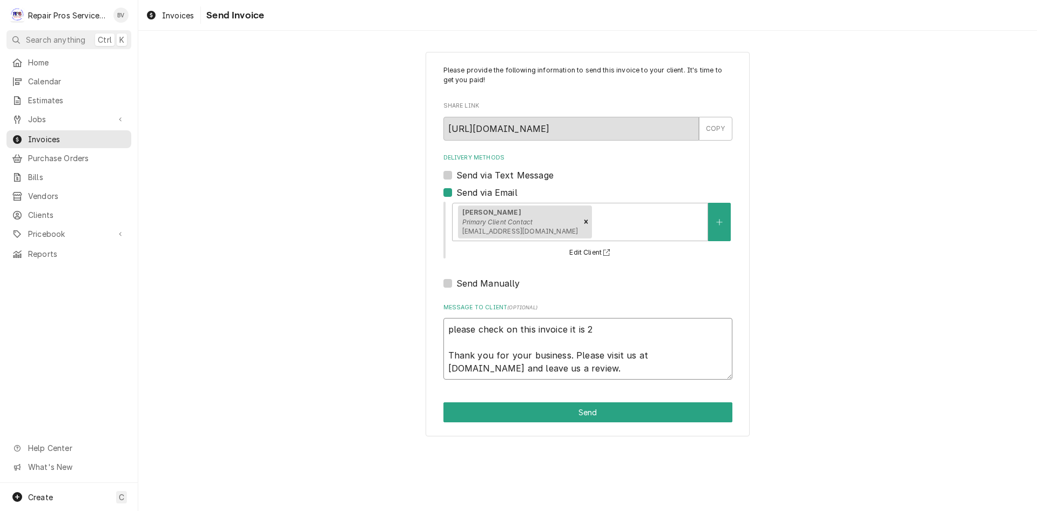
type textarea "x"
type textarea "please check on this invoice it is 2 Thank you for your business. Please visit …"
type textarea "x"
type textarea "please check on this invoice it is 2 w Thank you for your business. Please visi…"
type textarea "x"
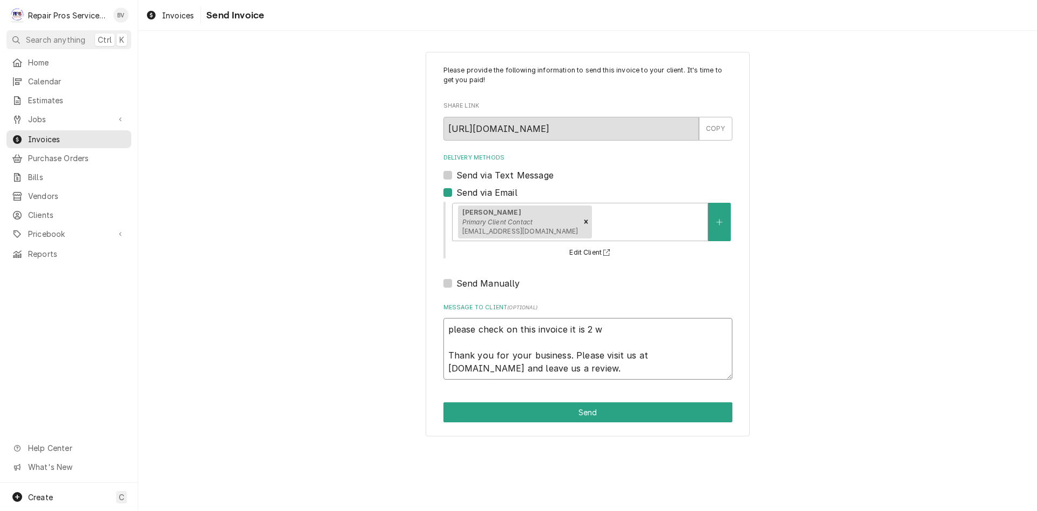
type textarea "please check on this invoice it is 2 we Thank you for your business. Please vis…"
type textarea "x"
type textarea "please check on this invoice it is 2 wee Thank you for your business. Please vi…"
type textarea "x"
type textarea "please check on this invoice it is 2 week Thank you for your business. Please v…"
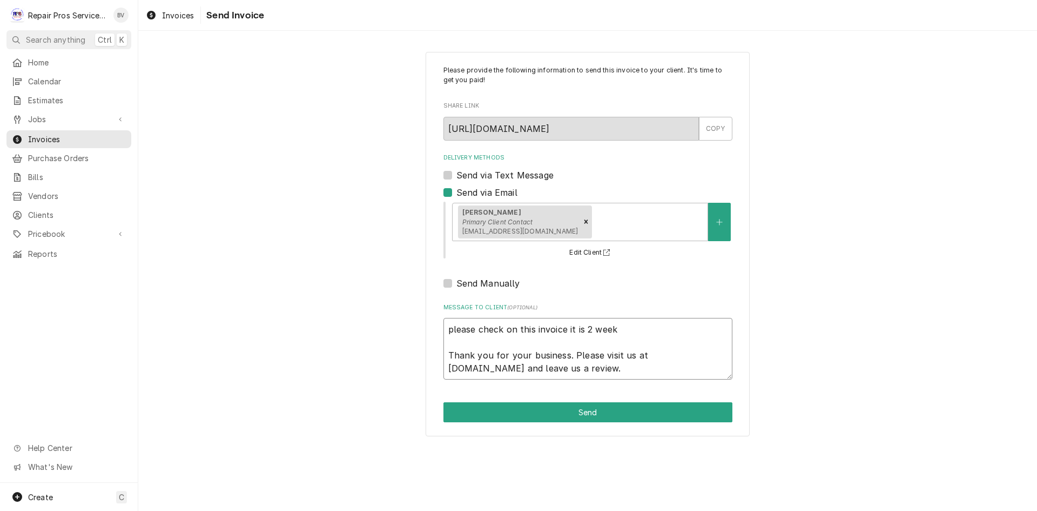
type textarea "x"
type textarea "please check on this invoice it is 2 weeks Thank you for your business. Please …"
type textarea "x"
type textarea "please check on this invoice it is 2 weeks Thank you for your business. Please …"
type textarea "x"
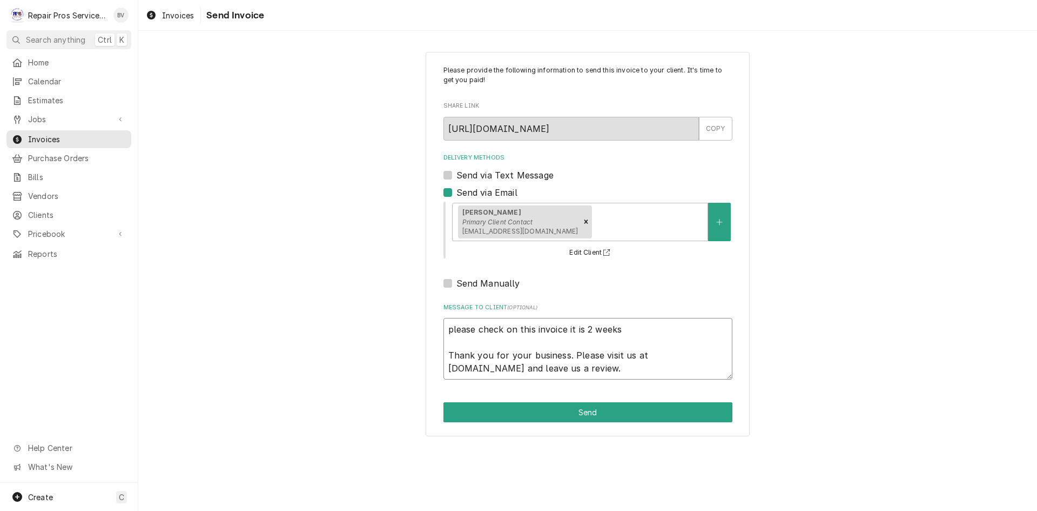
type textarea "please check on this invoice it is 2 weeks p Thank you for your business. Pleas…"
type textarea "x"
type textarea "please check on this invoice it is 2 weeks pa Thank you for your business. Plea…"
type textarea "x"
type textarea "please check on this invoice it is 2 weeks pas Thank you for your business. Ple…"
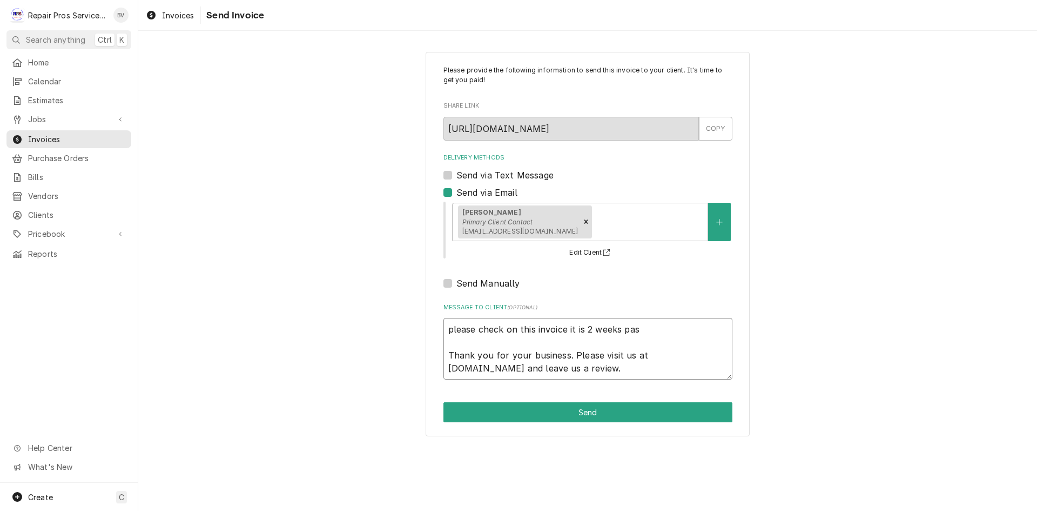
type textarea "x"
type textarea "please check on this invoice it is 2 weeks past Thank you for your business. Pl…"
type textarea "x"
type textarea "please check on this invoice it is 2 weeks past Thank you for your business. Pl…"
type textarea "x"
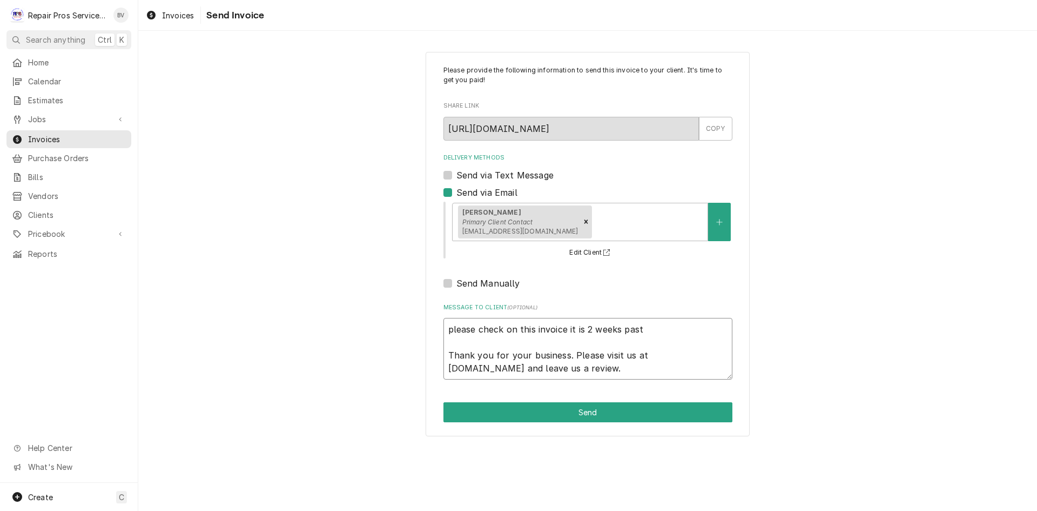
type textarea "please check on this invoice it is 2 weeks past d Thank you for your business. …"
type textarea "x"
type textarea "please check on this invoice it is 2 weeks past du Thank you for your business.…"
type textarea "x"
type textarea "please check on this invoice it is 2 weeks past due Thank you for your business…"
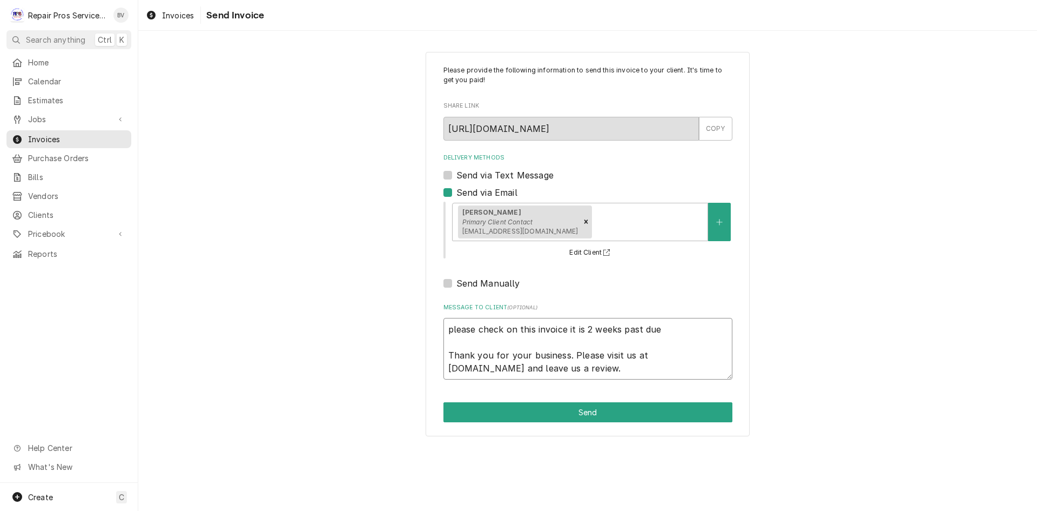
type textarea "x"
type textarea "please check on this invoice it is 2 weeks past due. Thank you for your busines…"
type textarea "x"
type textarea "please check on this invoice it is 2 weeks past due. Thank you for your busines…"
click at [601, 413] on button "Send" at bounding box center [588, 412] width 289 height 20
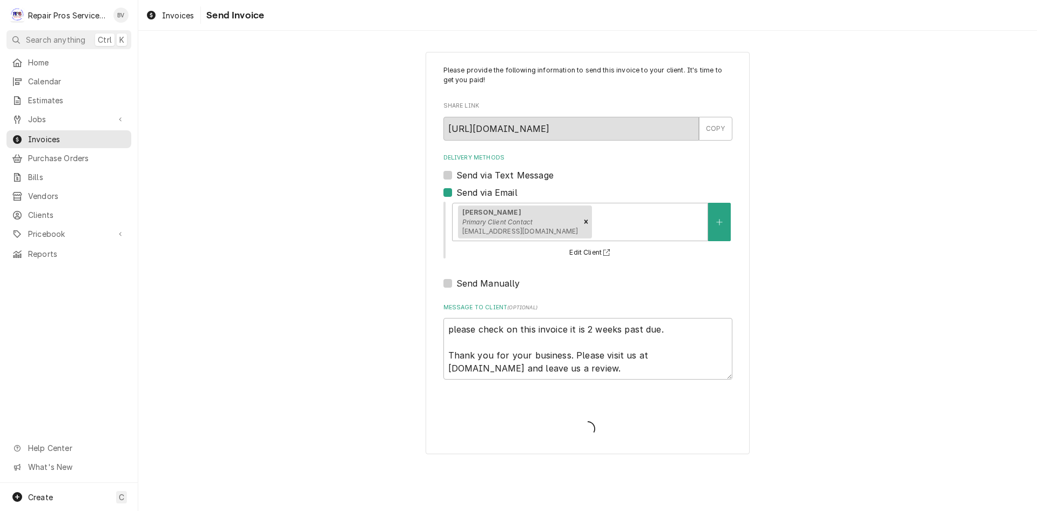
type textarea "x"
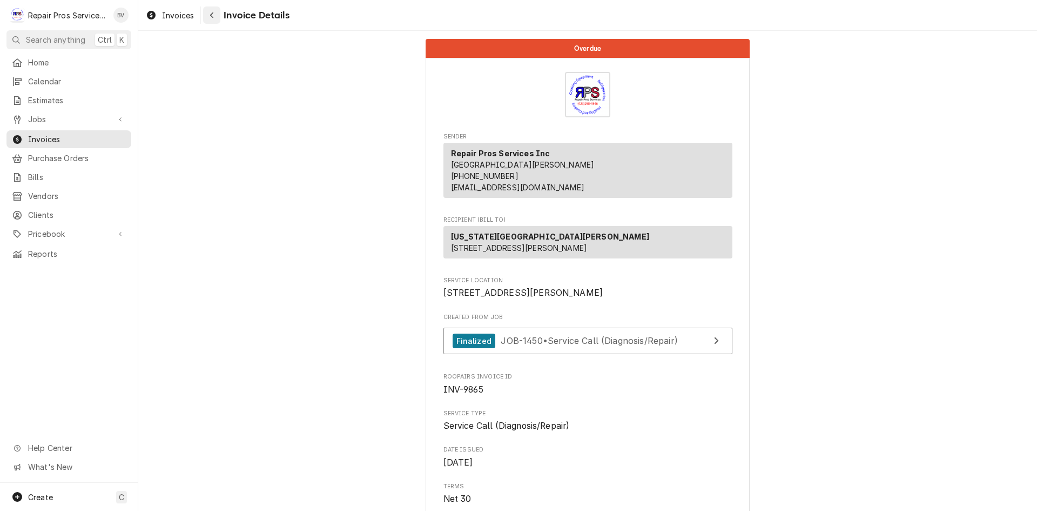
click at [208, 14] on div "Navigate back" at bounding box center [211, 15] width 11 height 11
